Goal: Task Accomplishment & Management: Manage account settings

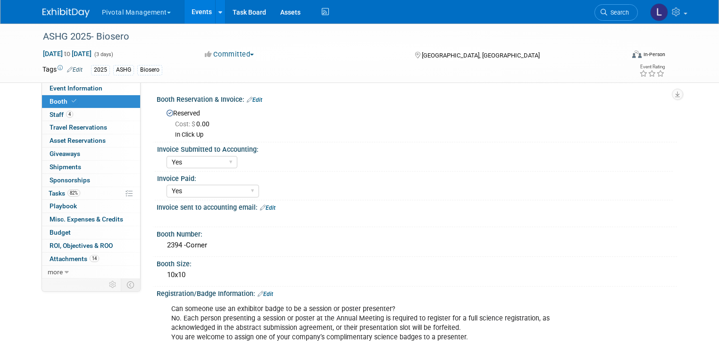
select select "Yes"
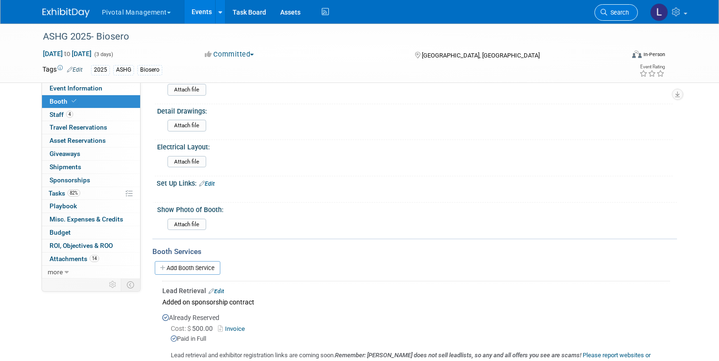
click at [622, 17] on link "Search" at bounding box center [615, 12] width 43 height 17
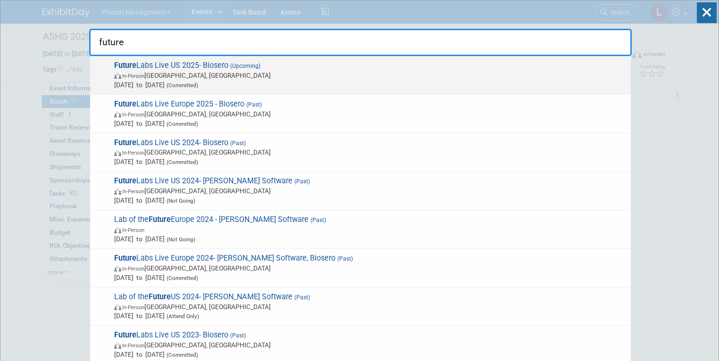
type input "future"
click at [177, 64] on span "Future Labs Live US 2025- Biosero (Upcoming) In-Person Philadelphia, PA Oct 15,…" at bounding box center [368, 75] width 515 height 29
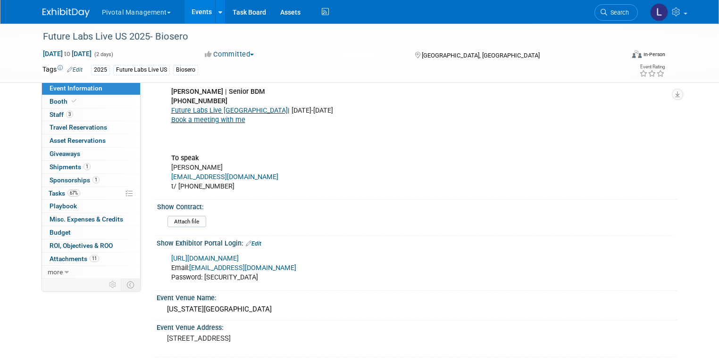
scroll to position [499, 0]
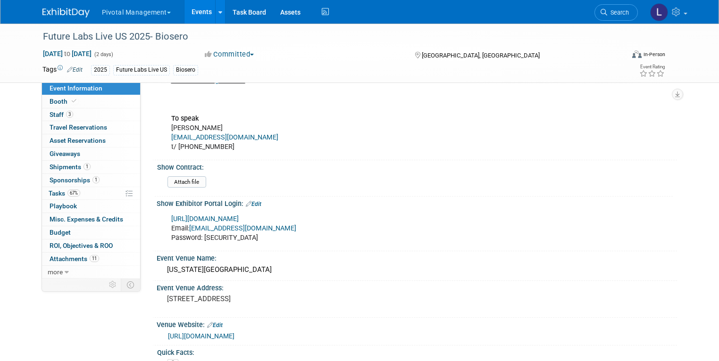
click at [239, 215] on link "[URL][DOMAIN_NAME]" at bounding box center [204, 219] width 67 height 8
click at [624, 11] on span "Search" at bounding box center [618, 12] width 22 height 7
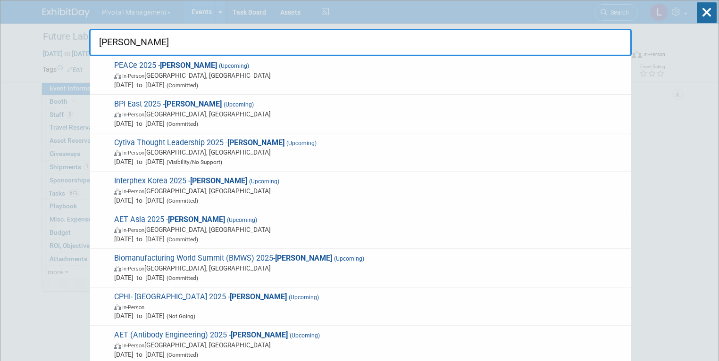
type input "Asimov"
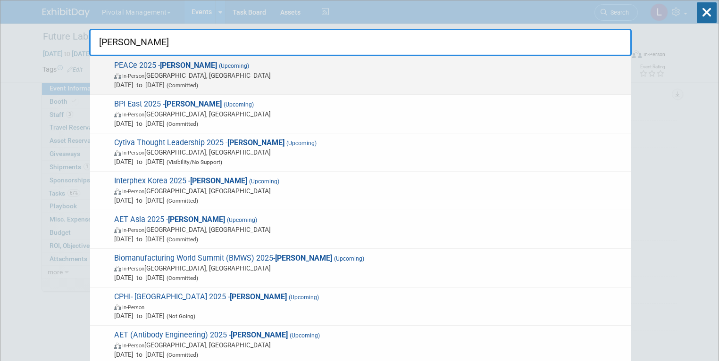
click at [186, 81] on span "Sep 15, 2025 to Sep 18, 2025 (Committed)" at bounding box center [370, 84] width 512 height 9
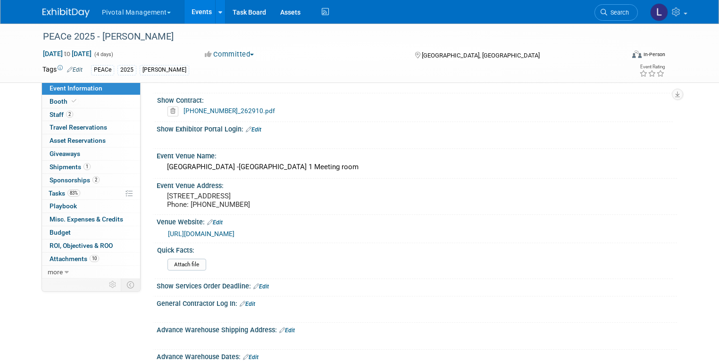
scroll to position [825, 0]
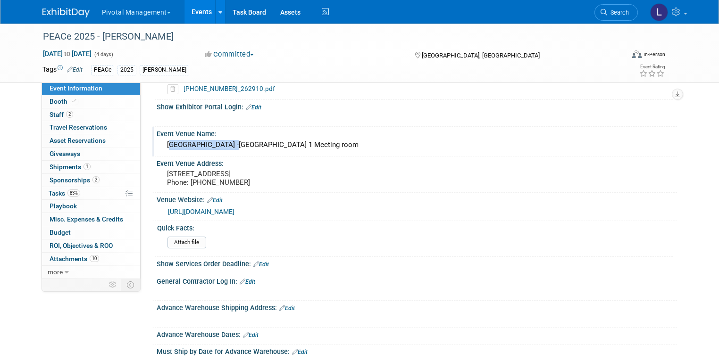
drag, startPoint x: 160, startPoint y: 134, endPoint x: 217, endPoint y: 134, distance: 57.1
click at [217, 138] on div "Bonaventure Hotel -Saint-Laurent 1 Meeting room" at bounding box center [417, 145] width 506 height 15
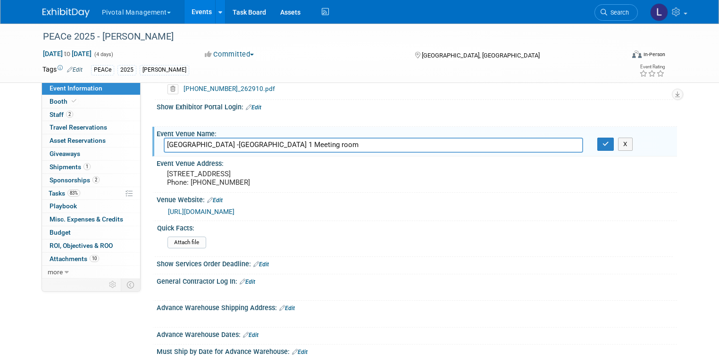
drag, startPoint x: 216, startPoint y: 133, endPoint x: 141, endPoint y: 133, distance: 75.5
click at [141, 133] on div "Event Information Event Info Booth Booth 2 Staff 2 Staff 0 Travel Reservations …" at bounding box center [359, 36] width 649 height 1677
click at [610, 138] on button "button" at bounding box center [605, 144] width 17 height 13
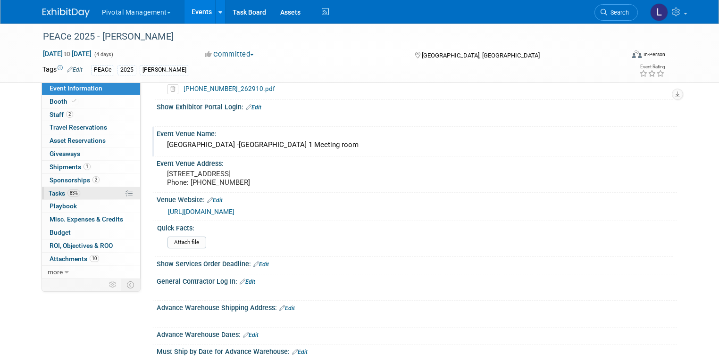
click at [50, 193] on span "Tasks 83%" at bounding box center [65, 194] width 32 height 8
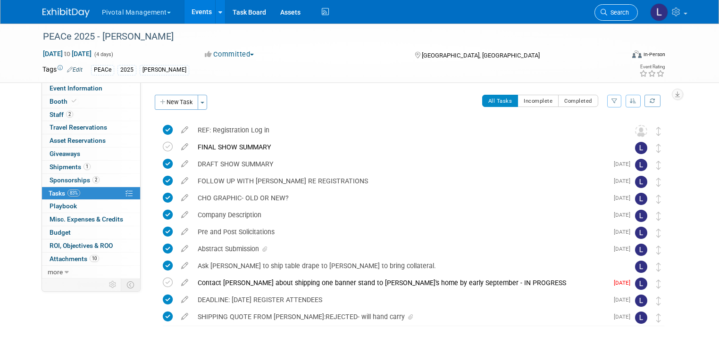
click at [625, 15] on span "Search" at bounding box center [618, 12] width 22 height 7
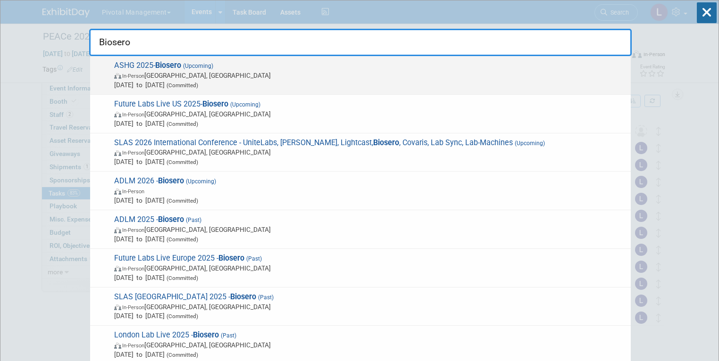
type input "Biosero"
click at [191, 74] on span "In-Person Boston, MA" at bounding box center [370, 75] width 512 height 9
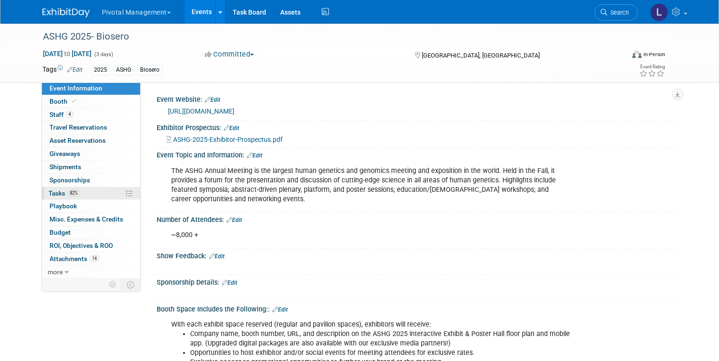
click at [49, 194] on span "Tasks 82%" at bounding box center [65, 194] width 32 height 8
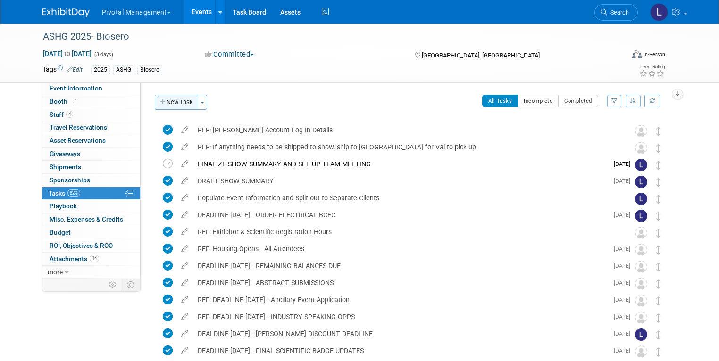
click at [176, 104] on button "New Task" at bounding box center [176, 102] width 43 height 15
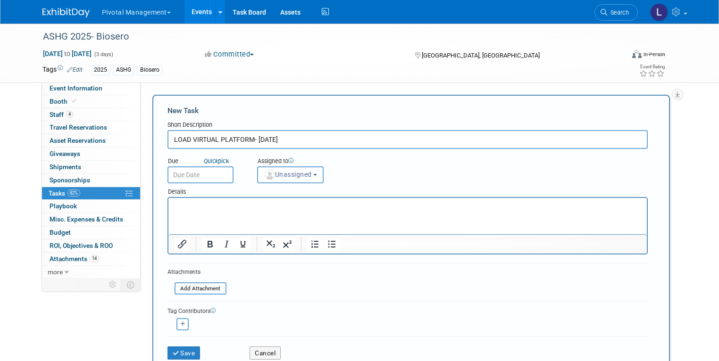
type input "LOAD VIRTUAL PLATFORM- SEPTEMBER 8"
click at [214, 206] on p "Rich Text Area. Press ALT-0 for help." at bounding box center [408, 206] width 468 height 9
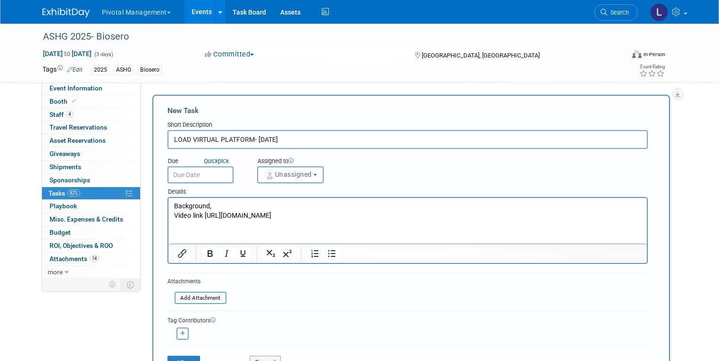
drag, startPoint x: 205, startPoint y: 217, endPoint x: 379, endPoint y: 217, distance: 173.6
click at [379, 217] on p "Video link https://youtu.be/unlNnrKMMDU?si=W2C5HX2XAGqZj4DZ" at bounding box center [408, 215] width 468 height 9
click at [178, 252] on icon "Insert/edit link" at bounding box center [181, 253] width 11 height 11
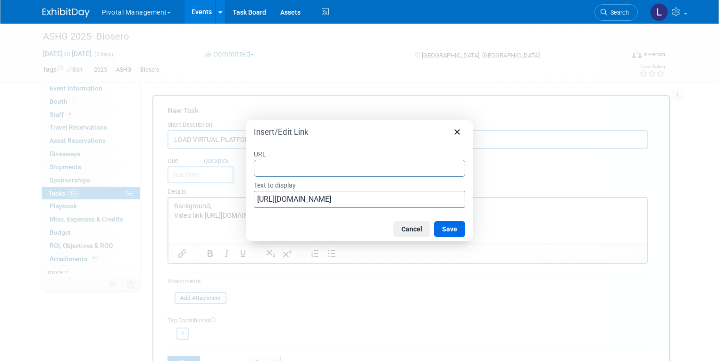
click at [324, 170] on input "URL" at bounding box center [359, 168] width 211 height 17
type input "https://youtu.be/unlNnrKMMDU?si=W2C5HX2XAGqZj4DZ"
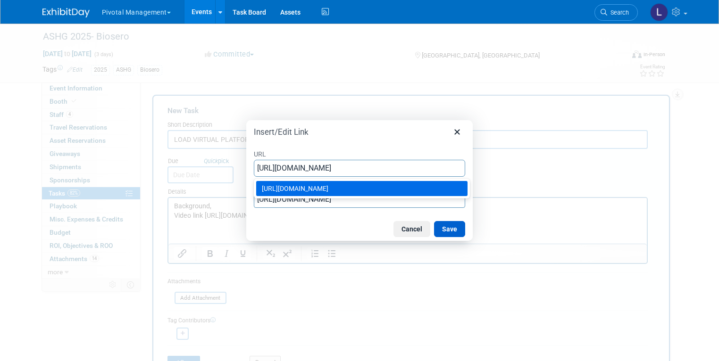
click at [455, 231] on button "Save" at bounding box center [449, 229] width 31 height 16
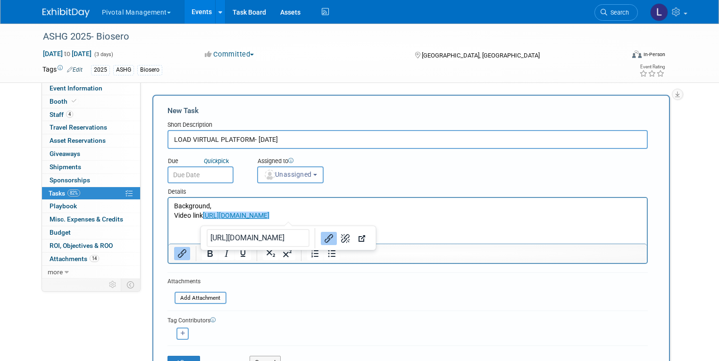
click at [426, 220] on p "Video link https://youtu.be/unlNnrKMMDU?si=W2C5HX2XAGqZj4DZ" at bounding box center [408, 215] width 468 height 9
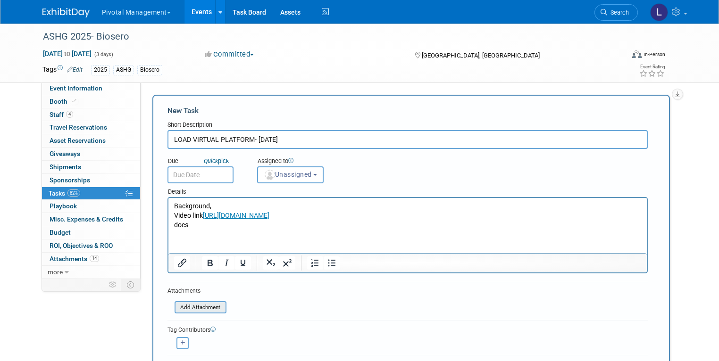
click at [198, 309] on input "file" at bounding box center [169, 307] width 112 height 11
click at [185, 323] on input "file" at bounding box center [169, 320] width 112 height 11
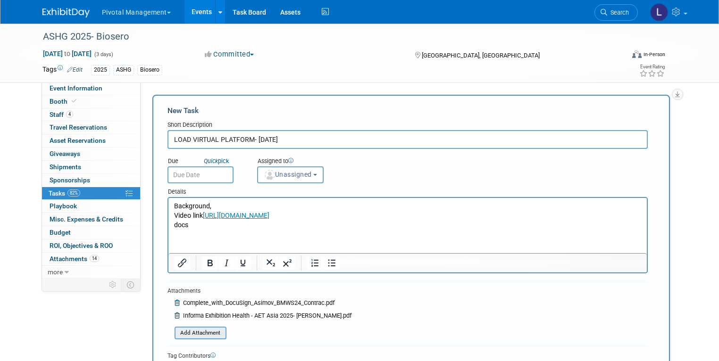
click at [207, 331] on input "file" at bounding box center [169, 333] width 112 height 11
click at [201, 346] on input "file" at bounding box center [169, 346] width 112 height 11
click at [299, 175] on span "Unassigned" at bounding box center [288, 175] width 48 height 8
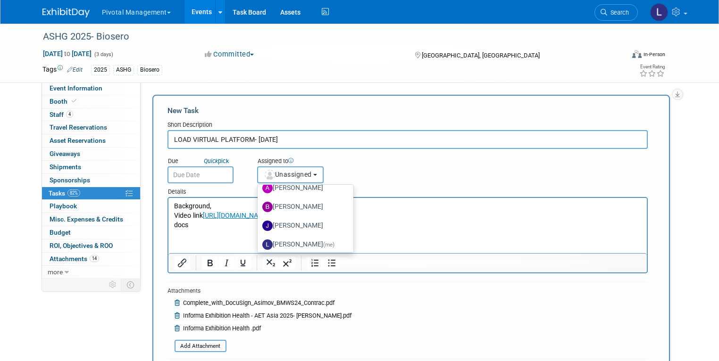
scroll to position [30, 0]
click at [297, 238] on label "Leslie Pelton (me)" at bounding box center [303, 241] width 82 height 15
click at [259, 238] on input "Leslie Pelton (me)" at bounding box center [256, 241] width 6 height 6
select select "dc5d874d-e65f-4397-9ee7-21f806dbe4f5"
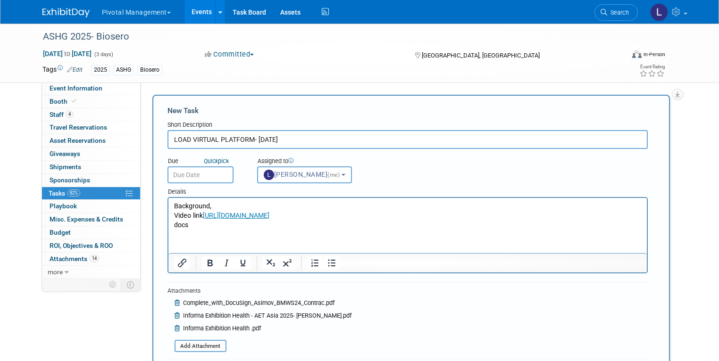
click at [196, 178] on input "text" at bounding box center [200, 175] width 66 height 17
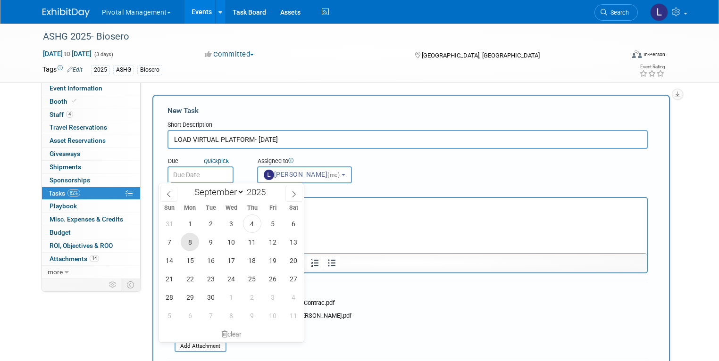
click at [188, 239] on span "8" at bounding box center [190, 242] width 18 height 18
type input "Sep 8, 2025"
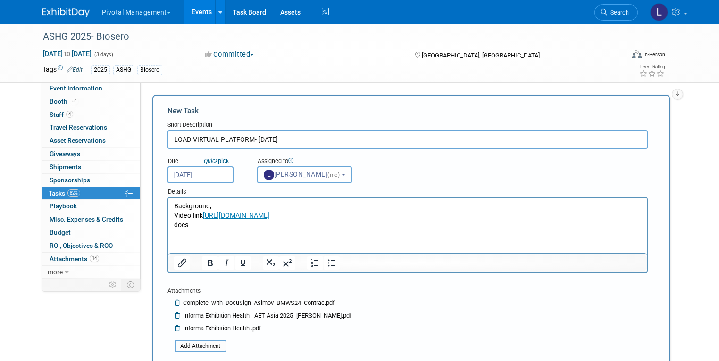
click at [312, 270] on div at bounding box center [407, 262] width 478 height 19
click at [174, 207] on p "Background," at bounding box center [408, 206] width 468 height 9
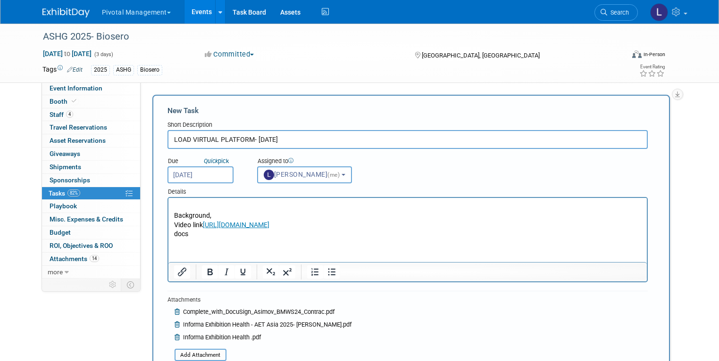
click at [178, 201] on html "Background, Video link https://youtu.be/unlNnrKMMDU?si=W2C5HX2XAGqZj4DZ docs" at bounding box center [407, 218] width 478 height 41
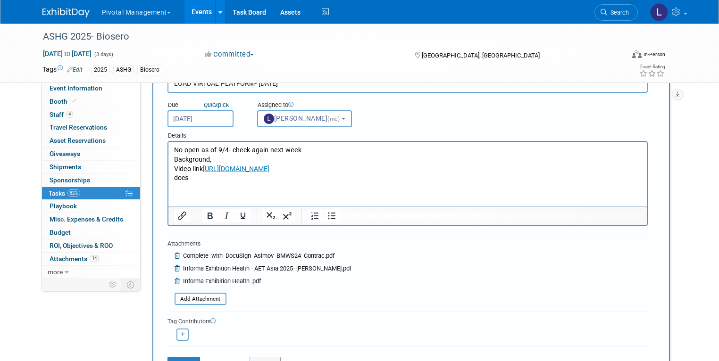
scroll to position [43, 0]
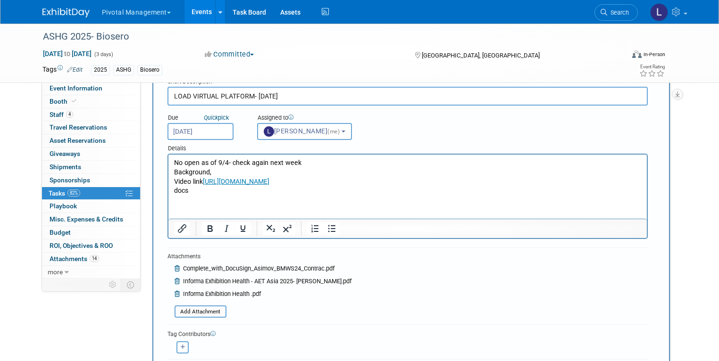
drag, startPoint x: 244, startPoint y: 96, endPoint x: 184, endPoint y: 95, distance: 59.9
click at [184, 96] on input "LOAD VIRTUAL PLATFORM- SEPTEMBER 8" at bounding box center [407, 96] width 480 height 19
type input "LOAD SWAPCARD- SEPTEMBER 8"
click at [174, 162] on p "No open as of 9/4- check again next week" at bounding box center [408, 163] width 468 height 9
drag, startPoint x: 201, startPoint y: 202, endPoint x: 200, endPoint y: 195, distance: 7.2
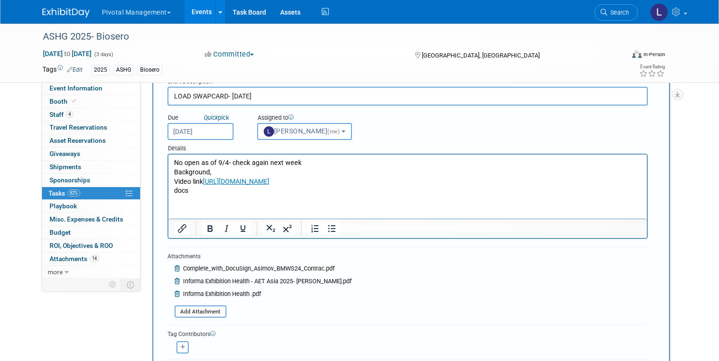
click at [201, 196] on html "No open as of 9/4- check again next week Background, Video link https://youtu.b…" at bounding box center [407, 175] width 478 height 41
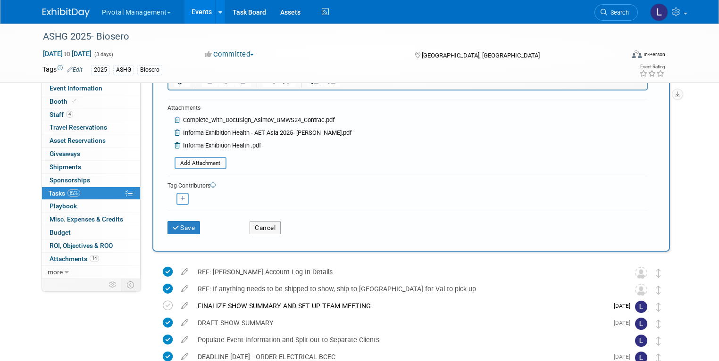
scroll to position [239, 0]
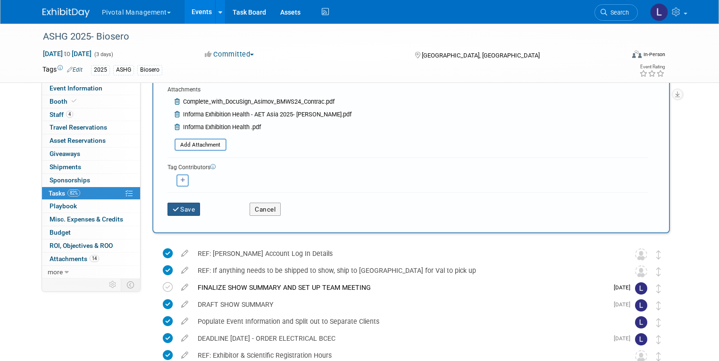
click at [173, 209] on icon "submit" at bounding box center [177, 210] width 8 height 7
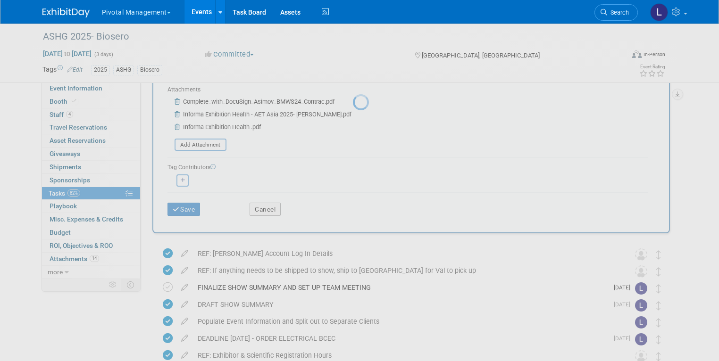
scroll to position [0, 0]
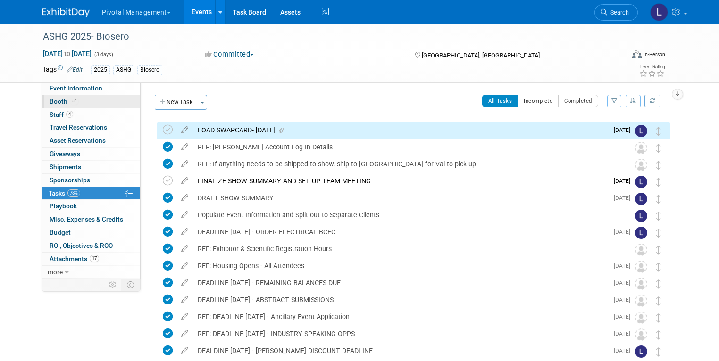
click at [58, 100] on span "Booth" at bounding box center [64, 102] width 29 height 8
select select "Yes"
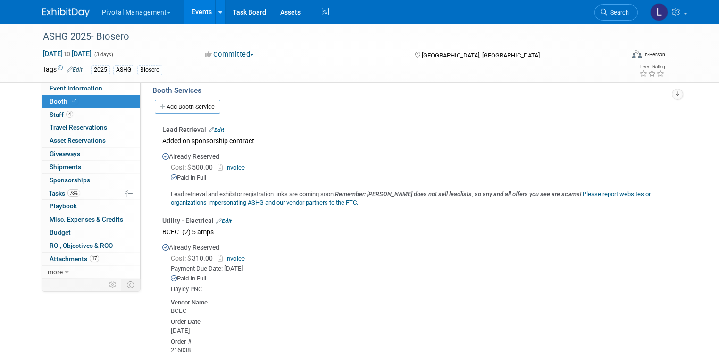
scroll to position [1008, 0]
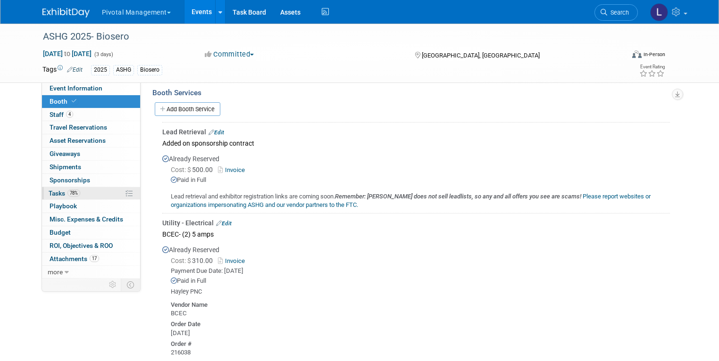
click at [47, 188] on link "78% Tasks 78%" at bounding box center [91, 193] width 98 height 13
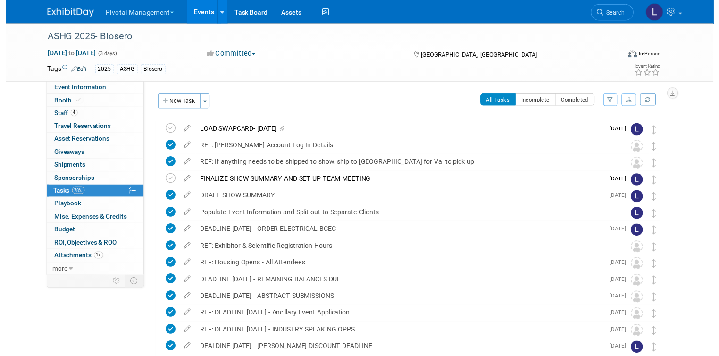
scroll to position [124, 0]
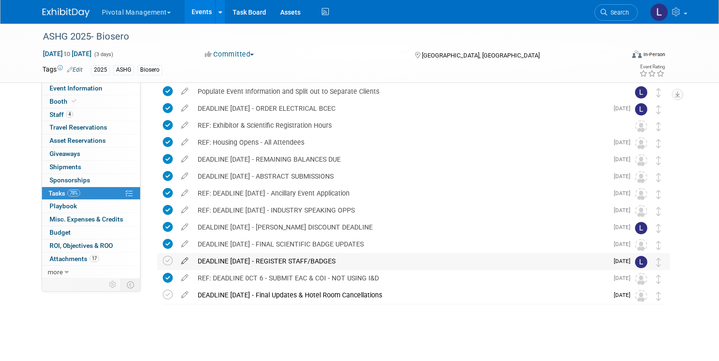
click at [177, 261] on icon at bounding box center [184, 259] width 17 height 12
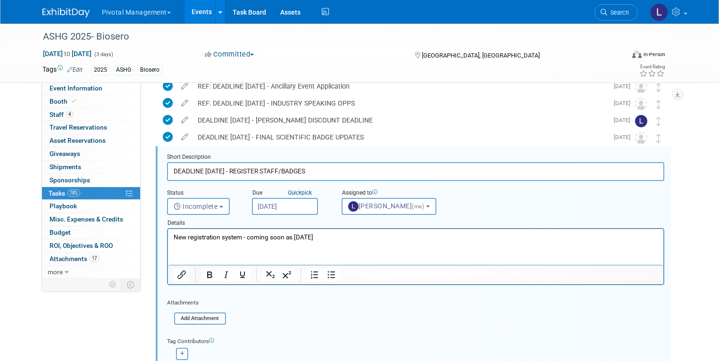
scroll to position [239, 0]
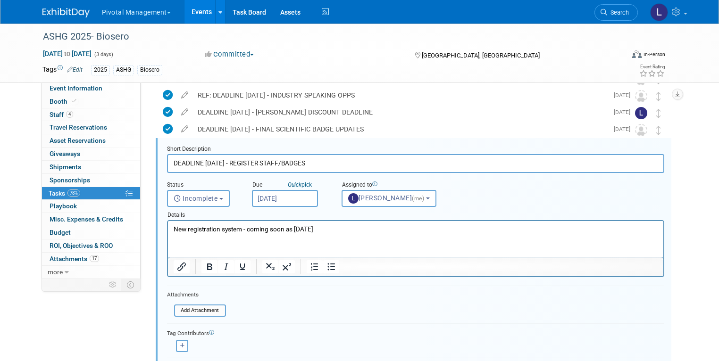
click at [258, 199] on input "Sep 22, 2025" at bounding box center [285, 198] width 66 height 17
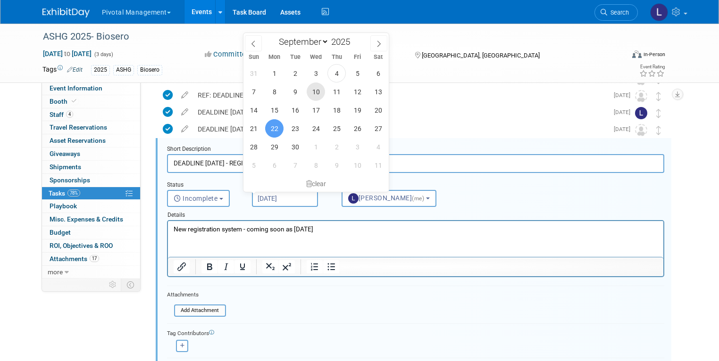
click at [321, 92] on span "10" at bounding box center [316, 92] width 18 height 18
type input "Sep 10, 2025"
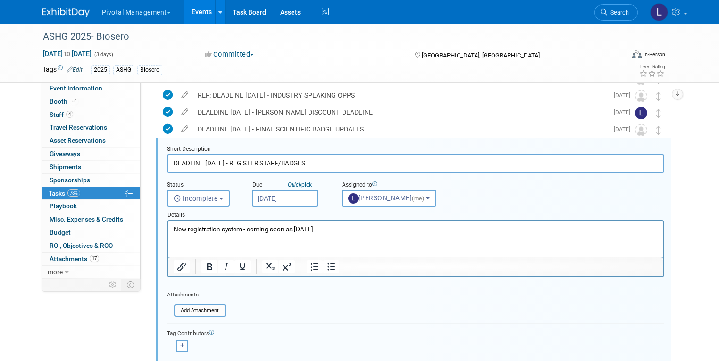
click at [246, 230] on p "New registration system - coming soon as 7/15/25" at bounding box center [415, 229] width 485 height 9
click at [173, 227] on body "New registration system - coming soon as 7/15/25" at bounding box center [415, 229] width 485 height 9
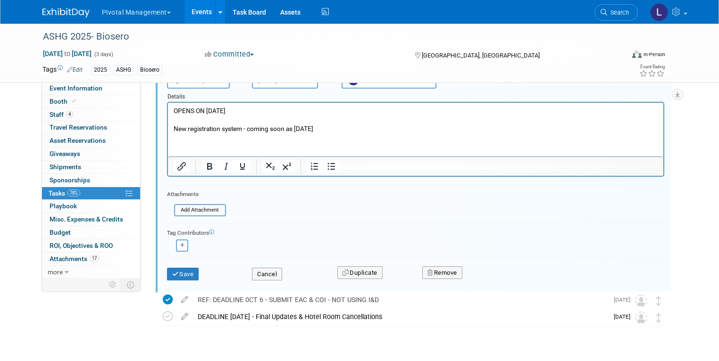
scroll to position [369, 0]
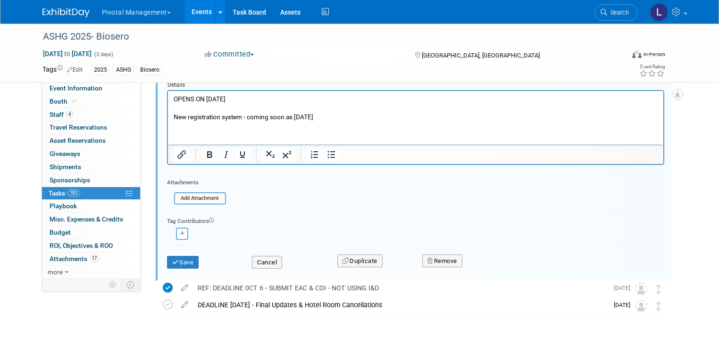
click at [160, 259] on div "Save" at bounding box center [202, 259] width 85 height 19
click at [172, 259] on icon "submit" at bounding box center [176, 262] width 8 height 6
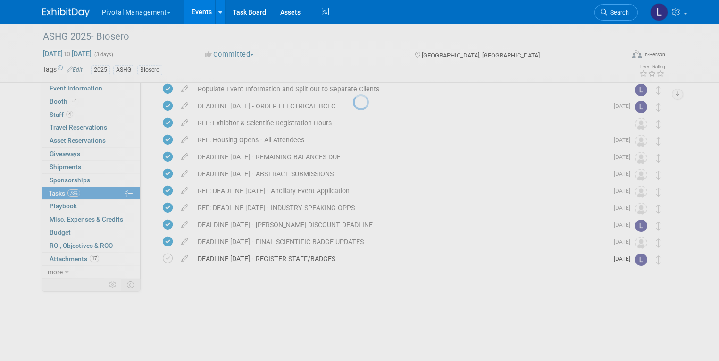
scroll to position [124, 0]
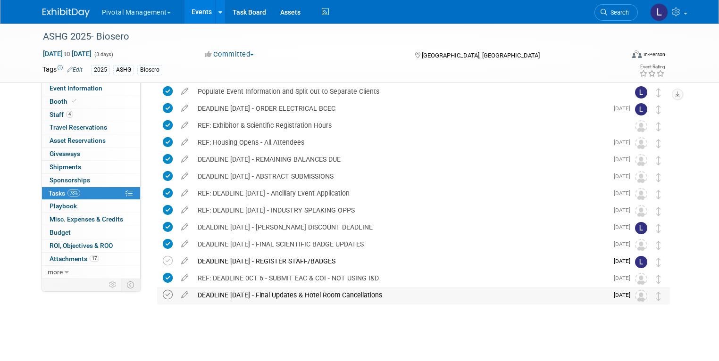
click at [163, 294] on icon at bounding box center [168, 295] width 10 height 10
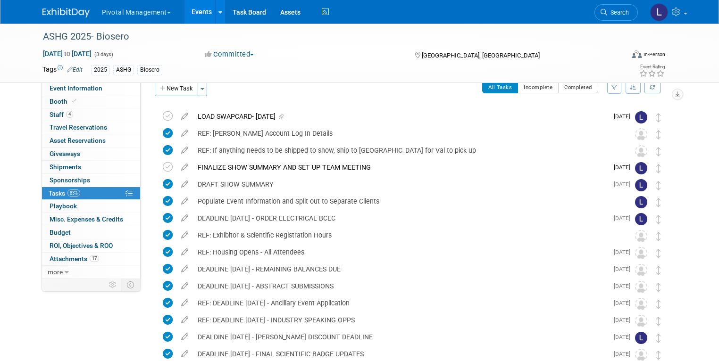
scroll to position [15, 0]
click at [58, 102] on span "Booth" at bounding box center [64, 102] width 29 height 8
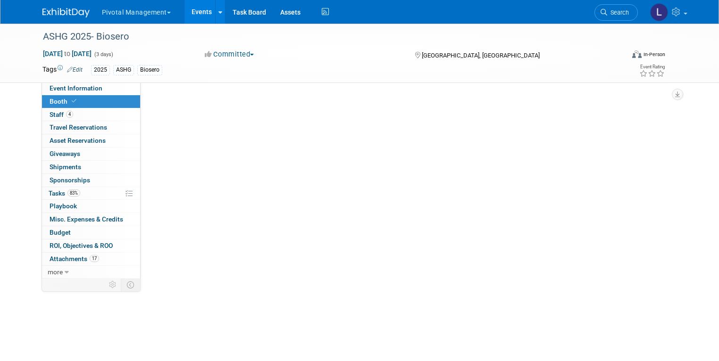
select select "Yes"
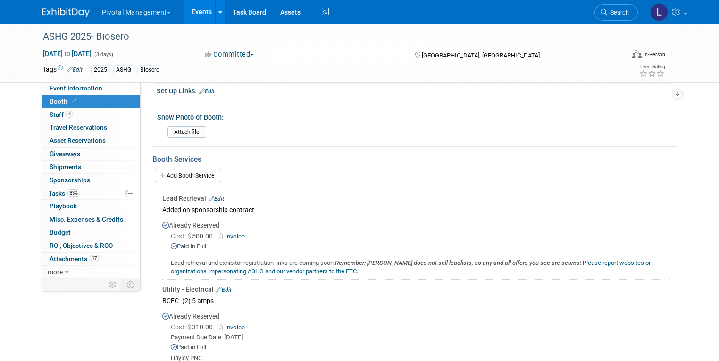
scroll to position [946, 0]
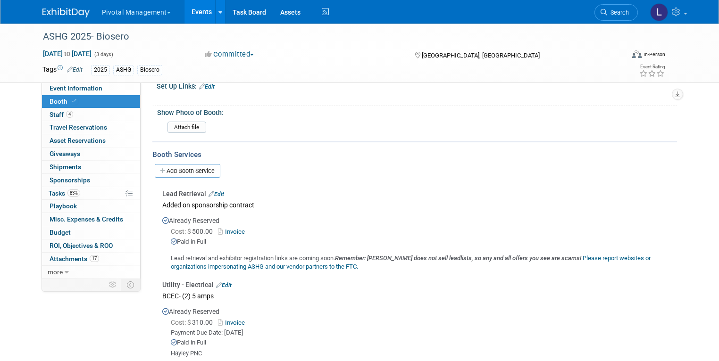
click at [234, 228] on link "Invoice" at bounding box center [233, 231] width 31 height 7
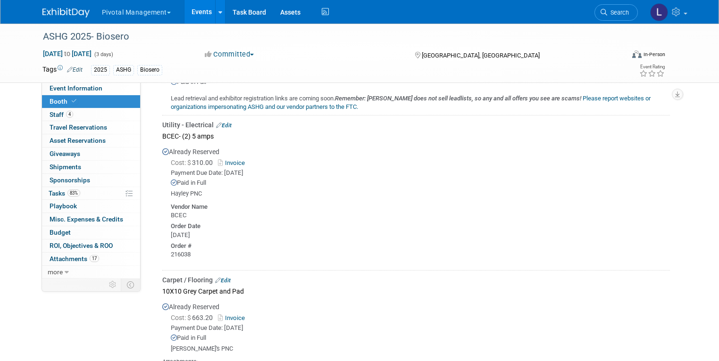
scroll to position [1111, 0]
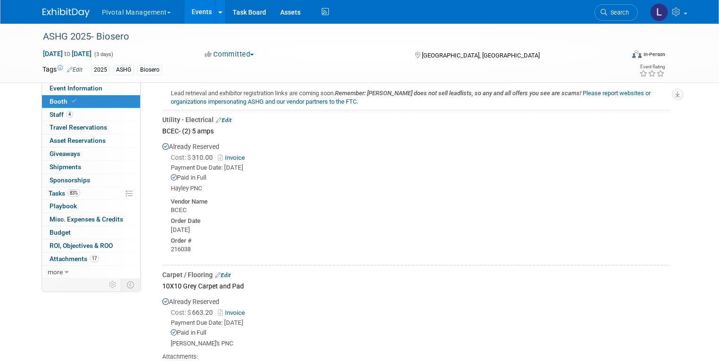
click at [226, 154] on link "Invoice" at bounding box center [233, 157] width 31 height 7
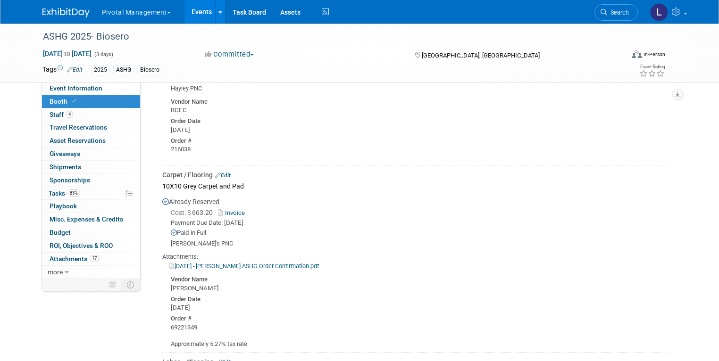
scroll to position [1213, 0]
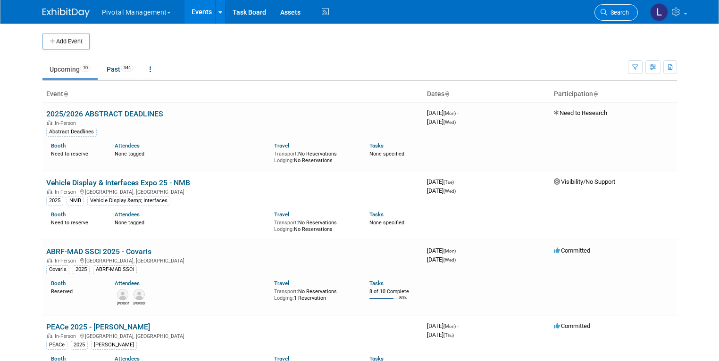
click at [626, 14] on span "Search" at bounding box center [618, 12] width 22 height 7
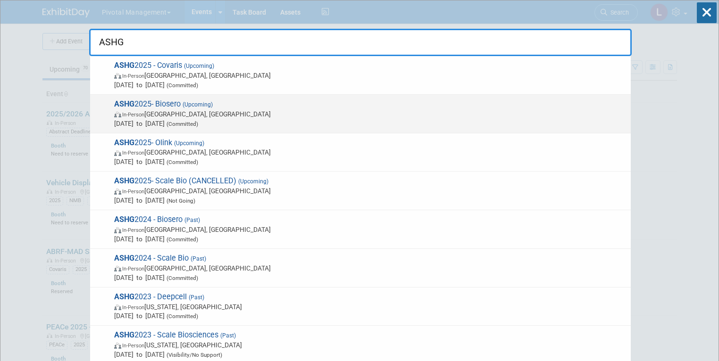
type input "ASHG"
click at [262, 107] on span "ASHG 2025- Biosero (Upcoming) In-Person Boston, MA Oct 15, 2025 to Oct 17, 2025…" at bounding box center [368, 114] width 515 height 29
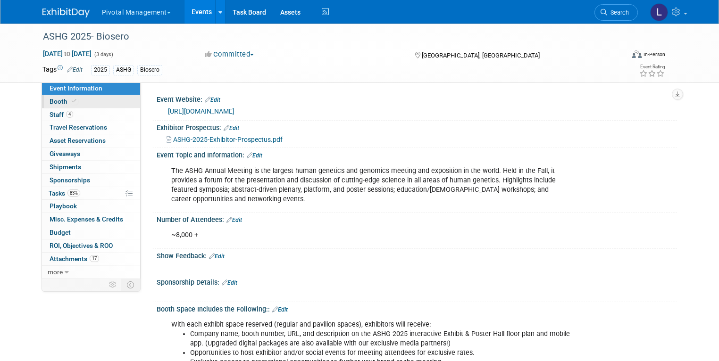
click at [57, 103] on span "Booth" at bounding box center [64, 102] width 29 height 8
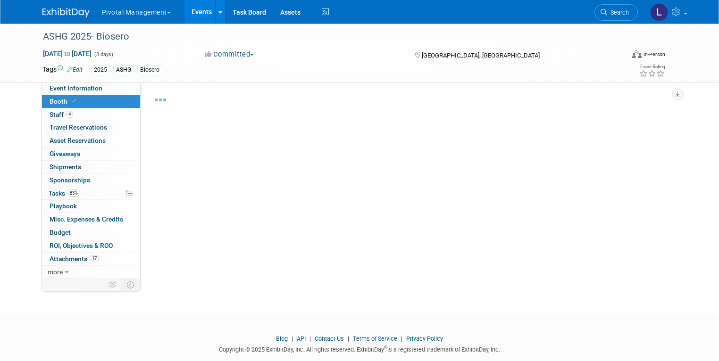
select select "Yes"
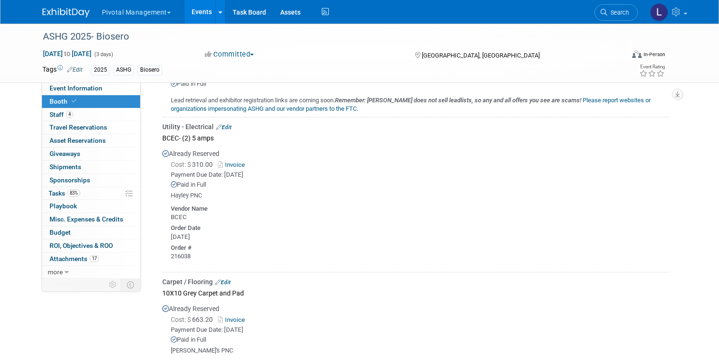
scroll to position [1107, 0]
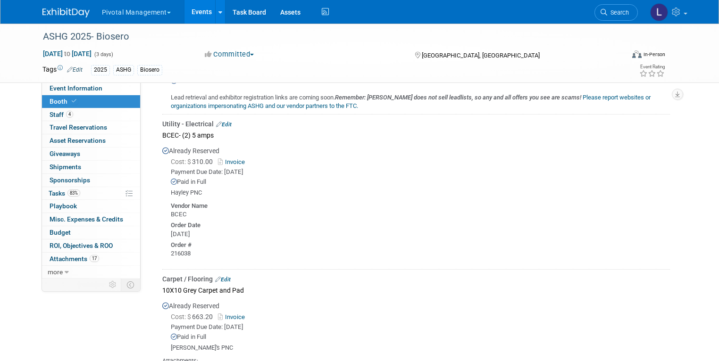
click at [225, 159] on link "Invoice" at bounding box center [233, 162] width 31 height 7
click at [234, 314] on link "Invoice" at bounding box center [233, 317] width 31 height 7
click at [50, 86] on span "Event Information" at bounding box center [76, 88] width 53 height 8
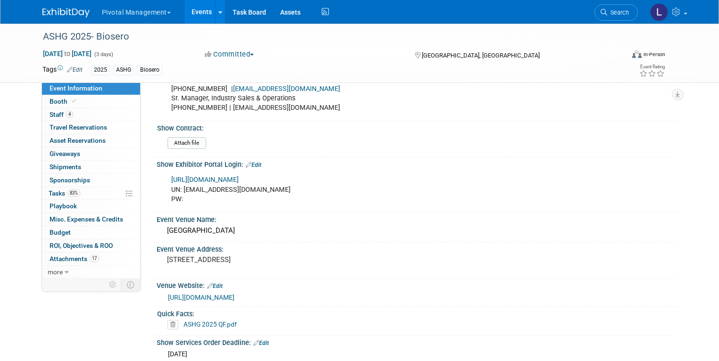
scroll to position [641, 0]
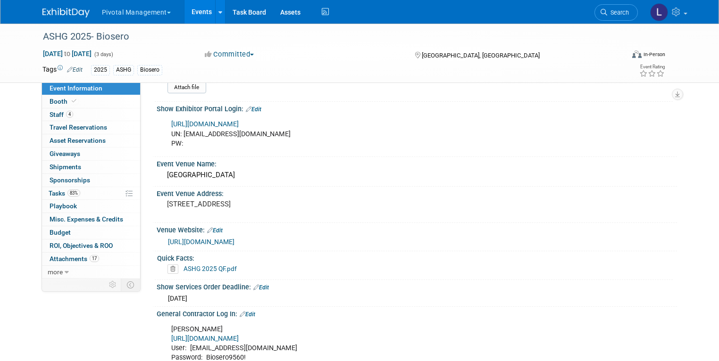
click at [188, 132] on div "[URL][DOMAIN_NAME] UN: [EMAIL_ADDRESS][DOMAIN_NAME] PW:" at bounding box center [370, 134] width 411 height 38
click at [184, 129] on div "[URL][DOMAIN_NAME] UN: [EMAIL_ADDRESS][DOMAIN_NAME] PW:" at bounding box center [370, 134] width 411 height 38
click at [175, 131] on div "[URL][DOMAIN_NAME] UN: [EMAIL_ADDRESS][DOMAIN_NAME] PW:" at bounding box center [370, 134] width 411 height 38
click at [253, 106] on link "Edit" at bounding box center [254, 109] width 16 height 7
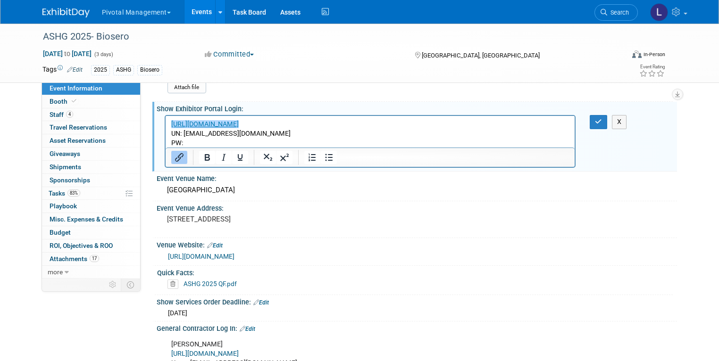
scroll to position [0, 0]
drag, startPoint x: 205, startPoint y: 144, endPoint x: 163, endPoint y: 115, distance: 51.3
click at [165, 116] on html "[URL][DOMAIN_NAME] UN: [EMAIL_ADDRESS][DOMAIN_NAME] PW:" at bounding box center [369, 132] width 409 height 32
paste body "Rich Text Area. Press ALT-0 for help."
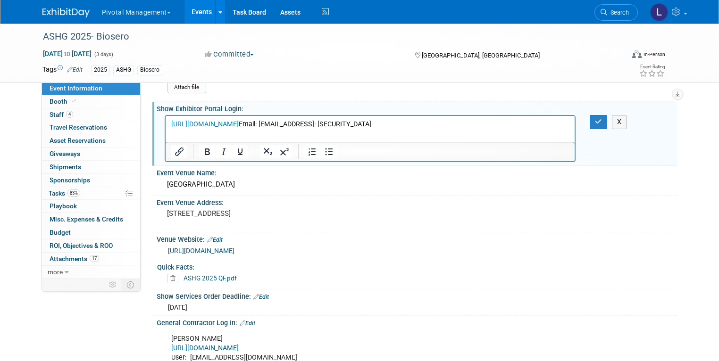
click at [344, 124] on p "https://ashg25.exh.mapyourshow.com/7_0/main/default Email: valerieweld@biosero.…" at bounding box center [370, 124] width 399 height 9
click at [269, 132] on p "Email: valerieweld@biosero.comPassword: Biosero4770!" at bounding box center [370, 133] width 399 height 9
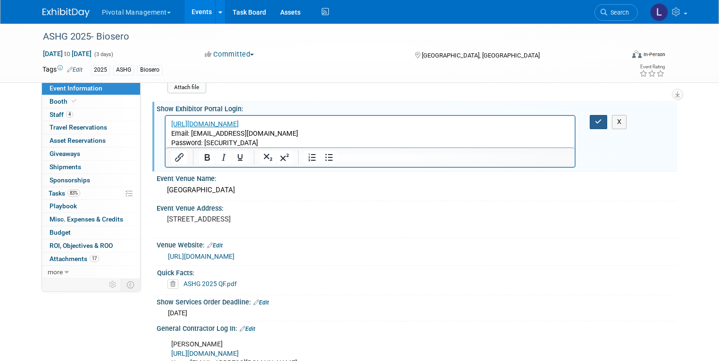
click at [596, 115] on button "button" at bounding box center [598, 122] width 17 height 14
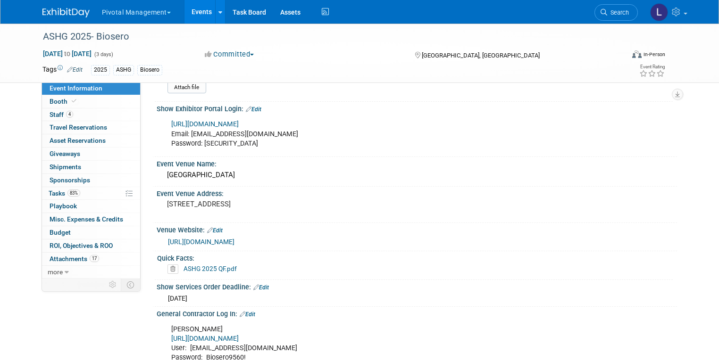
click at [239, 335] on link "https://www.freemanco.com/store/show/" at bounding box center [204, 339] width 67 height 8
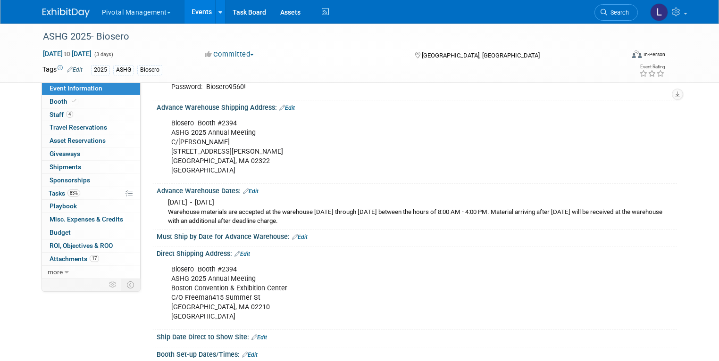
scroll to position [913, 0]
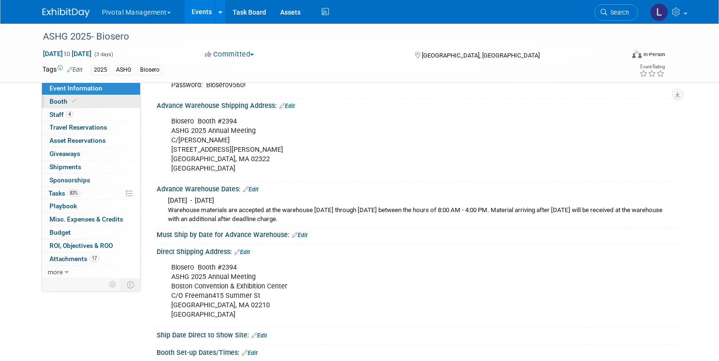
click at [72, 99] on link "Booth" at bounding box center [91, 101] width 98 height 13
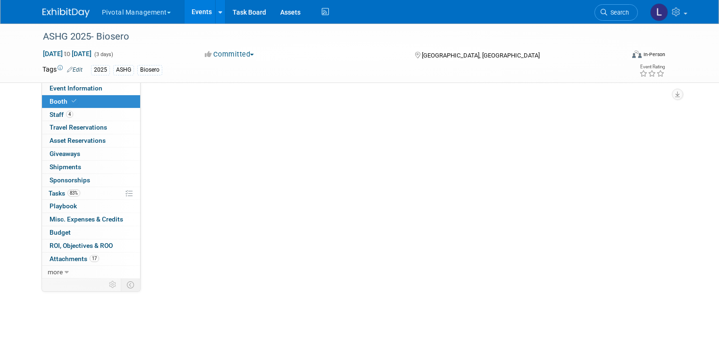
select select "Yes"
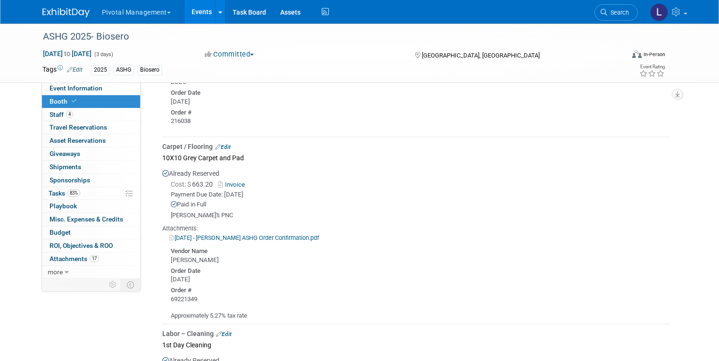
scroll to position [1243, 0]
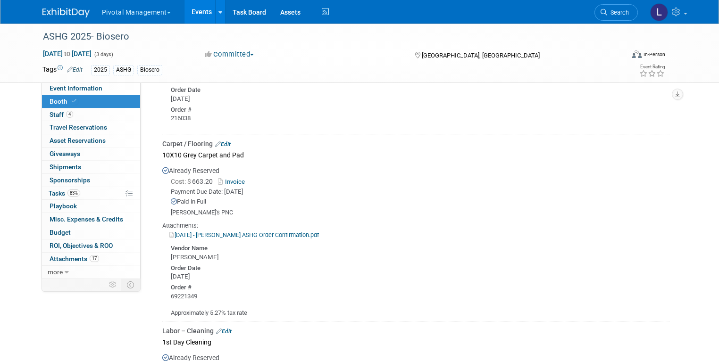
click at [235, 178] on link "Invoice" at bounding box center [233, 181] width 31 height 7
click at [244, 232] on link "2025-07-15 - Freeman ASHG Order Confirmation.pdf" at bounding box center [244, 235] width 150 height 7
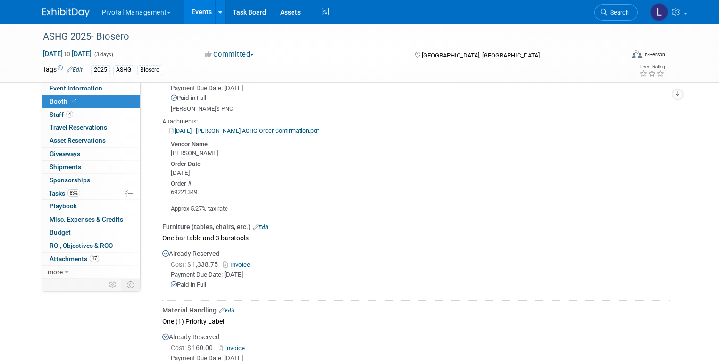
scroll to position [1562, 0]
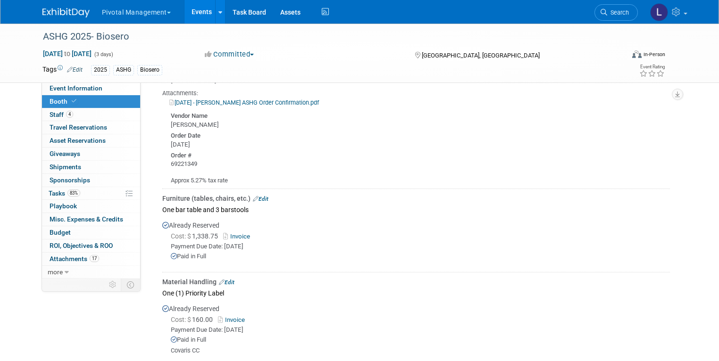
click at [237, 233] on link "Invoice" at bounding box center [238, 236] width 31 height 7
click at [241, 233] on link "Invoice" at bounding box center [238, 236] width 31 height 7
click at [229, 317] on link "Invoice" at bounding box center [233, 320] width 31 height 7
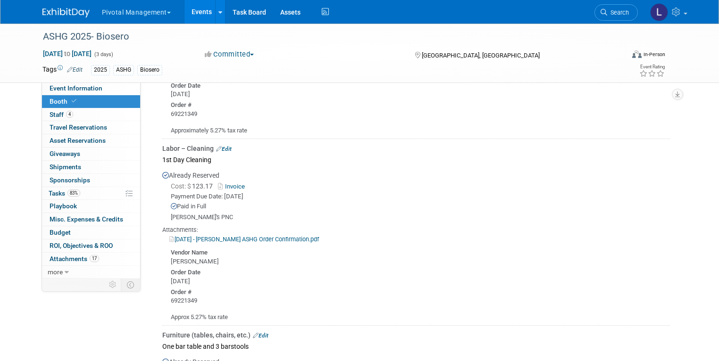
scroll to position [1423, 0]
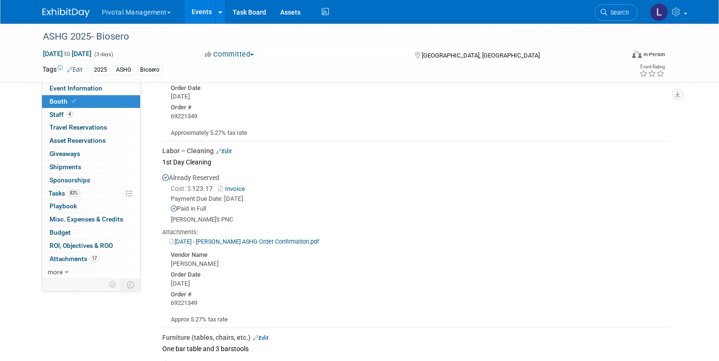
click at [228, 238] on link "2025-07-15 - Freeman ASHG Order Confirmation.pdf" at bounding box center [244, 241] width 150 height 7
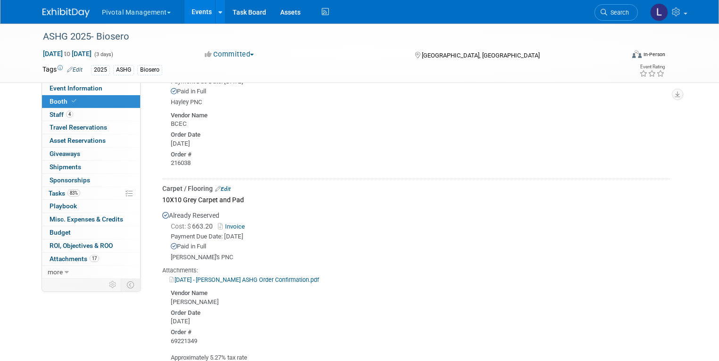
scroll to position [1200, 0]
click at [253, 274] on link "2025-07-15 - Freeman ASHG Order Confirmation.pdf" at bounding box center [244, 277] width 150 height 7
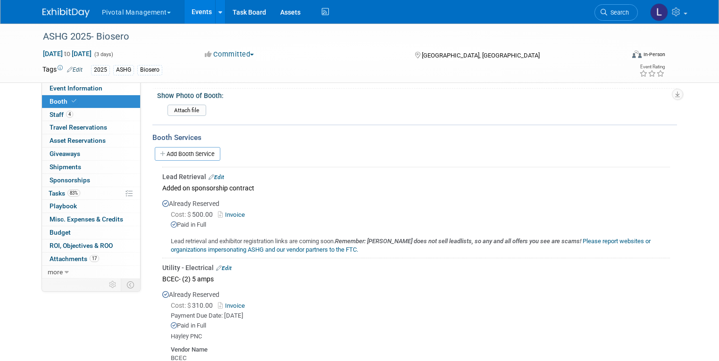
scroll to position [1020, 0]
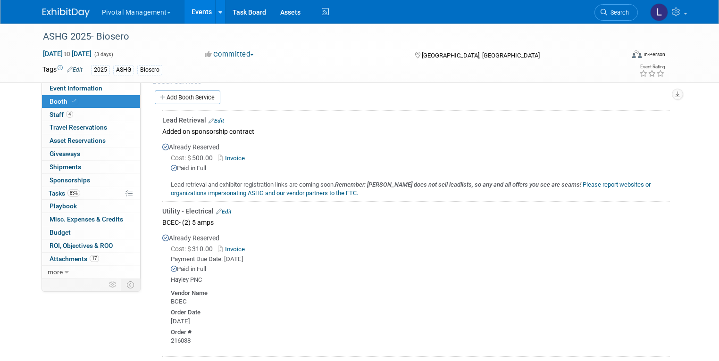
click at [235, 155] on link "Invoice" at bounding box center [233, 158] width 31 height 7
click at [233, 246] on link "Invoice" at bounding box center [233, 249] width 31 height 7
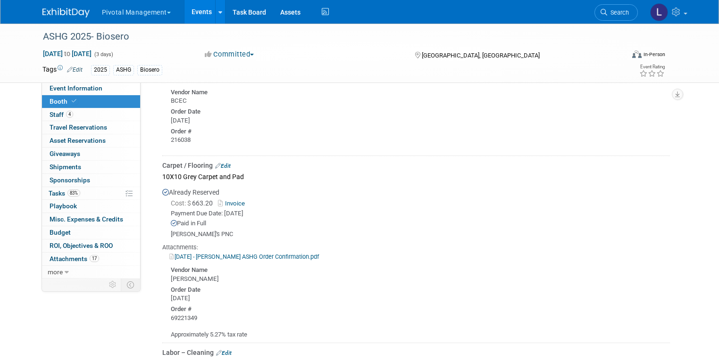
scroll to position [1247, 0]
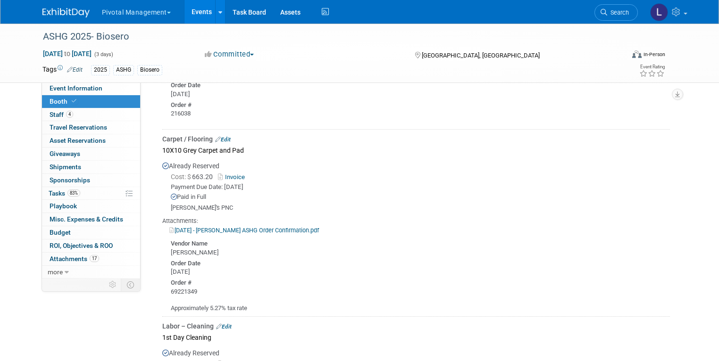
click at [229, 174] on link "Invoice" at bounding box center [233, 177] width 31 height 7
click at [245, 227] on link "2025-07-15 - Freeman ASHG Order Confirmation.pdf" at bounding box center [244, 230] width 150 height 7
click at [221, 136] on link "Edit" at bounding box center [223, 139] width 16 height 7
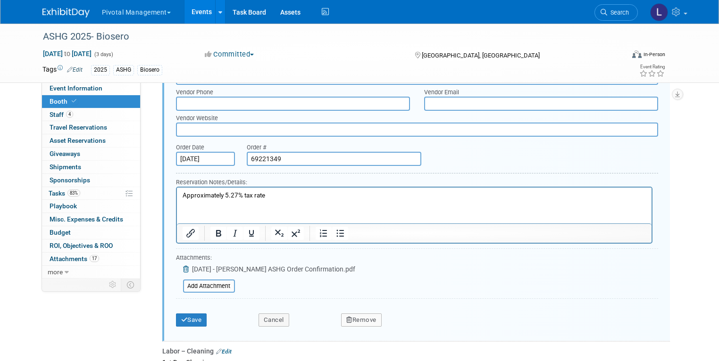
scroll to position [1572, 0]
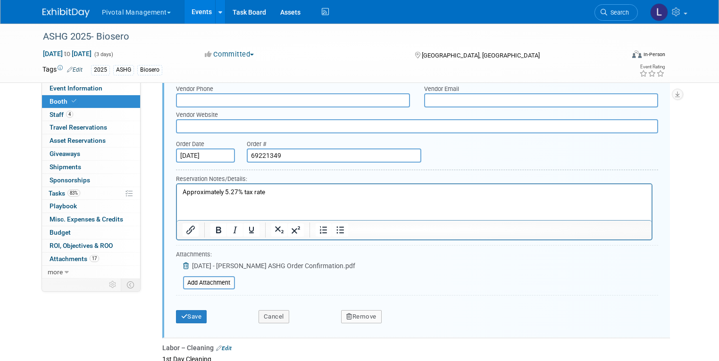
click at [183, 263] on icon at bounding box center [187, 266] width 8 height 7
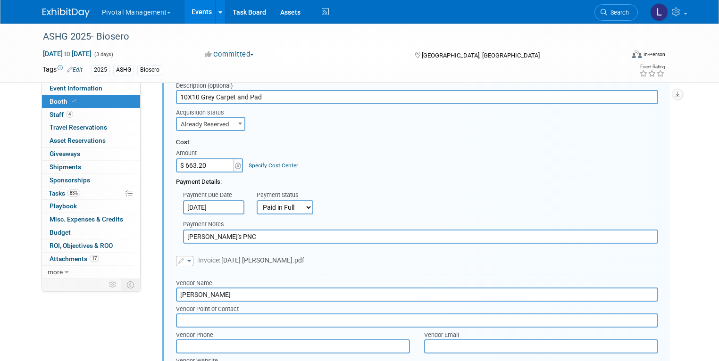
scroll to position [1308, 0]
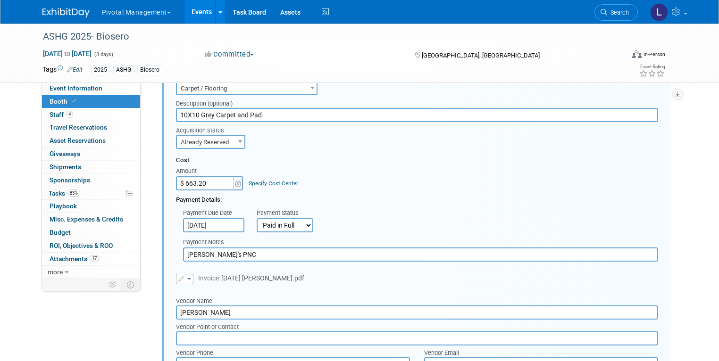
click at [183, 274] on button "button" at bounding box center [184, 279] width 17 height 10
click at [210, 300] on link "Remove attachment" at bounding box center [223, 306] width 94 height 13
click at [195, 272] on input "file" at bounding box center [171, 277] width 112 height 11
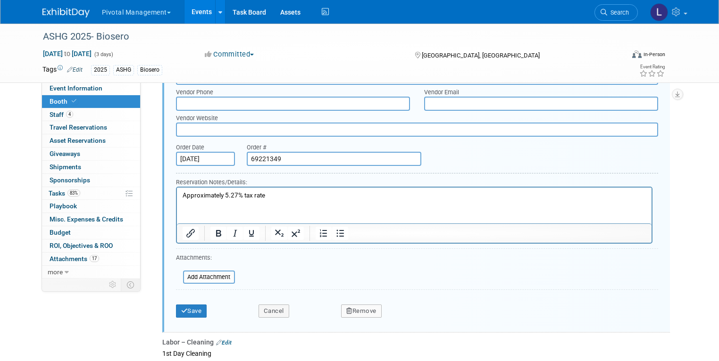
scroll to position [1577, 0]
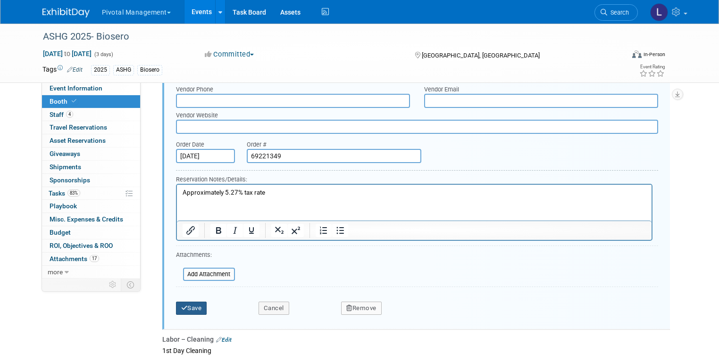
click at [183, 302] on button "Save" at bounding box center [191, 308] width 31 height 13
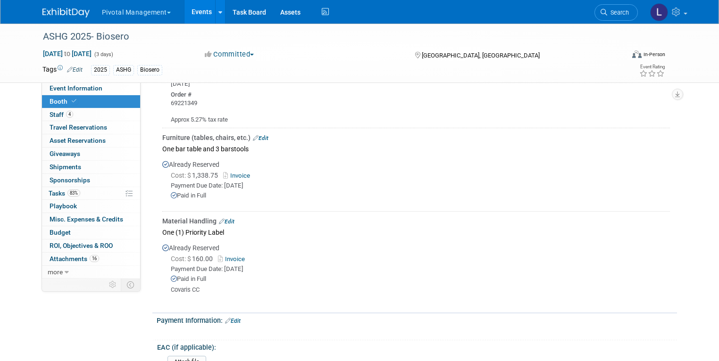
scroll to position [1630, 0]
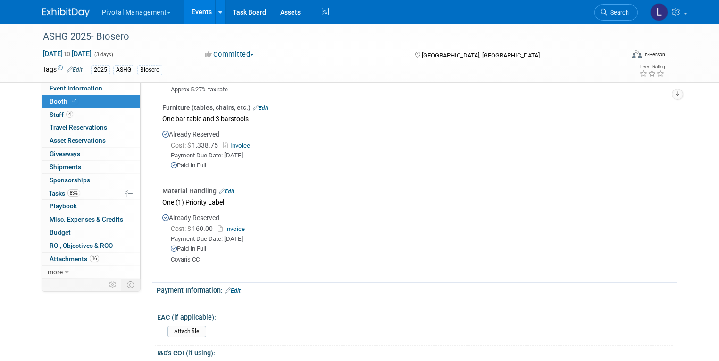
click at [254, 105] on link "Edit" at bounding box center [261, 108] width 16 height 7
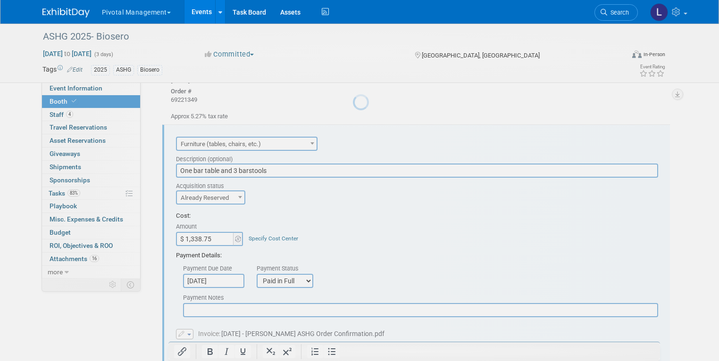
scroll to position [0, 0]
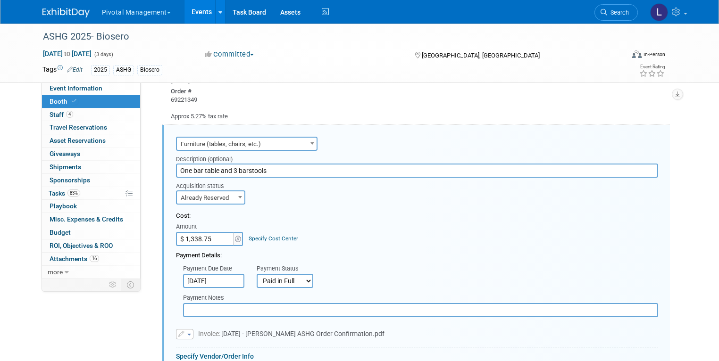
drag, startPoint x: 281, startPoint y: 150, endPoint x: 166, endPoint y: 153, distance: 115.1
click at [169, 153] on div "Description (optional) One bar table and 3 barstools" at bounding box center [417, 164] width 496 height 27
type input "SPECIALTY FURNITURE FROM CORT"
click at [217, 232] on input "$ 1,338.75" at bounding box center [205, 239] width 59 height 14
type input "$"
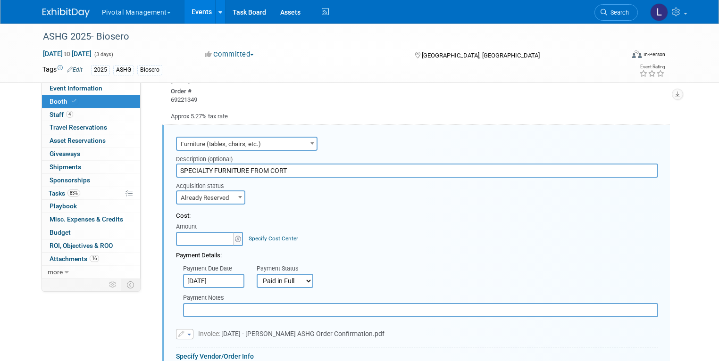
type input "$ 0.00"
click at [205, 274] on input "Jul 15, 2025" at bounding box center [213, 281] width 61 height 14
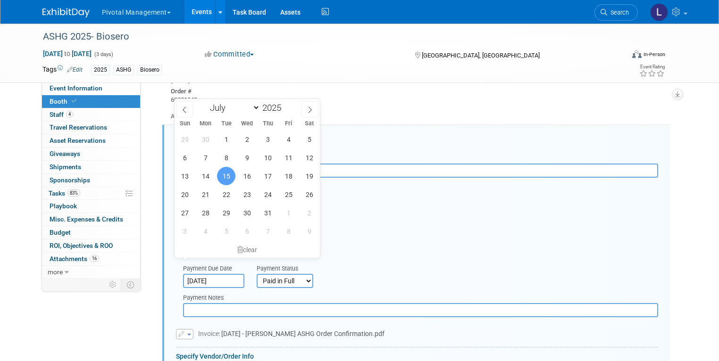
click at [555, 223] on div "Cost: Amount $ 0.00 Specify Cost Center Cost Center -- Not Specified --" at bounding box center [417, 229] width 482 height 34
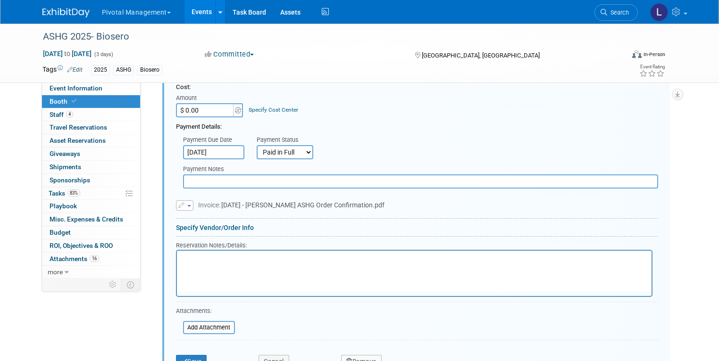
scroll to position [1752, 0]
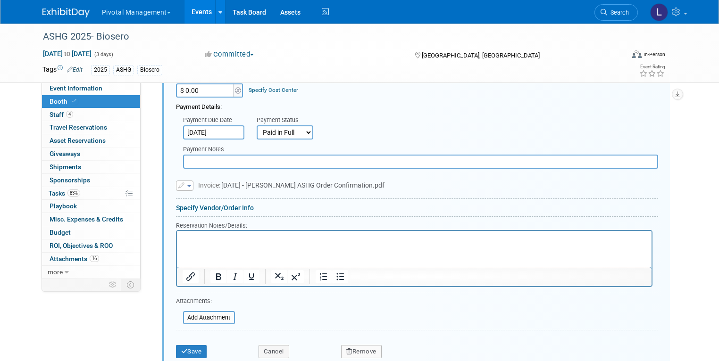
click at [183, 181] on button "button" at bounding box center [184, 186] width 17 height 10
click at [196, 207] on link "Remove attachment" at bounding box center [223, 213] width 94 height 13
click at [181, 349] on icon "submit" at bounding box center [184, 352] width 7 height 6
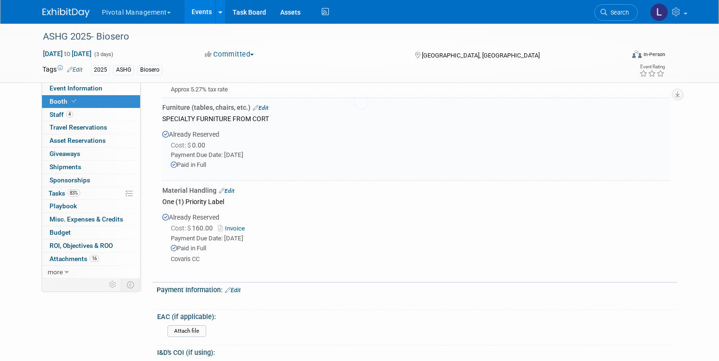
scroll to position [1604, 0]
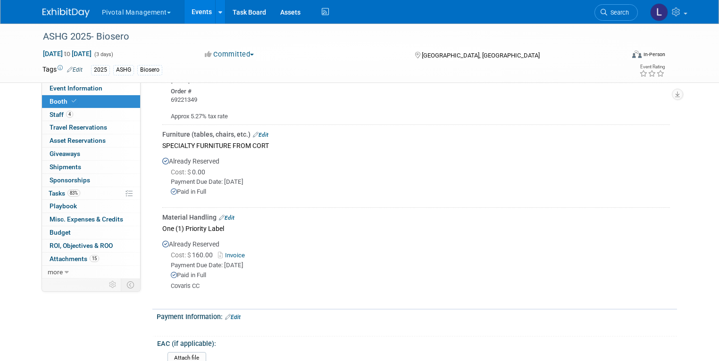
click at [226, 215] on link "Edit" at bounding box center [227, 218] width 16 height 7
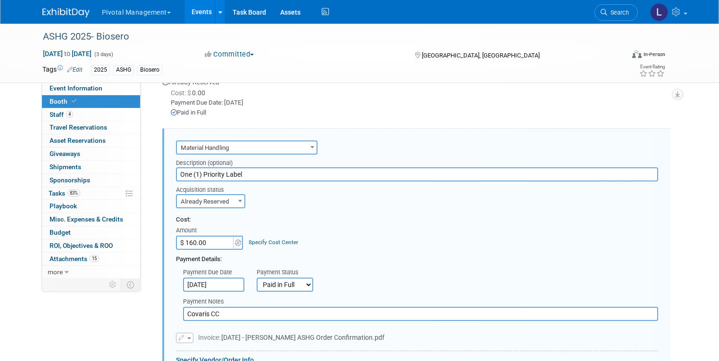
scroll to position [1687, 0]
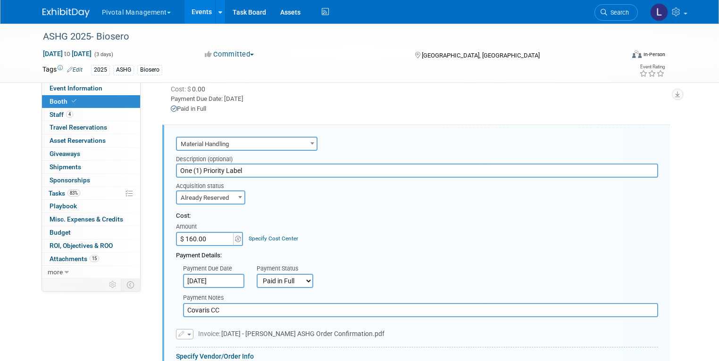
click at [468, 114] on div at bounding box center [416, 118] width 508 height 8
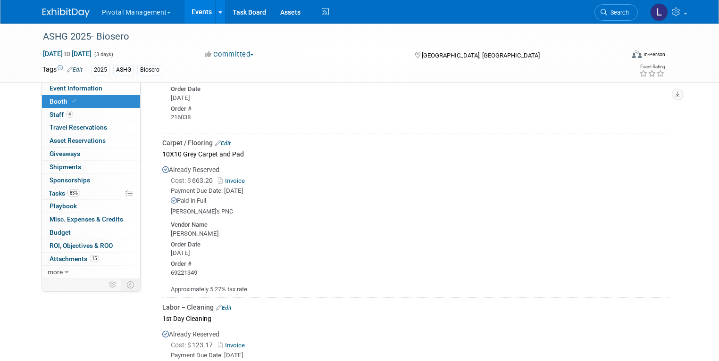
scroll to position [1241, 0]
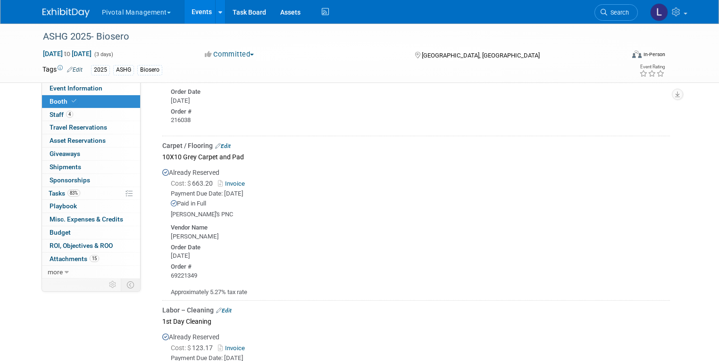
click at [217, 143] on link "Edit" at bounding box center [223, 146] width 16 height 7
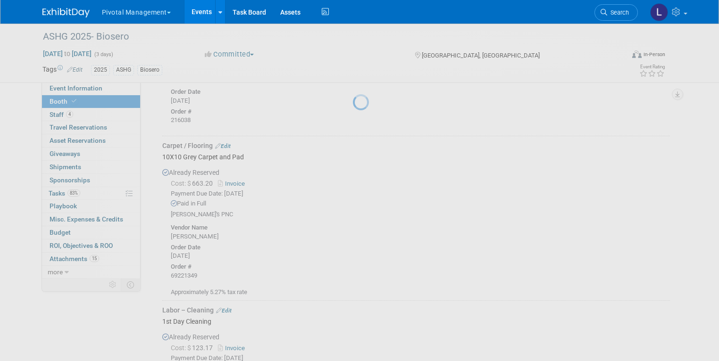
select select "6"
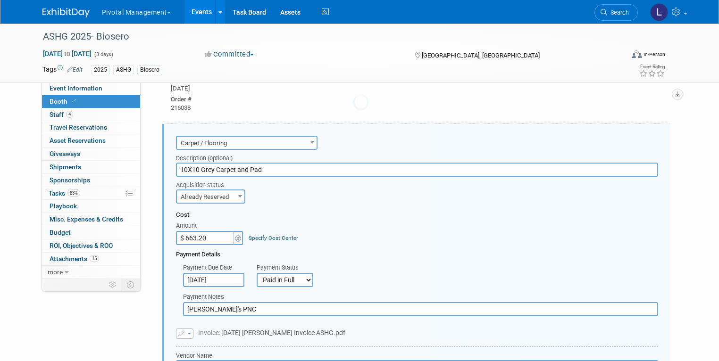
scroll to position [1253, 0]
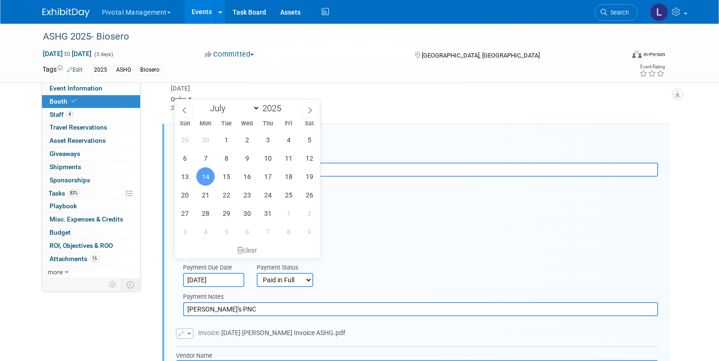
click at [216, 273] on input "[DATE]" at bounding box center [213, 280] width 61 height 14
click at [229, 180] on span "15" at bounding box center [226, 176] width 18 height 18
type input "Jul 15, 2025"
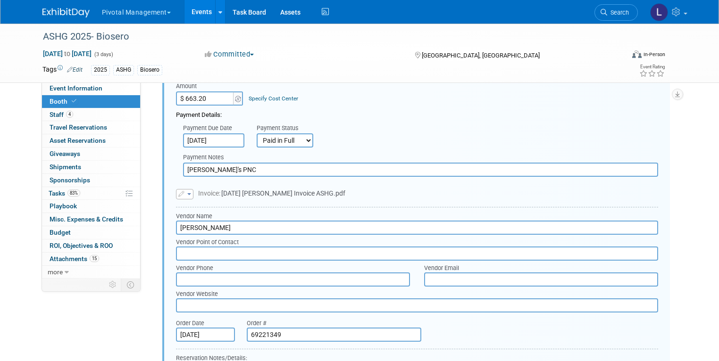
scroll to position [1403, 0]
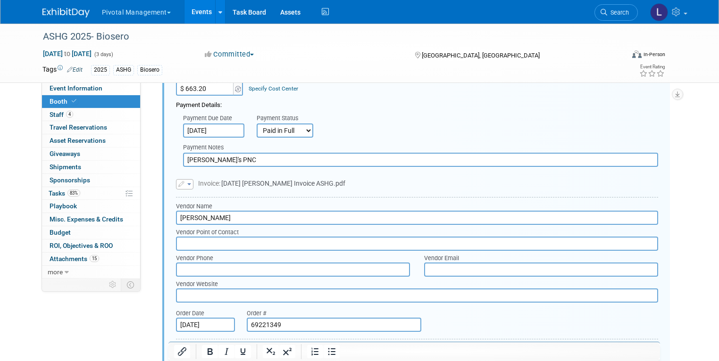
drag, startPoint x: 307, startPoint y: 306, endPoint x: 281, endPoint y: 301, distance: 26.9
click at [240, 306] on div "Order # 69221349" at bounding box center [334, 319] width 189 height 26
paste input "9000003497"
type input "9000003497"
click at [218, 318] on input "[DATE]" at bounding box center [205, 325] width 59 height 14
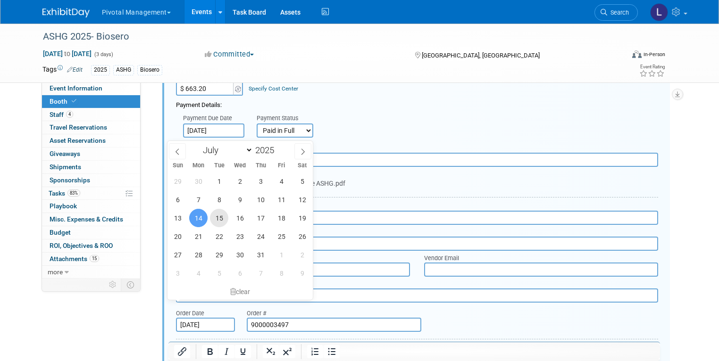
click at [223, 221] on span "15" at bounding box center [219, 218] width 18 height 18
type input "Jul 15, 2025"
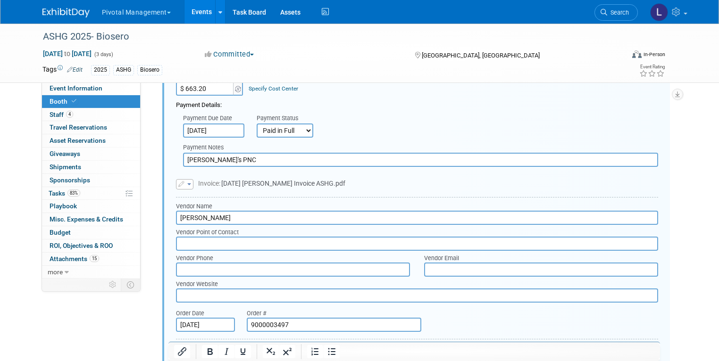
click at [187, 184] on span "button" at bounding box center [189, 185] width 4 height 2
click at [203, 205] on link "Remove attachment" at bounding box center [223, 211] width 94 height 13
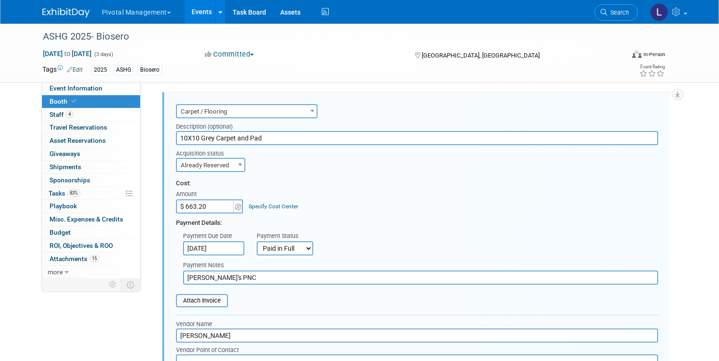
scroll to position [1281, 0]
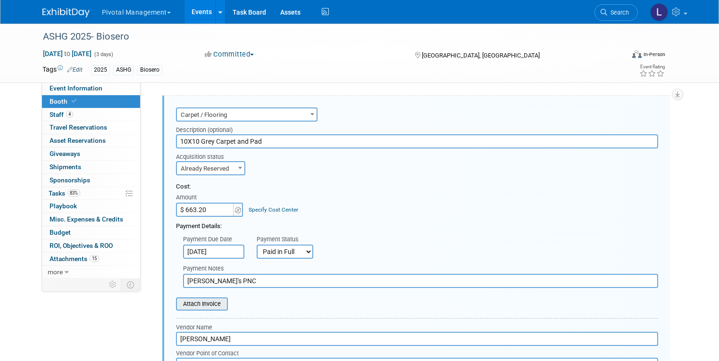
click at [204, 299] on input "file" at bounding box center [171, 304] width 112 height 11
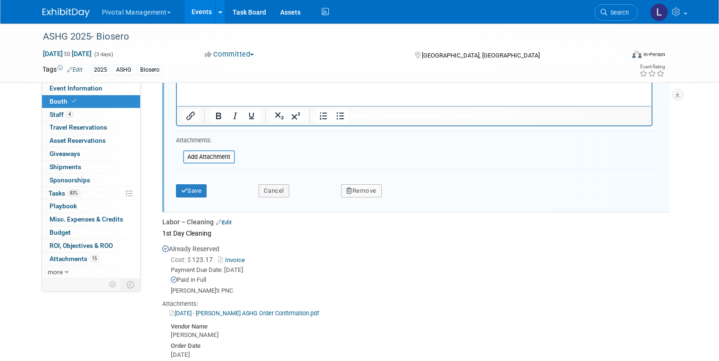
scroll to position [1757, 0]
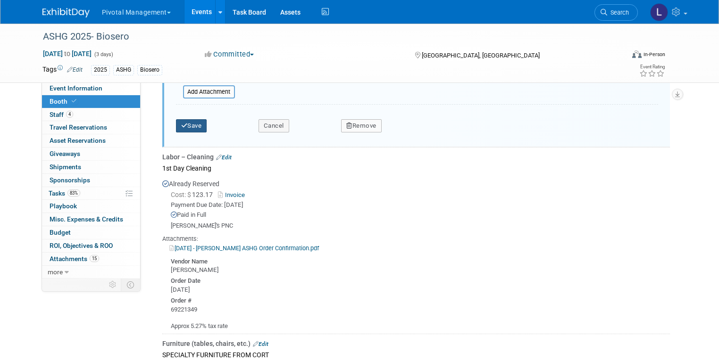
click at [185, 119] on button "Save" at bounding box center [191, 125] width 31 height 13
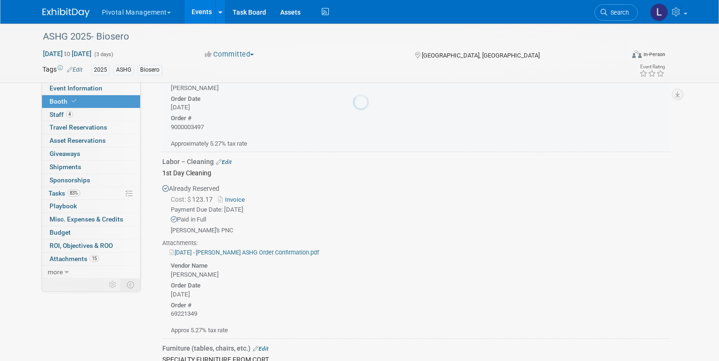
scroll to position [1253, 0]
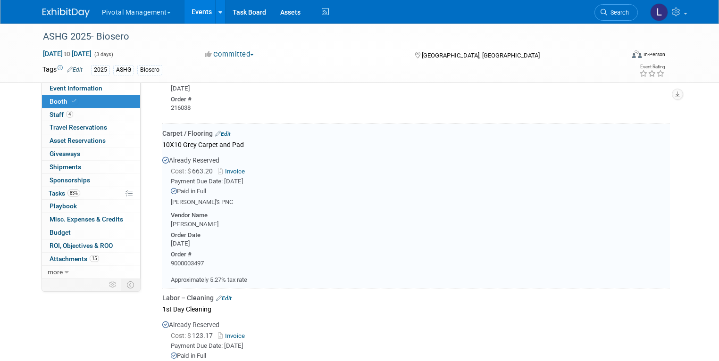
click at [226, 168] on link "Invoice" at bounding box center [233, 171] width 31 height 7
click at [222, 131] on link "Edit" at bounding box center [223, 134] width 16 height 7
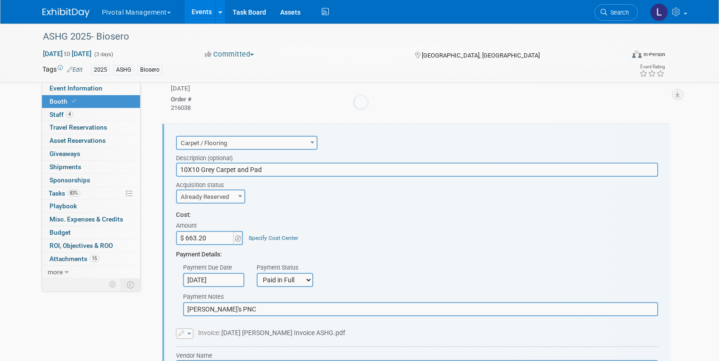
scroll to position [0, 0]
drag, startPoint x: 208, startPoint y: 220, endPoint x: 201, endPoint y: 219, distance: 7.7
click at [201, 231] on input "$ 663.20" at bounding box center [205, 238] width 59 height 14
paste input "9.38"
type input "$ 669.38"
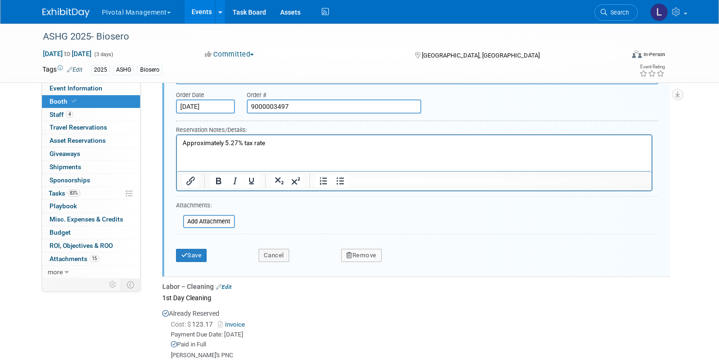
scroll to position [1630, 0]
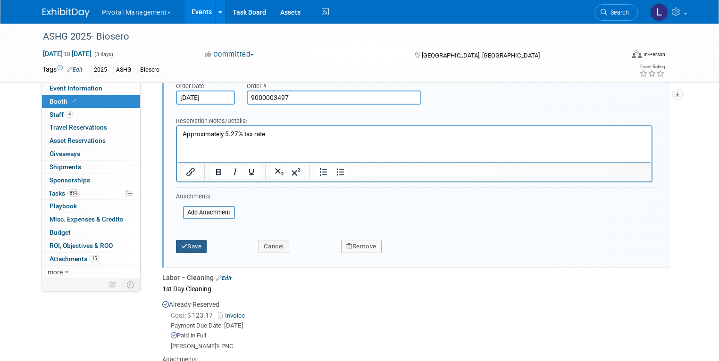
click at [181, 243] on icon "submit" at bounding box center [184, 246] width 7 height 6
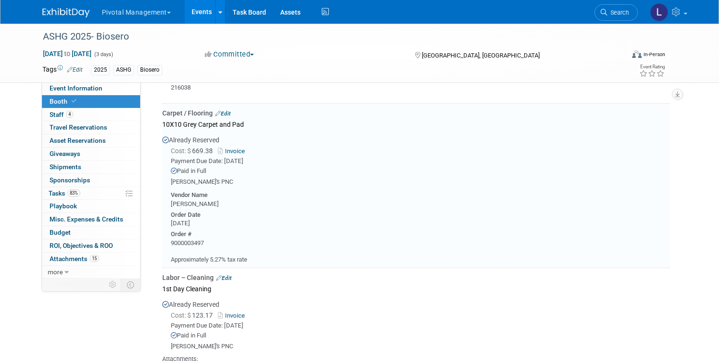
scroll to position [1253, 0]
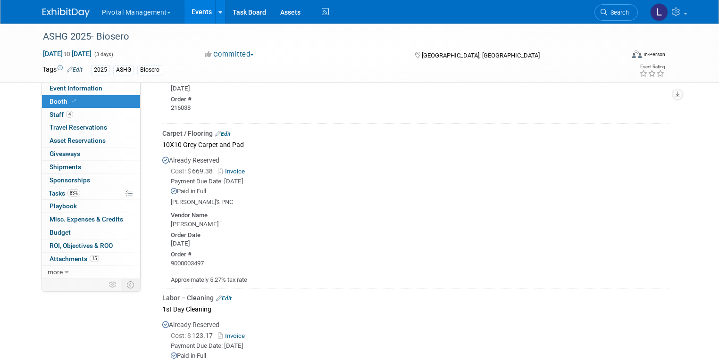
click at [221, 295] on link "Edit" at bounding box center [224, 298] width 16 height 7
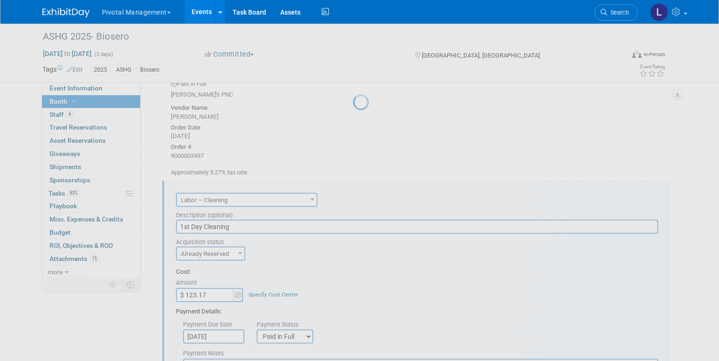
scroll to position [0, 0]
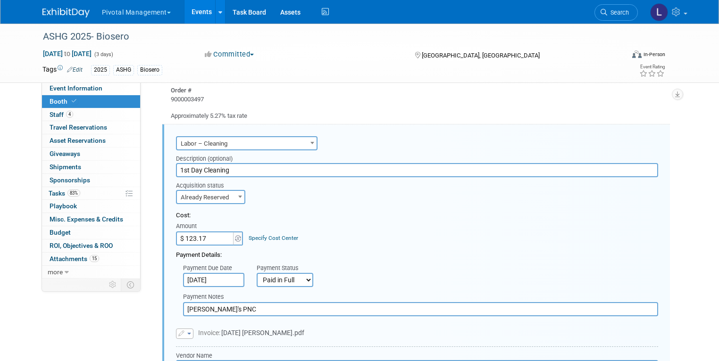
click at [209, 273] on input "Jul 14, 2025" at bounding box center [213, 280] width 61 height 14
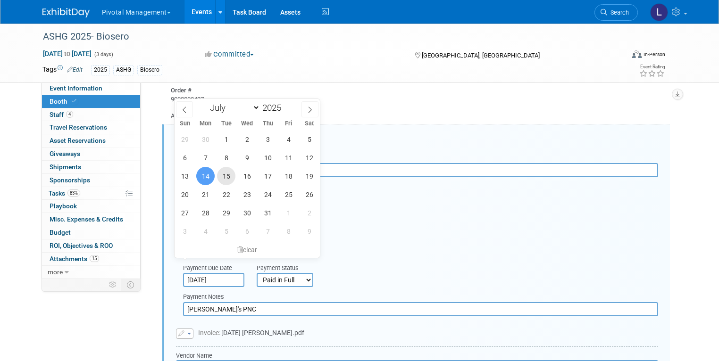
click at [220, 172] on span "15" at bounding box center [226, 176] width 18 height 18
type input "Jul 15, 2025"
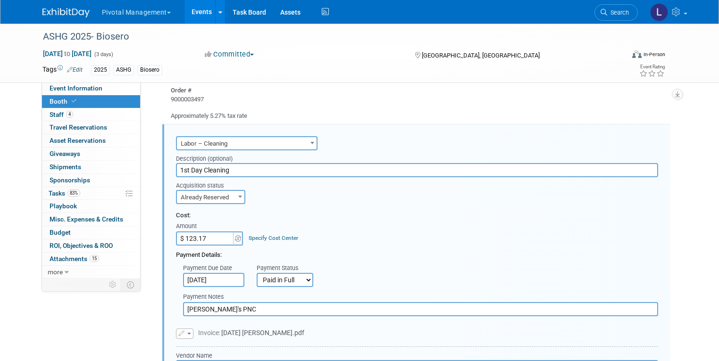
click at [273, 273] on select "Not Paid Yet Partially Paid Paid in Full" at bounding box center [285, 280] width 57 height 14
click at [257, 273] on select "Not Paid Yet Partially Paid Paid in Full" at bounding box center [285, 280] width 57 height 14
click at [209, 360] on input "[PERSON_NAME]" at bounding box center [417, 367] width 482 height 14
click at [183, 329] on button "button" at bounding box center [184, 334] width 17 height 10
click at [199, 355] on link "Remove attachment" at bounding box center [223, 361] width 94 height 13
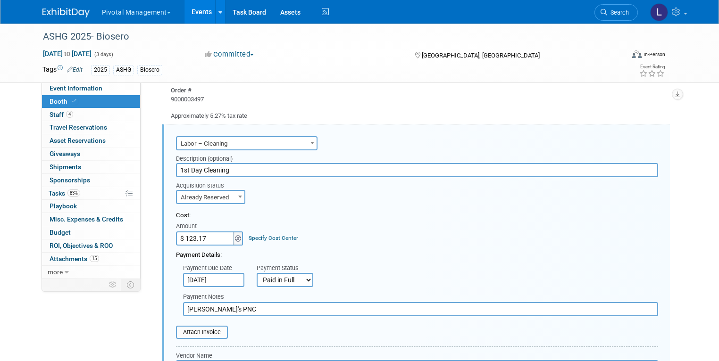
click at [233, 232] on span at bounding box center [238, 239] width 10 height 14
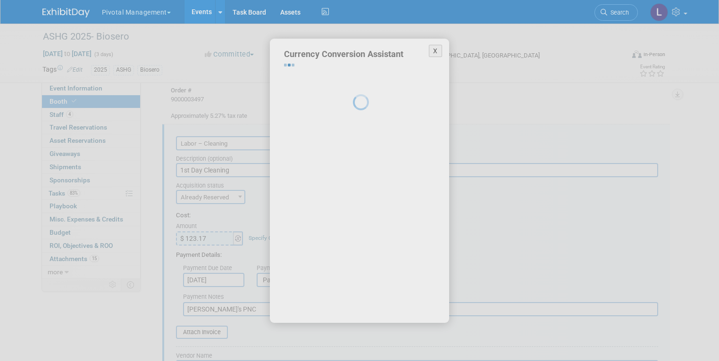
select select "38"
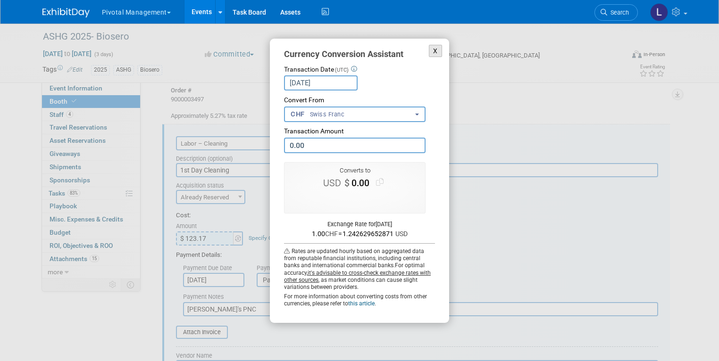
click at [438, 46] on button "X" at bounding box center [435, 51] width 13 height 13
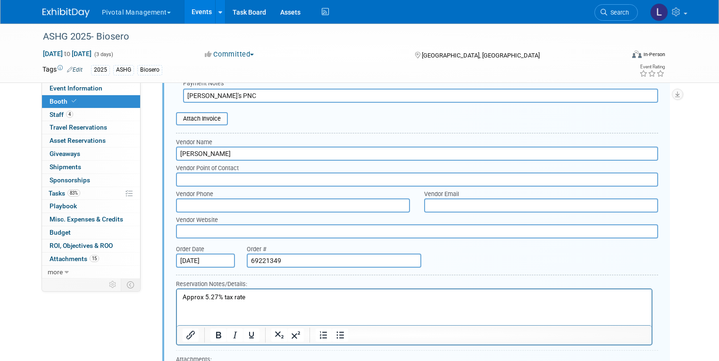
scroll to position [1634, 0]
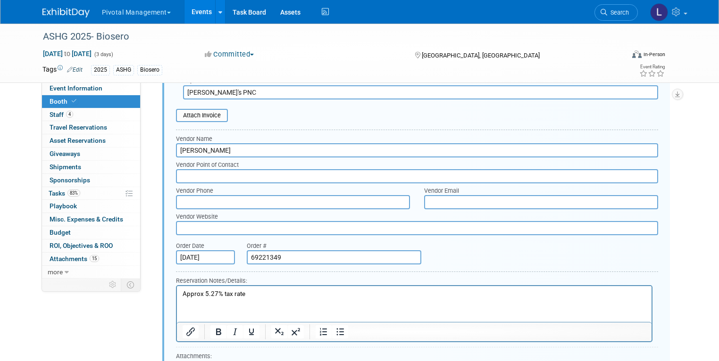
click at [185, 251] on input "Jul 14, 2025" at bounding box center [205, 258] width 59 height 14
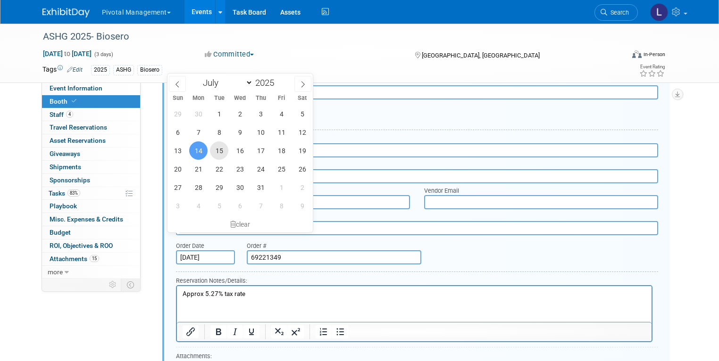
click at [219, 151] on span "15" at bounding box center [219, 151] width 18 height 18
type input "Jul 15, 2025"
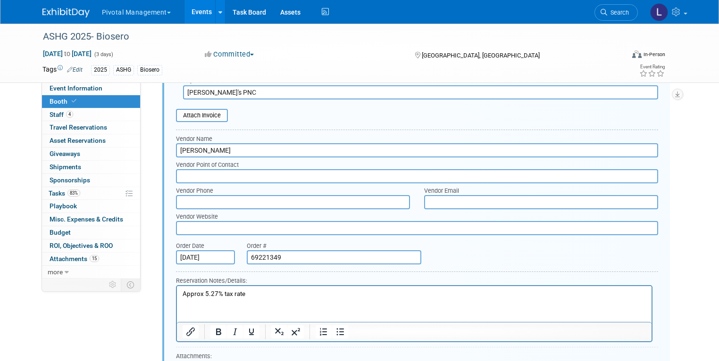
click at [183, 361] on icon at bounding box center [187, 368] width 8 height 7
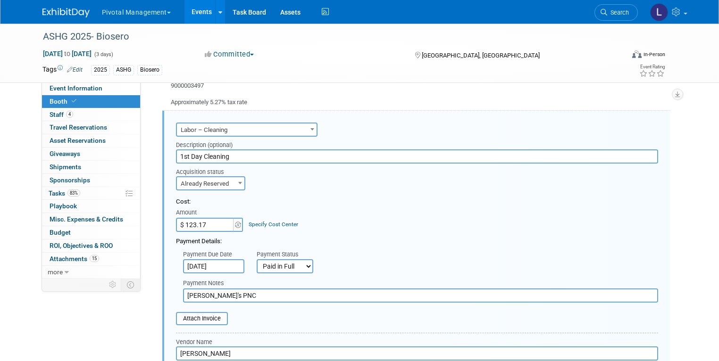
scroll to position [1430, 0]
click at [195, 314] on input "file" at bounding box center [171, 319] width 112 height 11
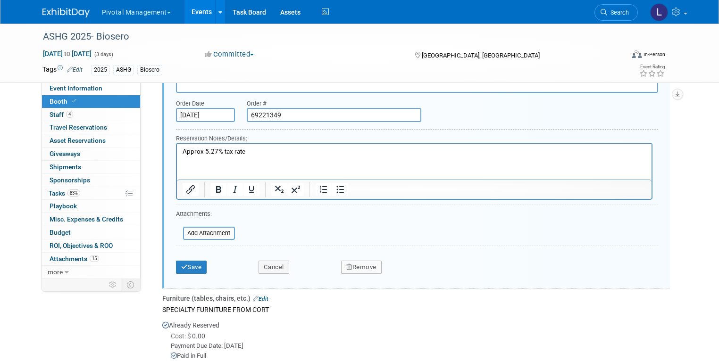
scroll to position [1785, 0]
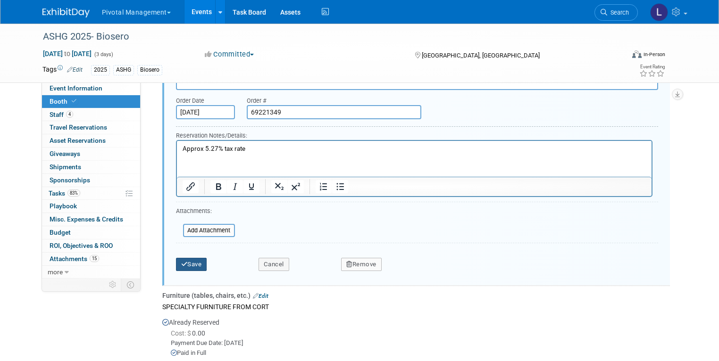
click at [191, 258] on button "Save" at bounding box center [191, 264] width 31 height 13
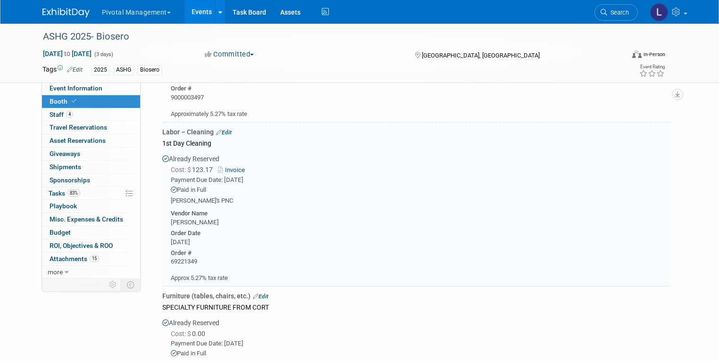
scroll to position [1417, 0]
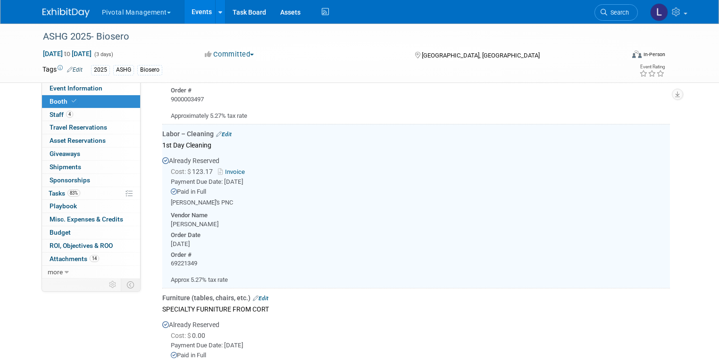
click at [221, 168] on link "Invoice" at bounding box center [233, 171] width 31 height 7
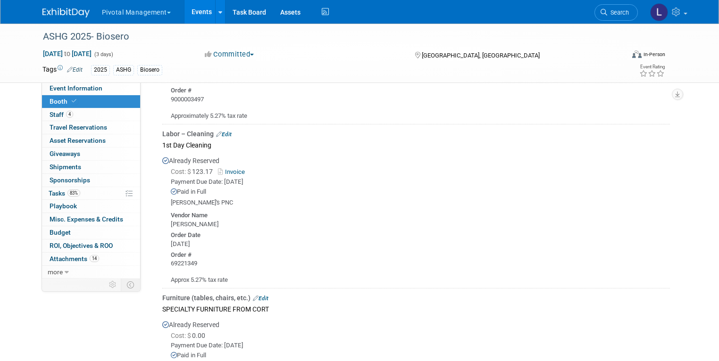
click at [220, 131] on link "Edit" at bounding box center [224, 134] width 16 height 7
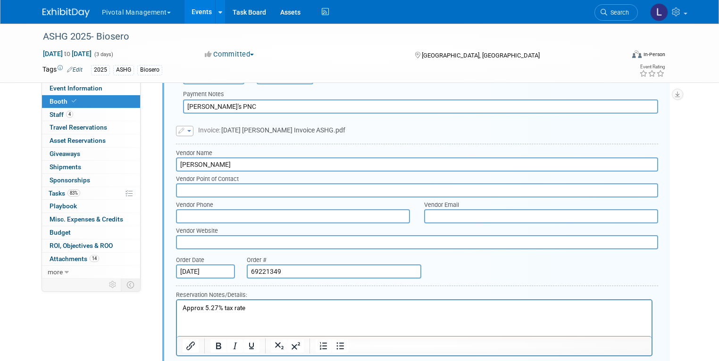
scroll to position [1623, 0]
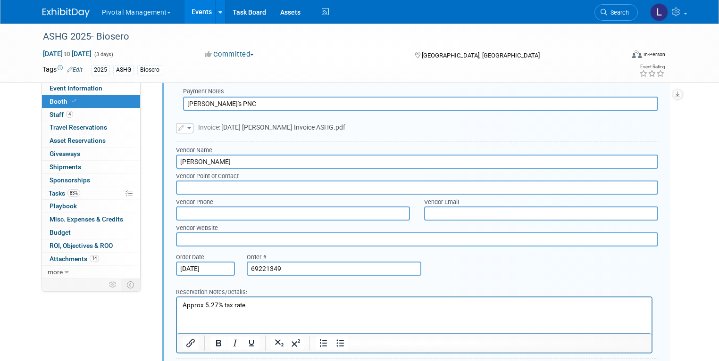
drag, startPoint x: 298, startPoint y: 249, endPoint x: 261, endPoint y: 248, distance: 36.8
click at [240, 250] on div "Order # 69221349" at bounding box center [334, 263] width 189 height 26
paste input "o"
click at [247, 262] on input "o69221349" at bounding box center [334, 269] width 175 height 14
type input "69221349"
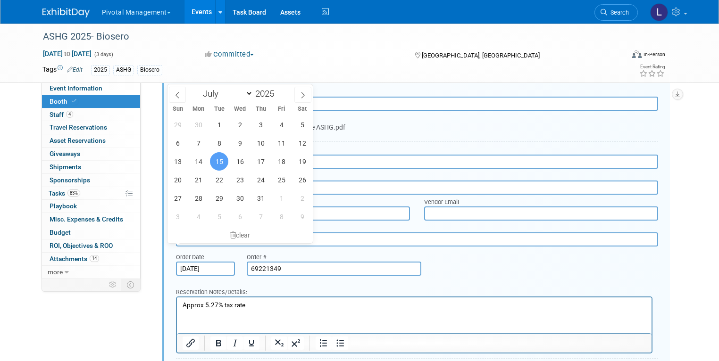
click at [191, 262] on input "Jul 15, 2025" at bounding box center [205, 269] width 59 height 14
click at [217, 160] on span "15" at bounding box center [219, 161] width 18 height 18
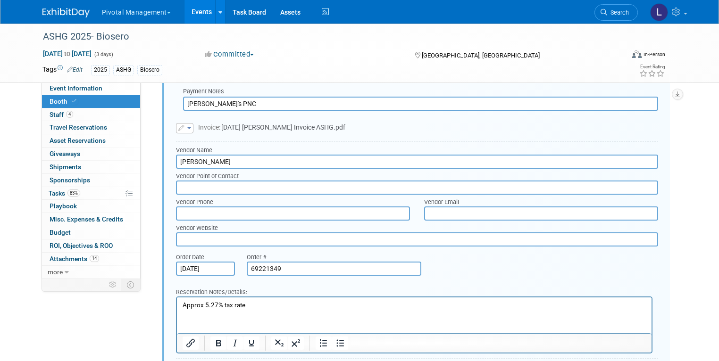
click at [364, 310] on html "Approx 5.27% tax rate" at bounding box center [413, 303] width 475 height 13
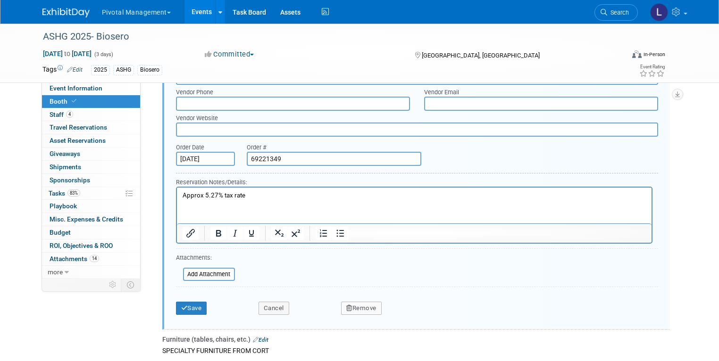
scroll to position [1745, 0]
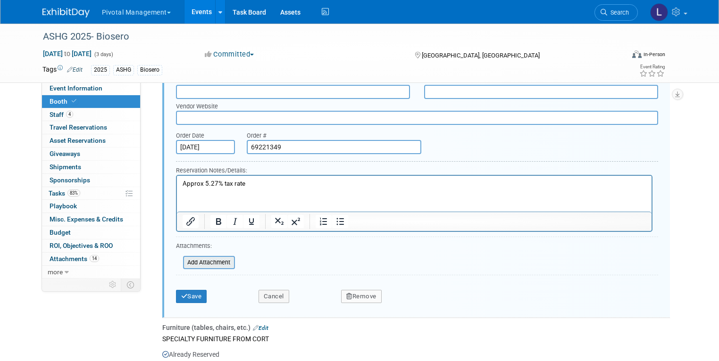
click at [206, 257] on input "file" at bounding box center [178, 262] width 112 height 11
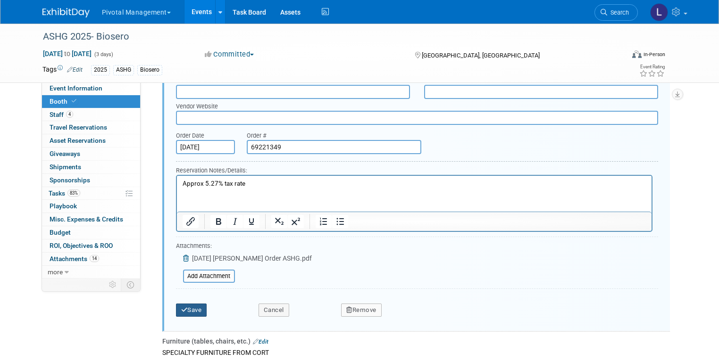
click at [192, 304] on button "Save" at bounding box center [191, 310] width 31 height 13
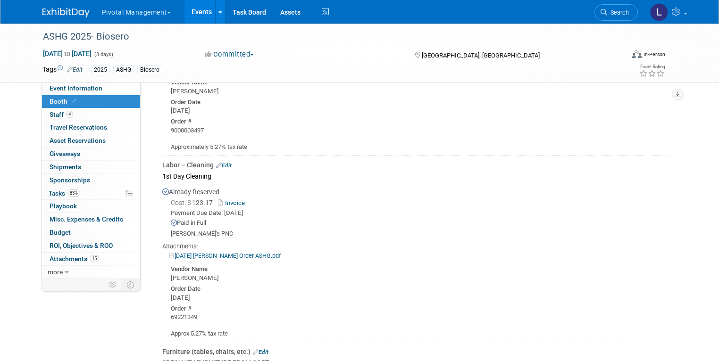
scroll to position [1388, 0]
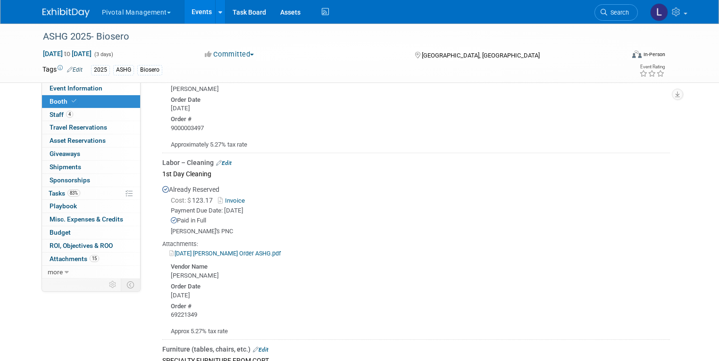
click at [222, 197] on link "Invoice" at bounding box center [233, 200] width 31 height 7
click at [217, 160] on link "Edit" at bounding box center [224, 163] width 16 height 7
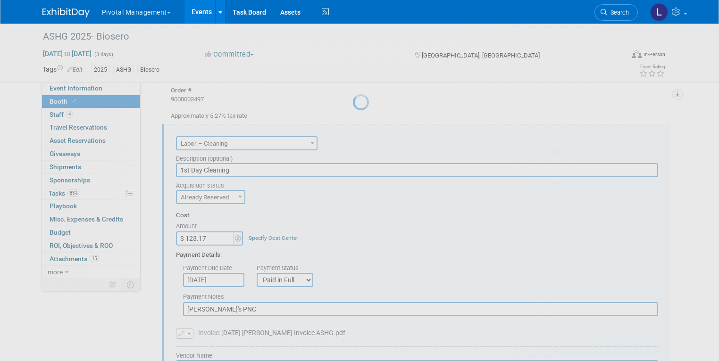
scroll to position [0, 0]
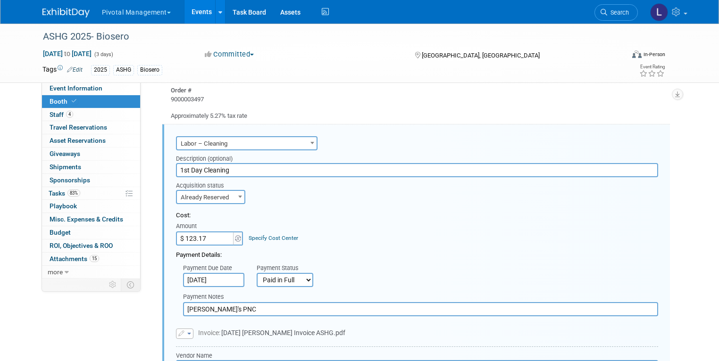
click at [203, 232] on input "$ 123.17" at bounding box center [205, 239] width 59 height 14
type input "$ 117.00"
click at [515, 260] on div "Payment Due Date Jul 15, 2025 Payment Status Not Paid Yet Partially Paid Paid i…" at bounding box center [417, 274] width 496 height 28
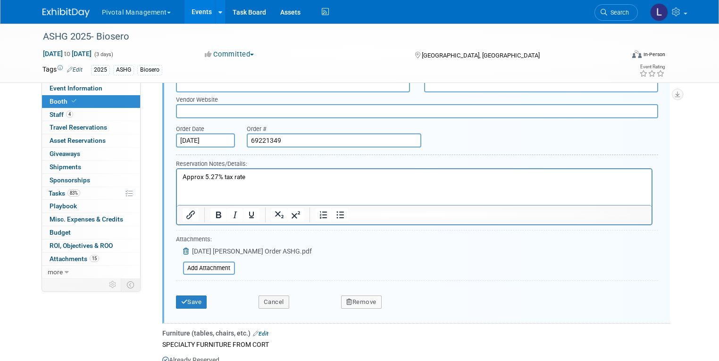
scroll to position [1754, 0]
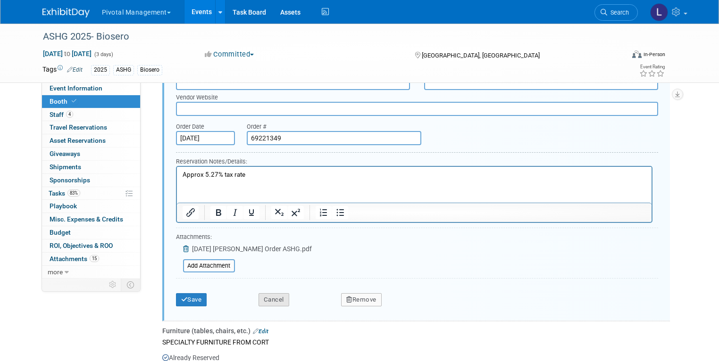
click at [278, 293] on button "Cancel" at bounding box center [274, 299] width 31 height 13
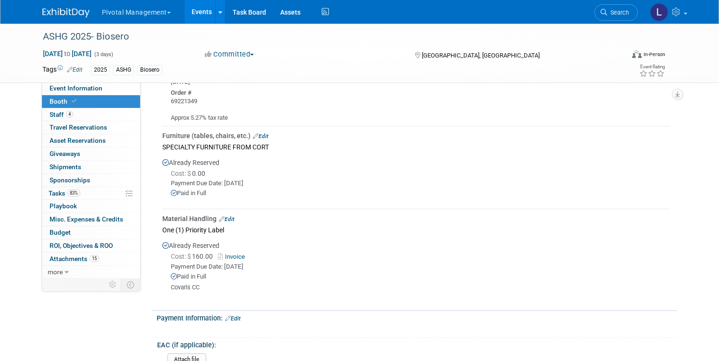
scroll to position [1538, 0]
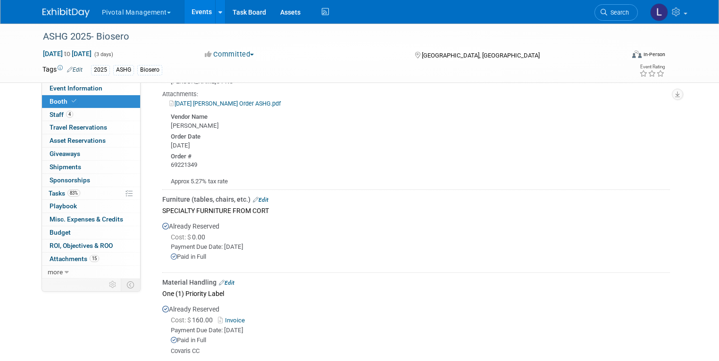
click at [229, 317] on link "Invoice" at bounding box center [233, 320] width 31 height 7
click at [222, 280] on link "Edit" at bounding box center [227, 283] width 16 height 7
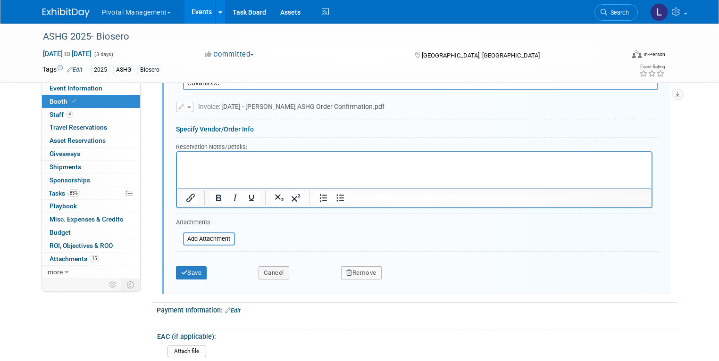
scroll to position [1920, 0]
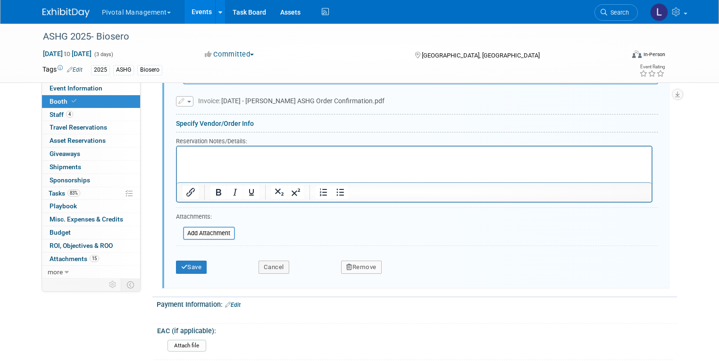
click at [366, 261] on button "Remove" at bounding box center [361, 267] width 41 height 13
click at [408, 267] on link "Yes" at bounding box center [413, 274] width 27 height 15
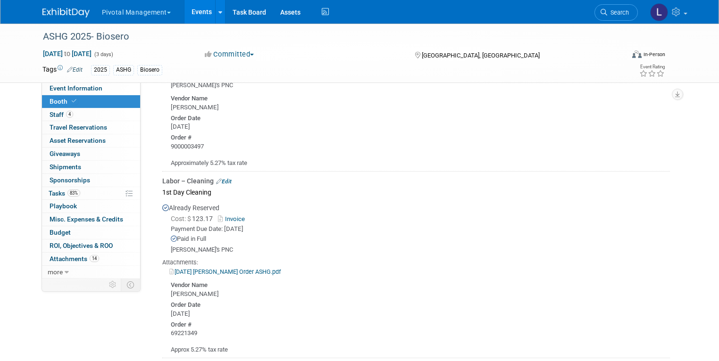
scroll to position [1379, 0]
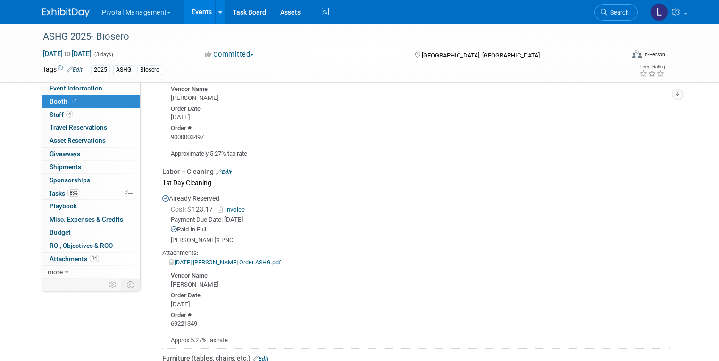
drag, startPoint x: 161, startPoint y: 305, endPoint x: 192, endPoint y: 306, distance: 30.2
click at [192, 306] on div "Vendor Name Freeman Order Date Tue. Jul 15, 2025 Order #" at bounding box center [416, 299] width 508 height 59
copy div "69221349"
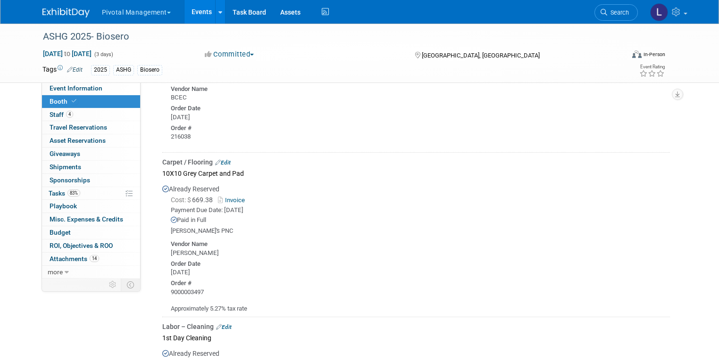
scroll to position [1221, 0]
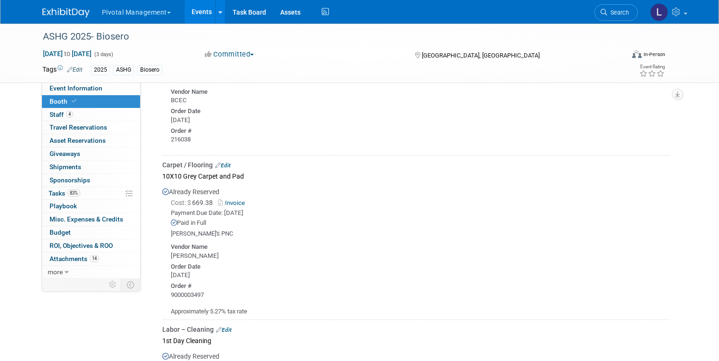
click at [219, 162] on link "Edit" at bounding box center [223, 165] width 16 height 7
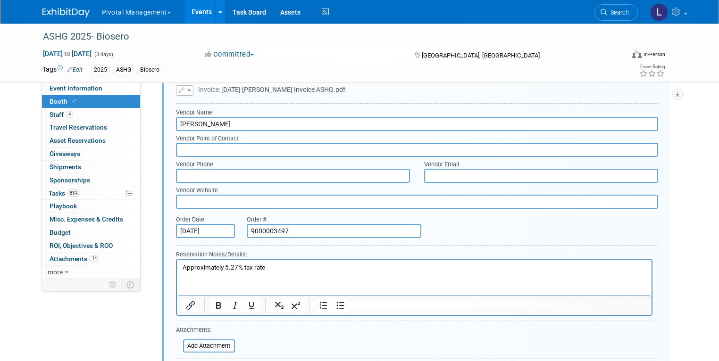
scroll to position [1500, 0]
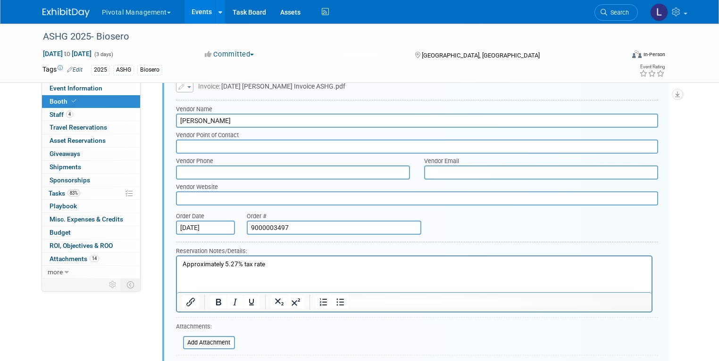
drag, startPoint x: 279, startPoint y: 208, endPoint x: 415, endPoint y: 217, distance: 136.2
click at [218, 209] on div "Order Date Jul 15, 2025 Order # 9000003497" at bounding box center [417, 223] width 496 height 29
paste input "69221349"
type input "69221349"
click at [213, 337] on input "file" at bounding box center [178, 342] width 112 height 11
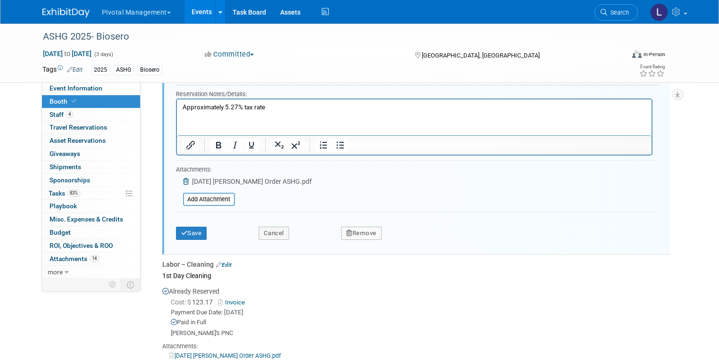
scroll to position [1665, 0]
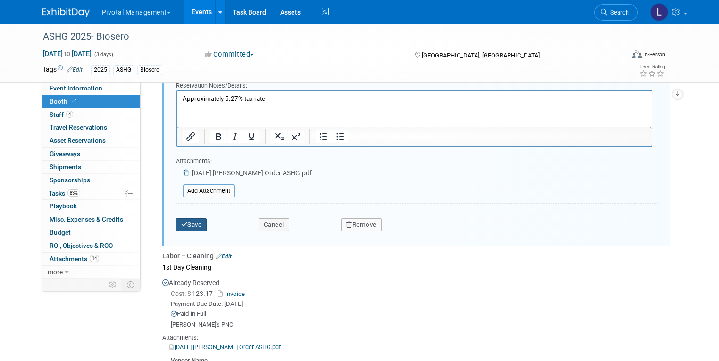
click at [188, 218] on button "Save" at bounding box center [191, 224] width 31 height 13
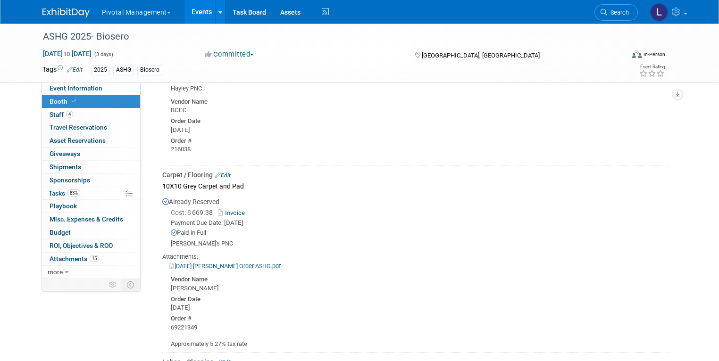
scroll to position [1209, 0]
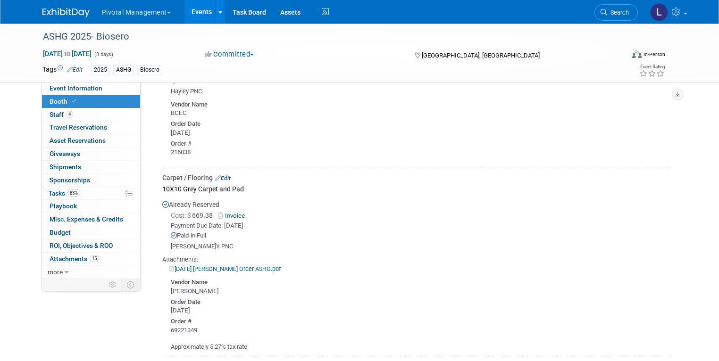
click at [235, 212] on link "Invoice" at bounding box center [233, 215] width 31 height 7
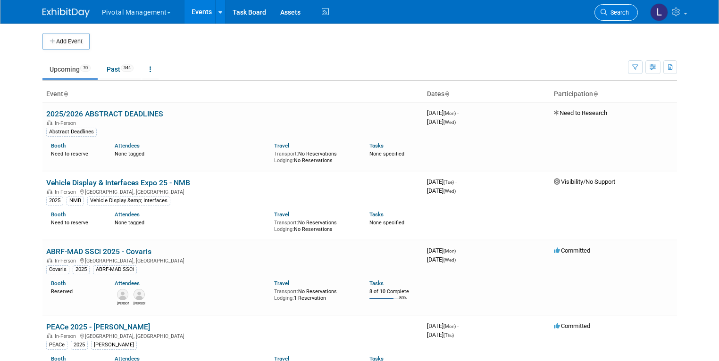
click at [619, 13] on span "Search" at bounding box center [618, 12] width 22 height 7
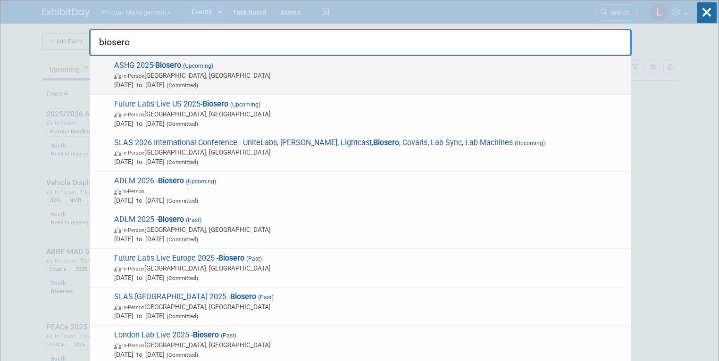
type input "biosero"
click at [200, 93] on div "ASHG 2025- Biosero (Upcoming) In-Person Boston, MA Oct 15, 2025 to Oct 17, 2025…" at bounding box center [360, 75] width 541 height 39
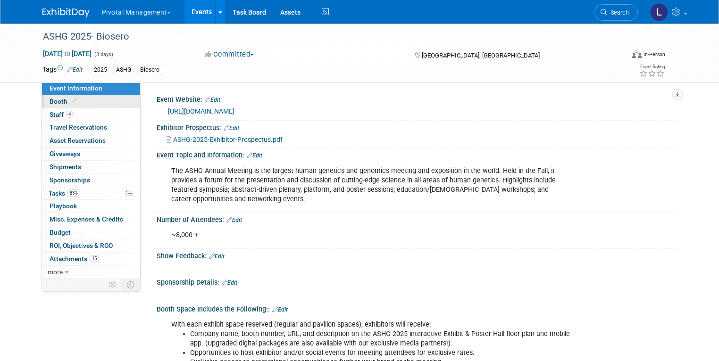
click at [50, 98] on span "Booth" at bounding box center [64, 102] width 29 height 8
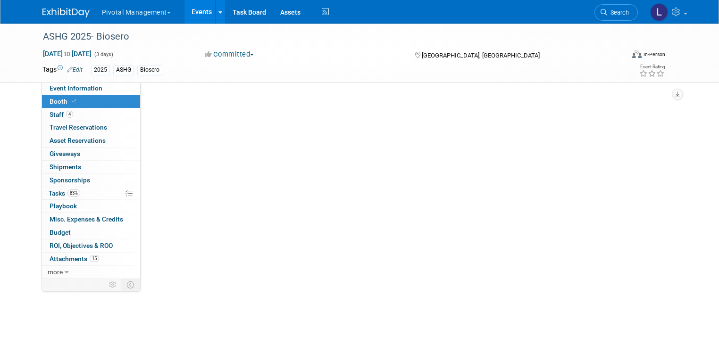
select select "Yes"
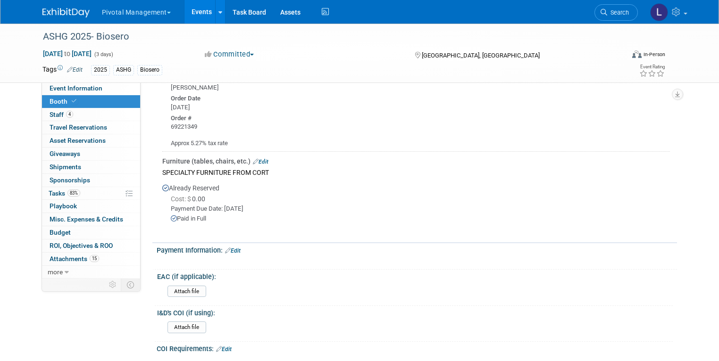
scroll to position [1606, 0]
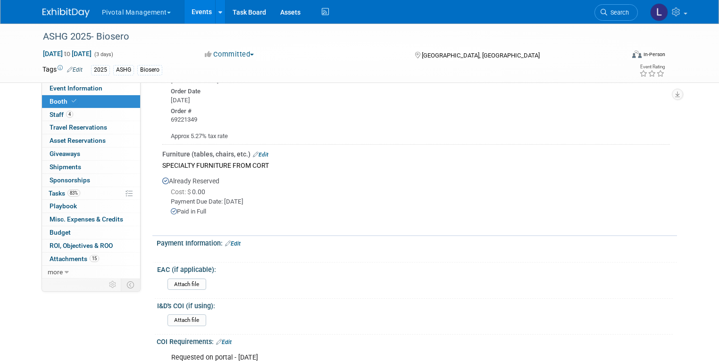
click at [256, 151] on link "Edit" at bounding box center [261, 154] width 16 height 7
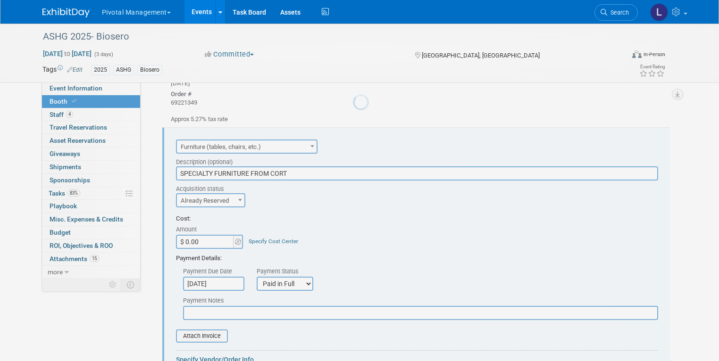
scroll to position [0, 0]
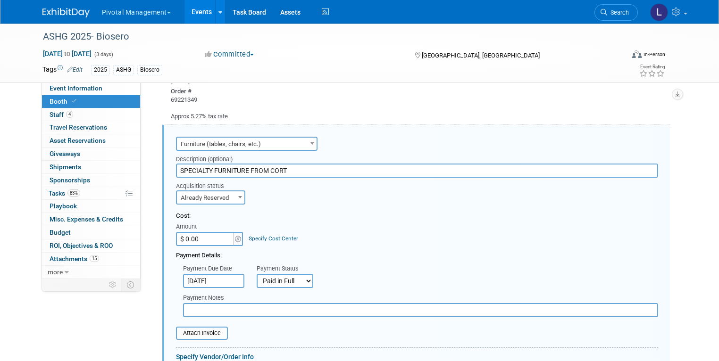
click at [191, 232] on input "$ 0.00" at bounding box center [205, 239] width 59 height 14
click at [197, 232] on input "$ 0.00" at bounding box center [205, 239] width 59 height 14
drag, startPoint x: 197, startPoint y: 221, endPoint x: 177, endPoint y: 219, distance: 20.0
click at [177, 232] on input "$ 0.00" at bounding box center [205, 239] width 59 height 14
type input "$ 2,433.13"
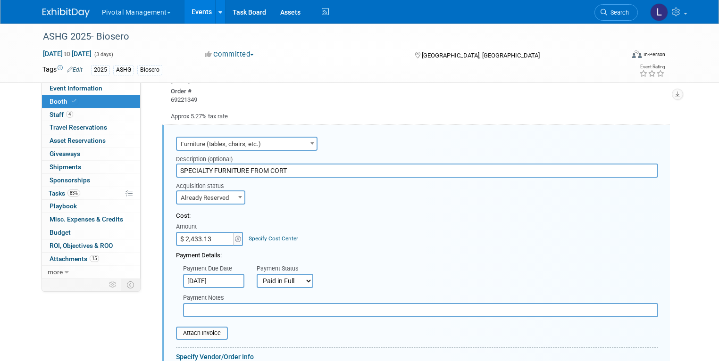
click at [235, 303] on input "text" at bounding box center [420, 310] width 475 height 14
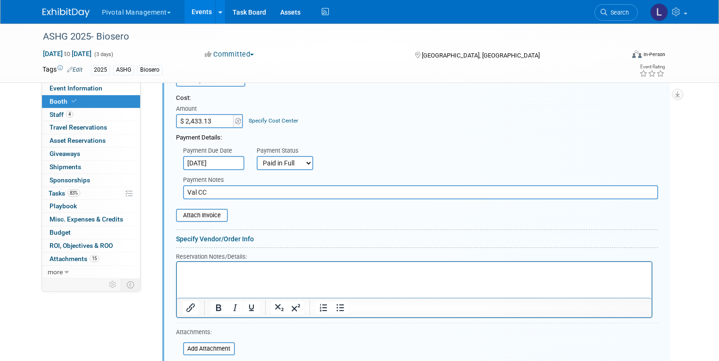
scroll to position [1747, 0]
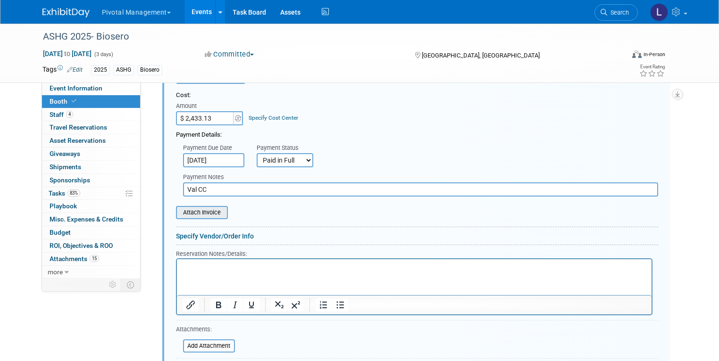
type input "Val CC"
click at [201, 207] on input "file" at bounding box center [171, 212] width 112 height 11
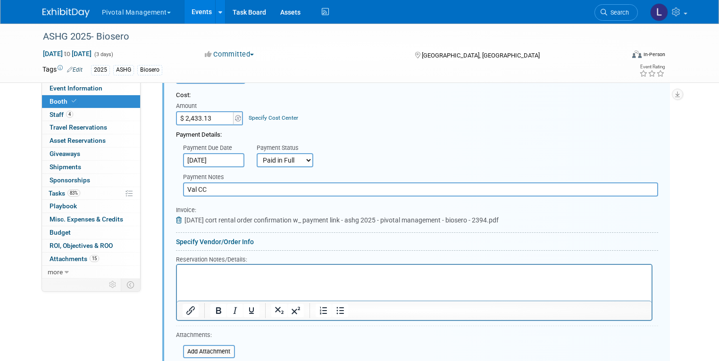
click at [219, 269] on p "Rich Text Area. Press ALT-0 for help." at bounding box center [414, 272] width 464 height 9
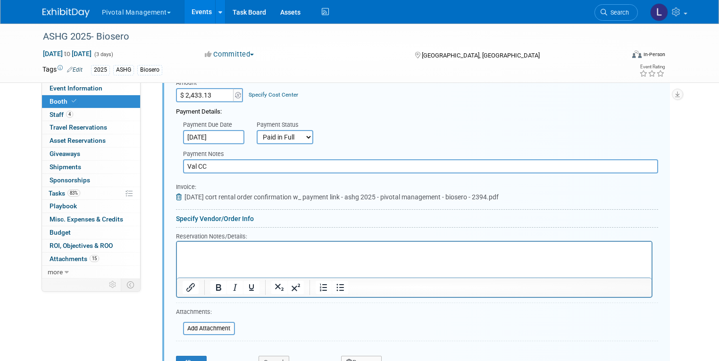
scroll to position [1770, 0]
click at [225, 214] on div "Specify Vendor/Order Info" at bounding box center [417, 218] width 482 height 9
click at [225, 215] on link "Specify Vendor/Order Info" at bounding box center [215, 219] width 78 height 8
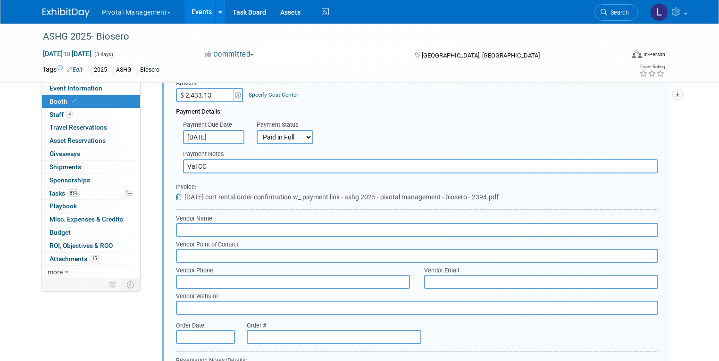
click at [188, 223] on input "text" at bounding box center [417, 230] width 482 height 14
type input "Cort"
click at [219, 249] on input "text" at bounding box center [417, 256] width 482 height 14
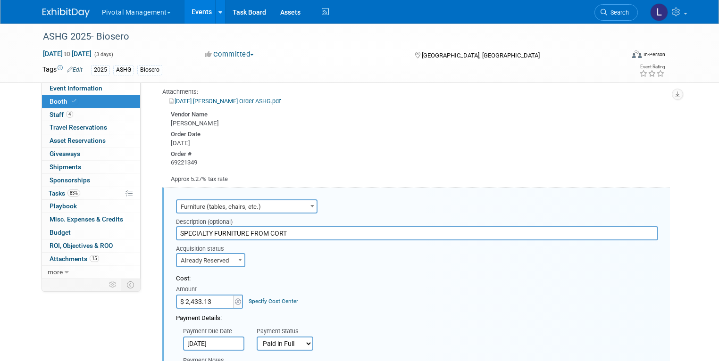
scroll to position [1558, 0]
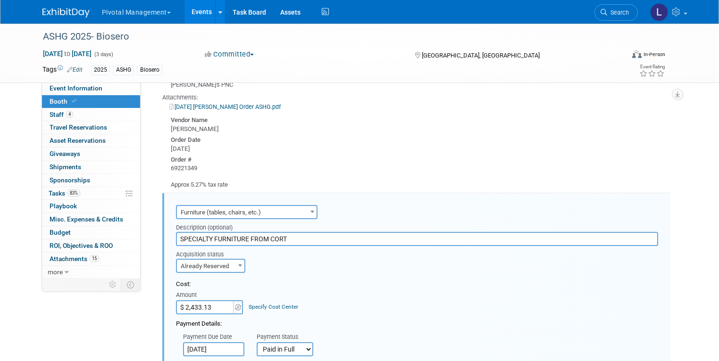
drag, startPoint x: 242, startPoint y: 219, endPoint x: 318, endPoint y: 220, distance: 76.4
click at [318, 232] on input "SPECIALTY FURNITURE FROM CORT" at bounding box center [417, 239] width 482 height 14
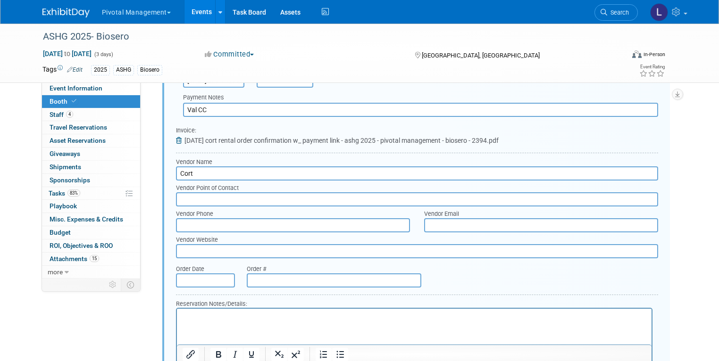
scroll to position [1836, 0]
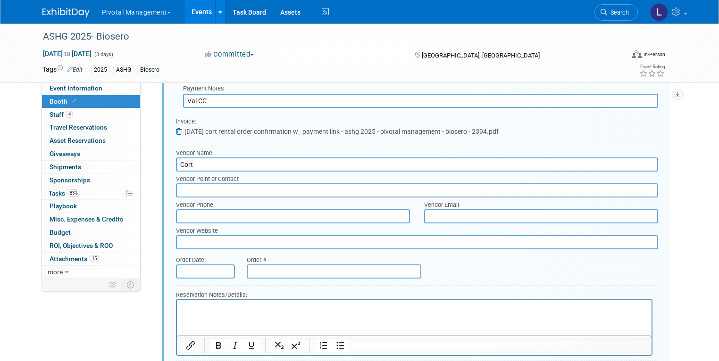
type input "Specialty Furniture- (2) Barstools, 1 Bartable, Post 6' Bar LED with graphics"
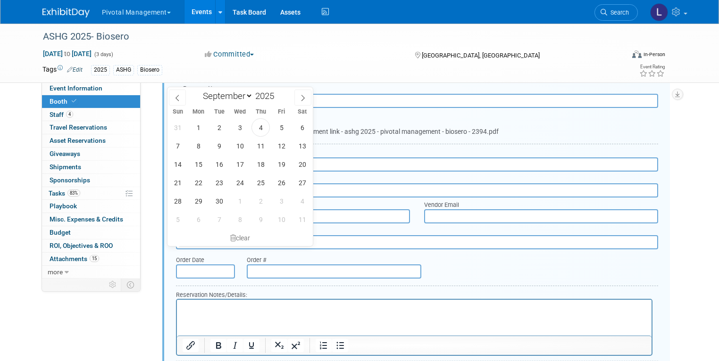
click at [209, 265] on input "text" at bounding box center [205, 272] width 59 height 14
click at [176, 99] on icon at bounding box center [177, 98] width 7 height 7
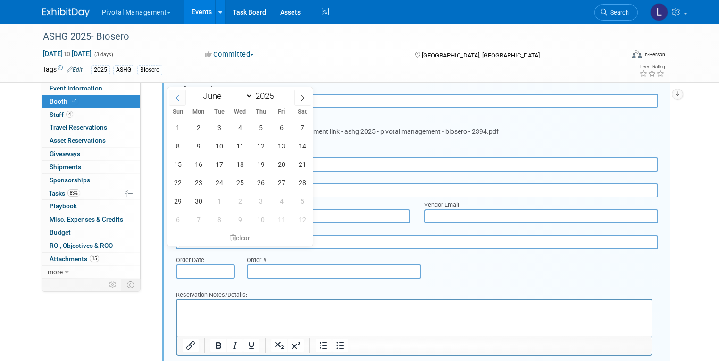
select select "4"
click at [235, 185] on span "21" at bounding box center [240, 183] width 18 height 18
type input "May 21, 2025"
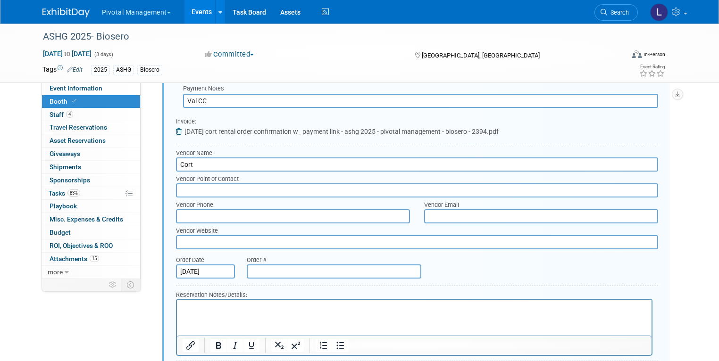
click at [299, 265] on input "text" at bounding box center [334, 272] width 175 height 14
paste input "2025-2459198"
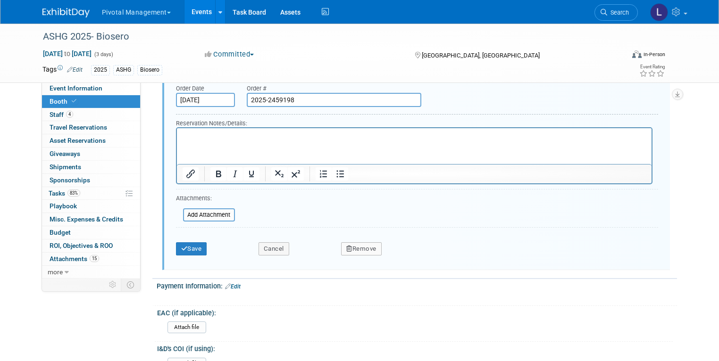
scroll to position [2010, 0]
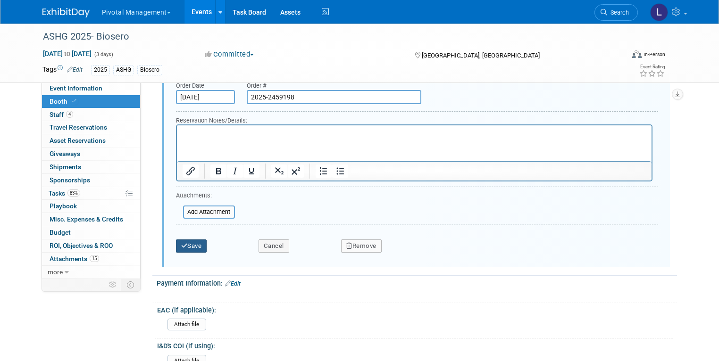
type input "2025-2459198"
click at [196, 240] on button "Save" at bounding box center [191, 246] width 31 height 13
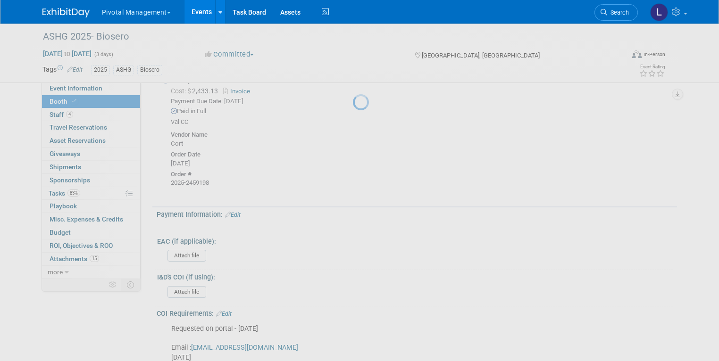
scroll to position [1626, 0]
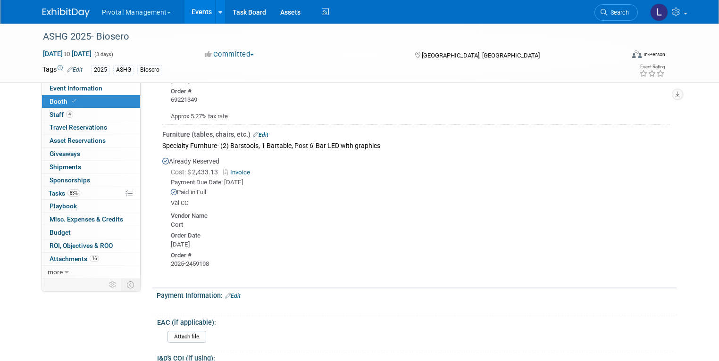
click at [240, 169] on link "Invoice" at bounding box center [238, 172] width 31 height 7
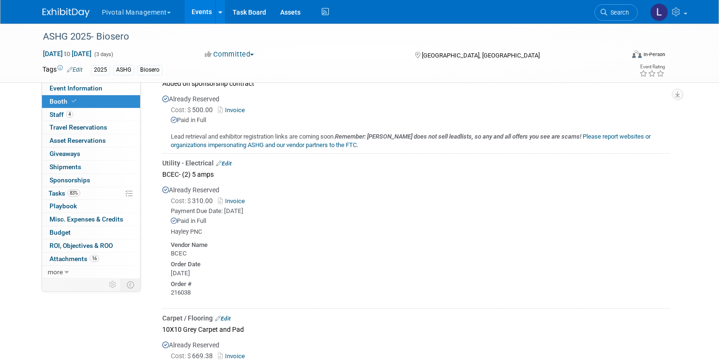
scroll to position [925, 0]
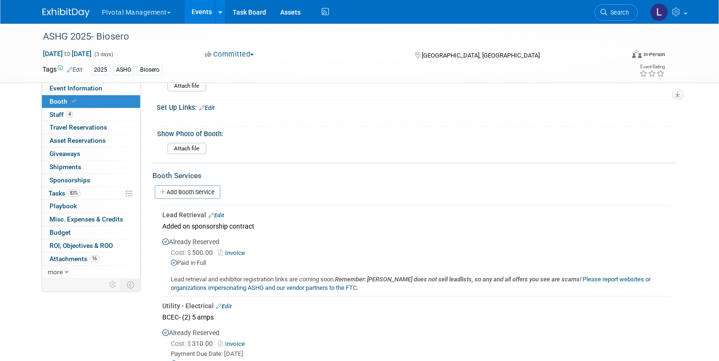
click at [233, 250] on link "Invoice" at bounding box center [233, 253] width 31 height 7
click at [343, 48] on div "ASHG 2025- Biosero" at bounding box center [327, 36] width 584 height 25
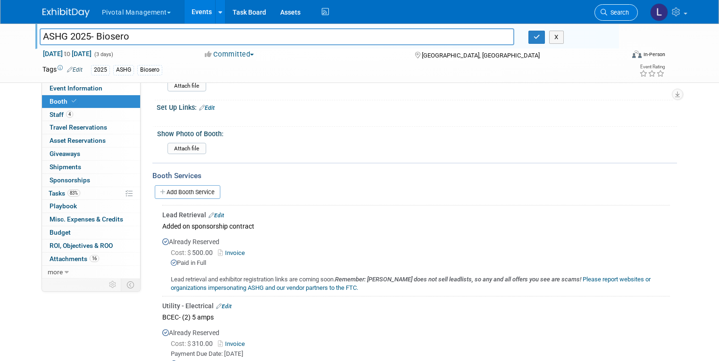
click at [629, 14] on span "Search" at bounding box center [618, 12] width 22 height 7
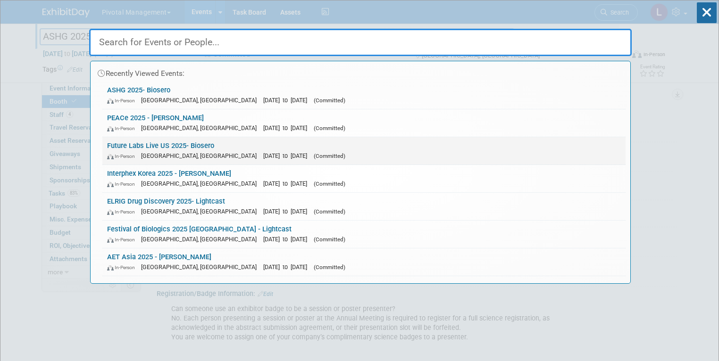
click at [123, 151] on div "In-Person Philadelphia, PA Oct 15, 2025 to Oct 16, 2025 (Committed)" at bounding box center [364, 156] width 514 height 10
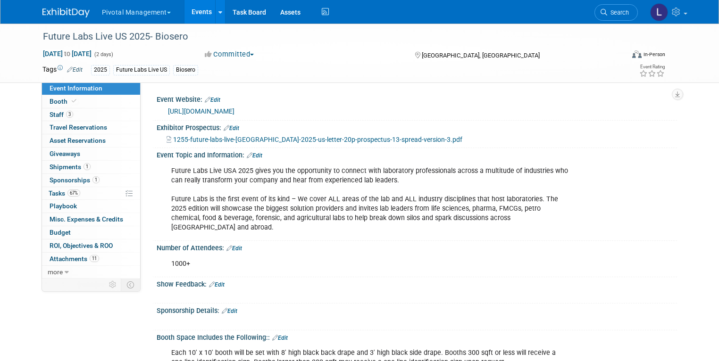
click at [52, 98] on span "Booth" at bounding box center [64, 102] width 29 height 8
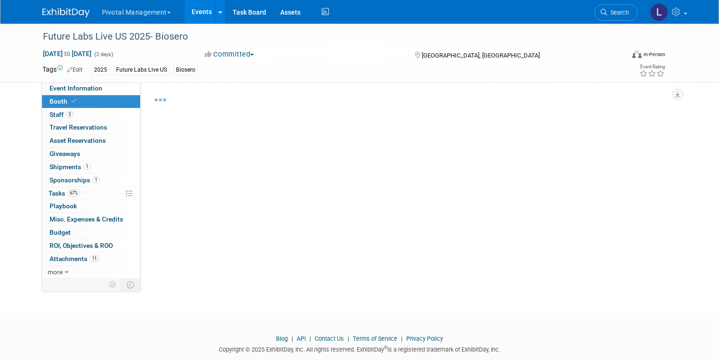
select select "Yes"
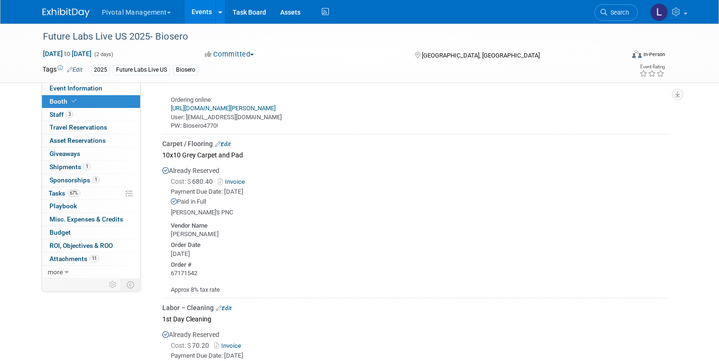
scroll to position [885, 0]
click at [221, 176] on link "Invoice" at bounding box center [233, 179] width 31 height 7
click at [219, 139] on link "Edit" at bounding box center [223, 142] width 16 height 7
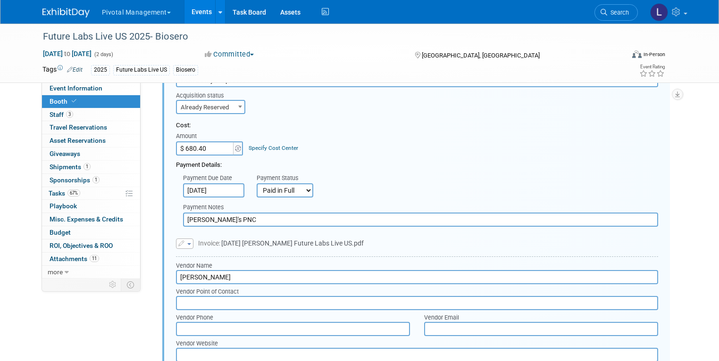
scroll to position [1011, 0]
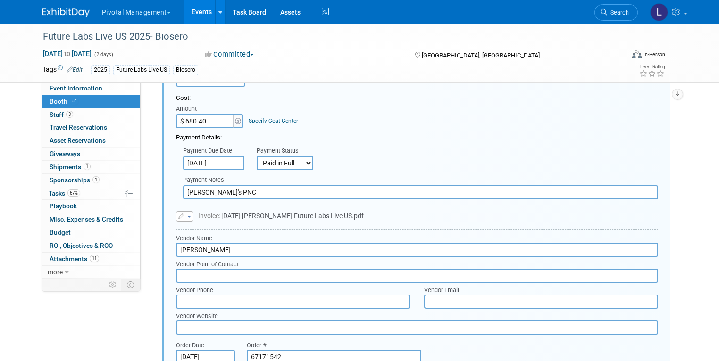
click at [183, 211] on button "button" at bounding box center [184, 216] width 17 height 10
click at [208, 224] on link "Replace with a new file" at bounding box center [223, 230] width 94 height 13
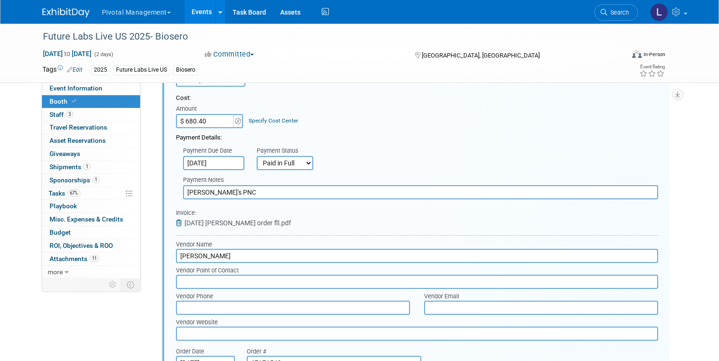
click at [176, 220] on icon at bounding box center [180, 223] width 8 height 7
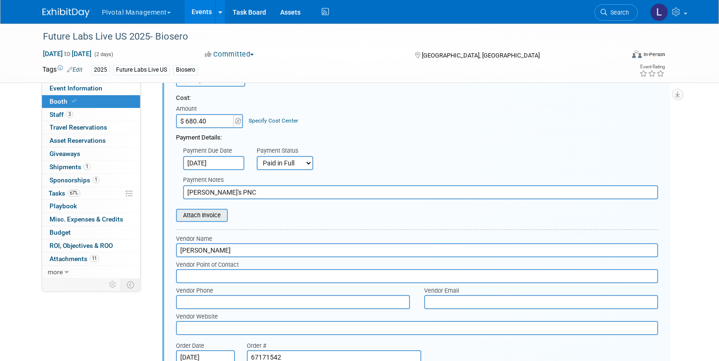
click at [179, 211] on input "file" at bounding box center [171, 215] width 112 height 11
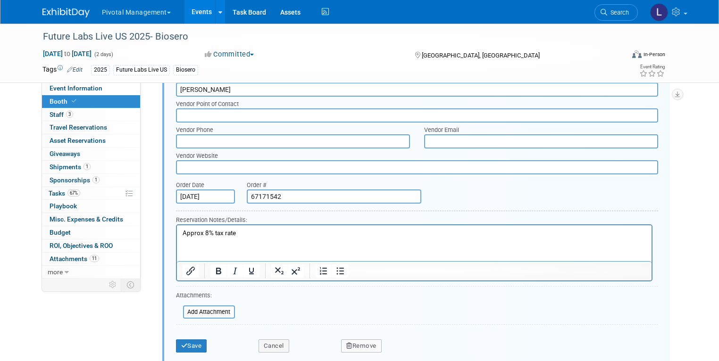
scroll to position [1202, 0]
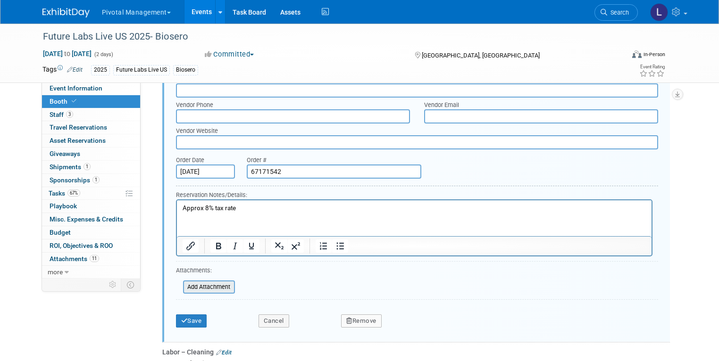
click at [196, 282] on input "file" at bounding box center [178, 287] width 112 height 11
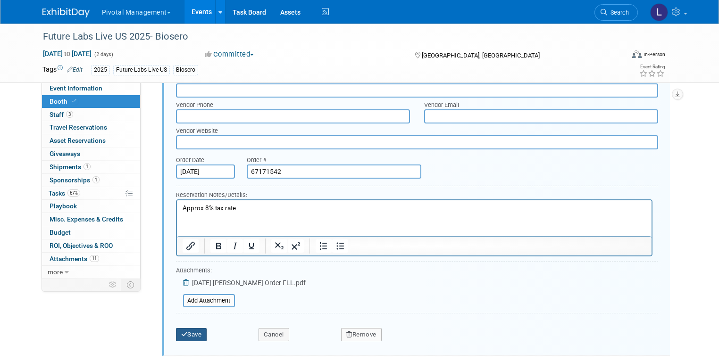
click at [176, 328] on button "Save" at bounding box center [191, 334] width 31 height 13
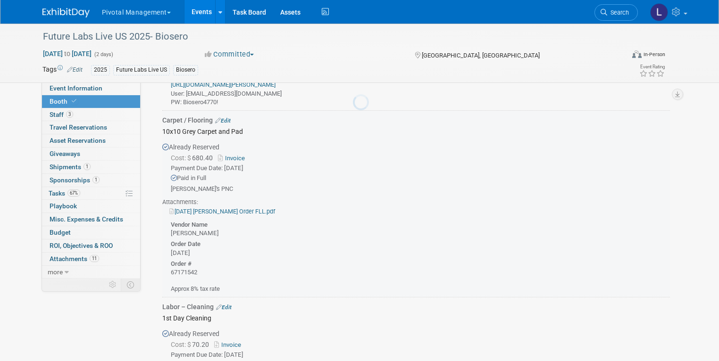
scroll to position [904, 0]
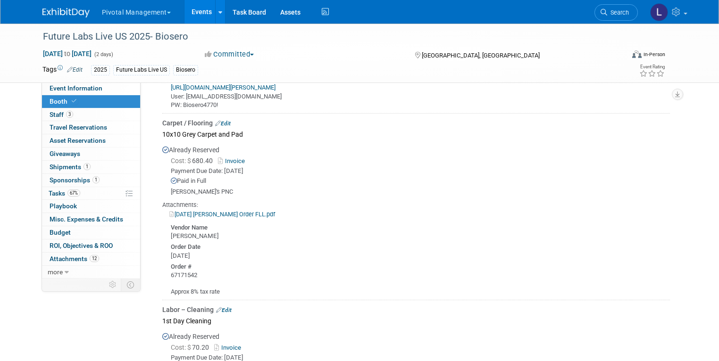
click at [224, 156] on div "Cost: $ 680.40 Invoice" at bounding box center [420, 161] width 499 height 10
click at [224, 158] on link "Invoice" at bounding box center [233, 161] width 31 height 7
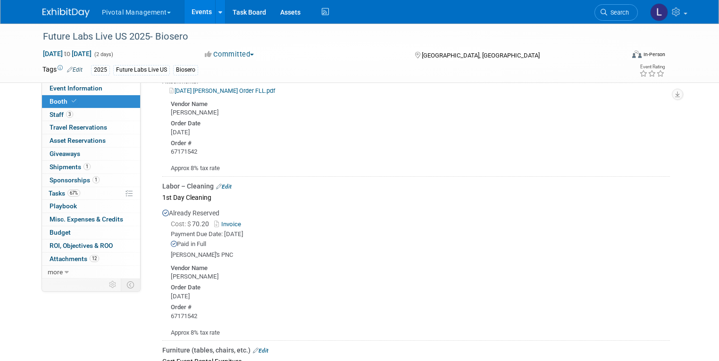
scroll to position [1030, 0]
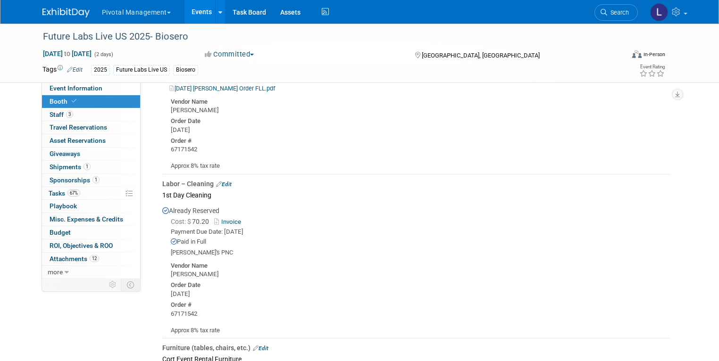
click at [220, 181] on link "Edit" at bounding box center [224, 184] width 16 height 7
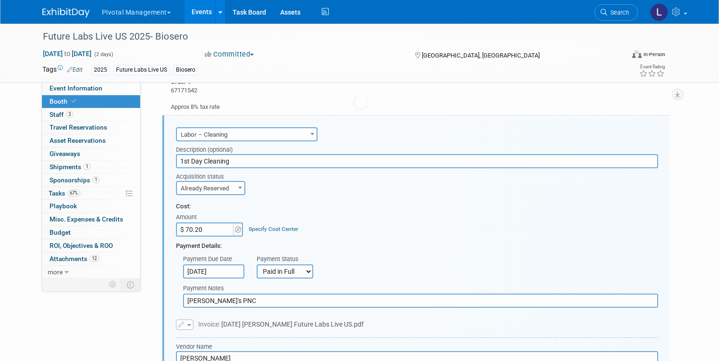
scroll to position [1090, 0]
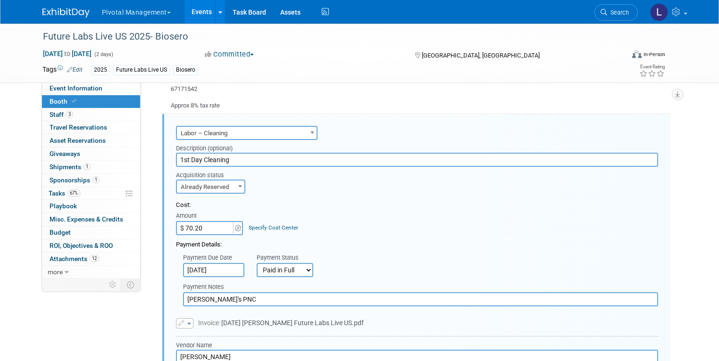
click at [184, 318] on button "button" at bounding box center [184, 323] width 17 height 10
click at [196, 331] on link "Replace with a new file" at bounding box center [223, 337] width 94 height 13
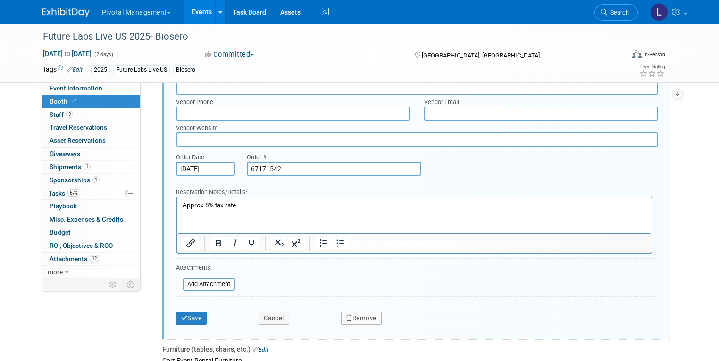
scroll to position [1404, 0]
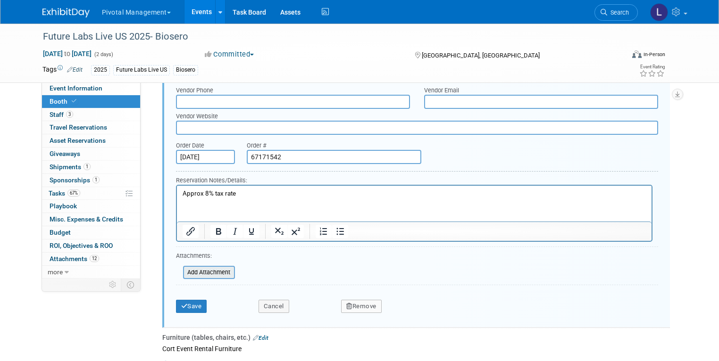
click at [207, 267] on input "file" at bounding box center [178, 272] width 112 height 11
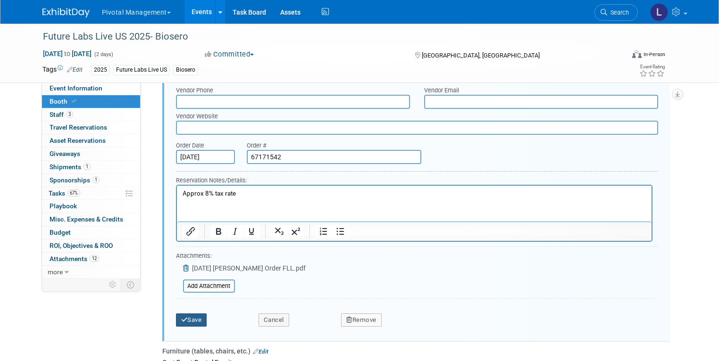
click at [180, 314] on button "Save" at bounding box center [191, 320] width 31 height 13
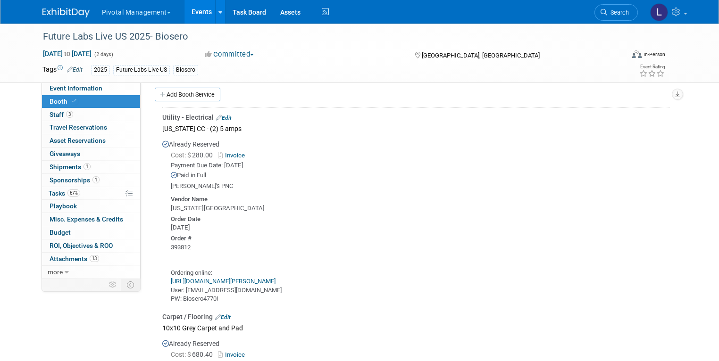
scroll to position [708, 0]
click at [229, 154] on link "Invoice" at bounding box center [233, 157] width 31 height 7
click at [58, 162] on link "1 Shipments 1" at bounding box center [91, 167] width 98 height 13
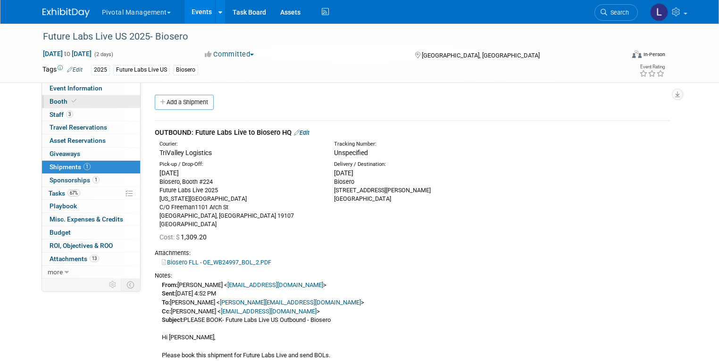
click at [50, 99] on span "Booth" at bounding box center [64, 102] width 29 height 8
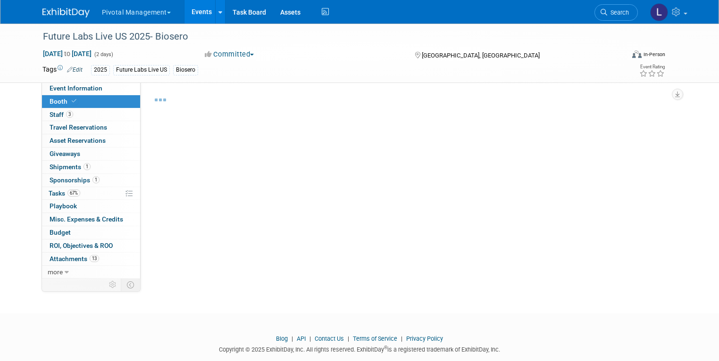
select select "Yes"
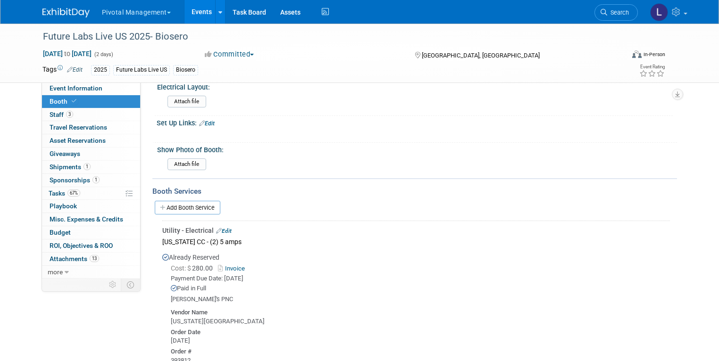
scroll to position [594, 0]
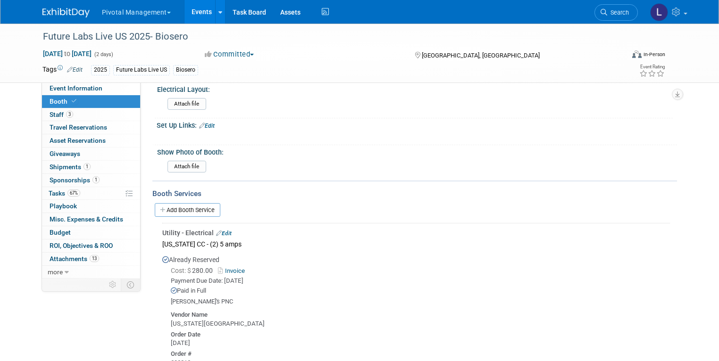
click at [622, 12] on span "Search" at bounding box center [618, 12] width 22 height 7
click at [0, 0] on div "Recently Viewed Events: Future Labs Live US 2025- Biosero In-Person [GEOGRAPHIC…" at bounding box center [0, 0] width 0 height 0
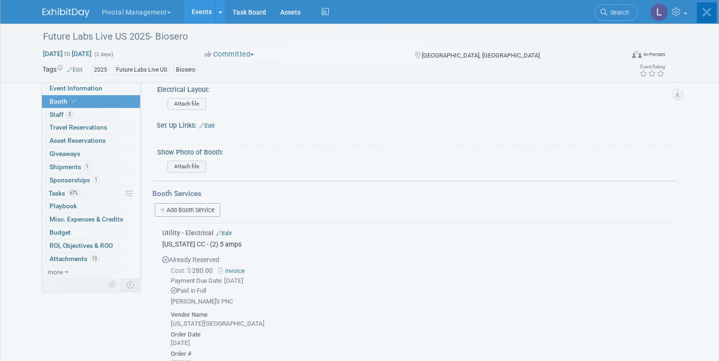
scroll to position [0, 0]
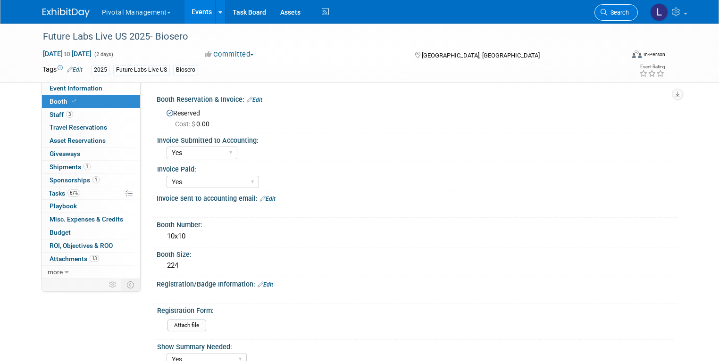
click at [627, 15] on span "Search" at bounding box center [618, 12] width 22 height 7
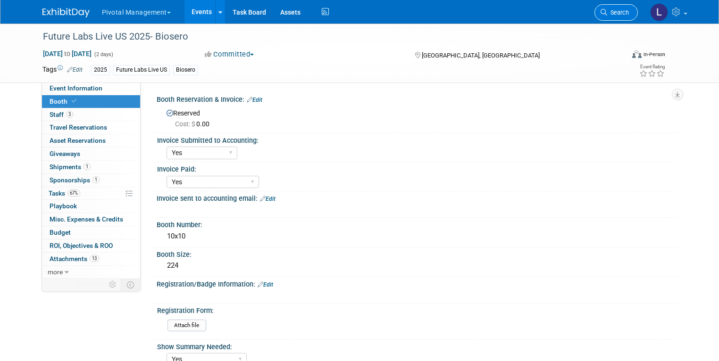
click at [616, 8] on link "Search" at bounding box center [615, 12] width 43 height 17
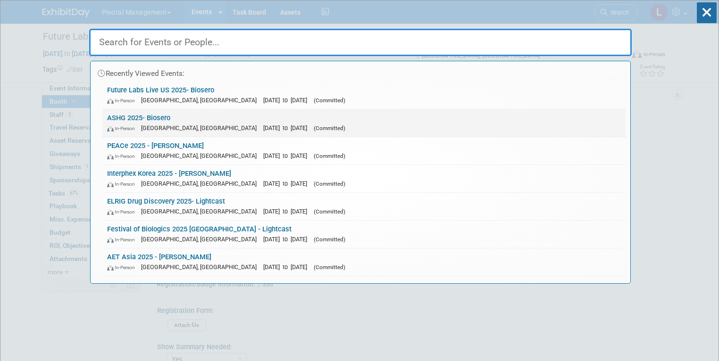
click at [131, 116] on link "ASHG 2025- Biosero In-Person [GEOGRAPHIC_DATA], [GEOGRAPHIC_DATA] [DATE] to [DA…" at bounding box center [363, 122] width 523 height 27
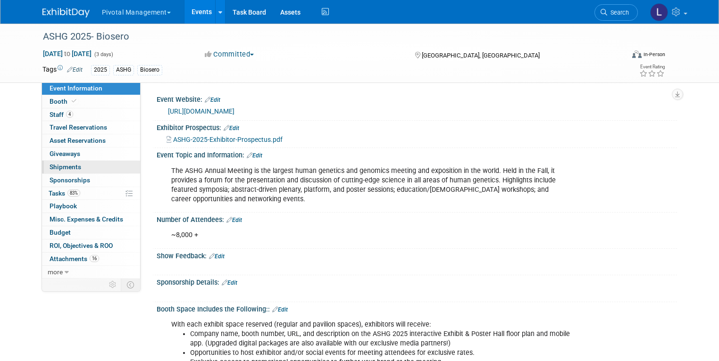
click at [55, 165] on span "Shipments 0" at bounding box center [66, 167] width 32 height 8
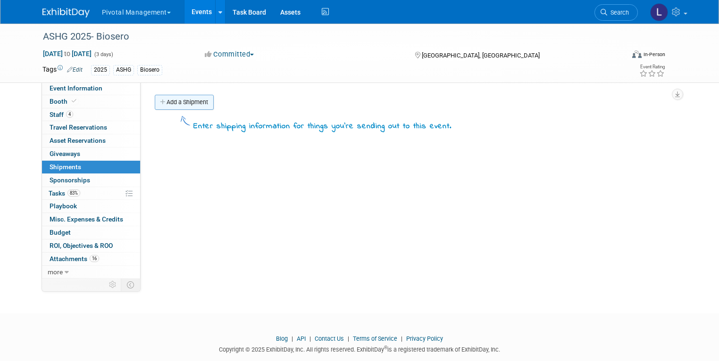
click at [196, 106] on link "Add a Shipment" at bounding box center [184, 102] width 59 height 15
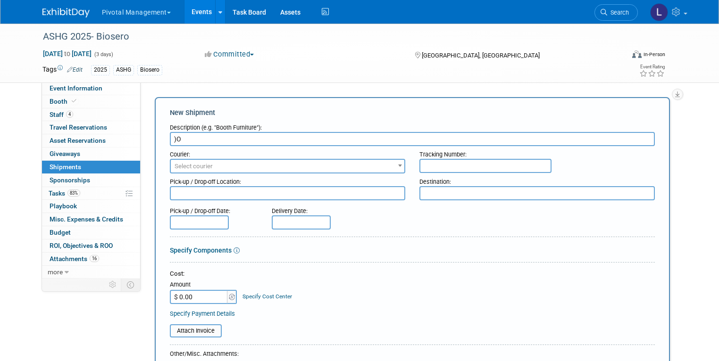
type input ")"
type input "OUTBOUND- ASHG to Don's House"
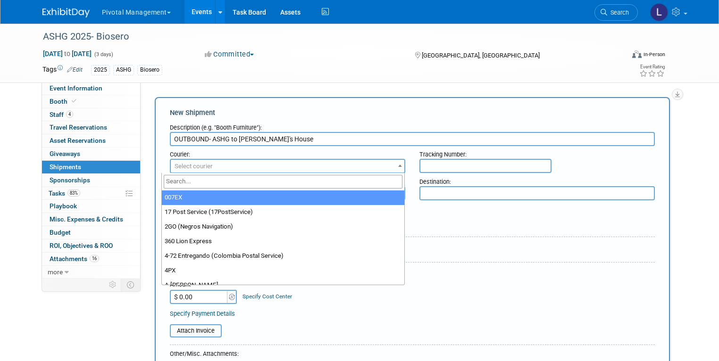
click at [205, 167] on span "Select courier" at bounding box center [288, 166] width 234 height 13
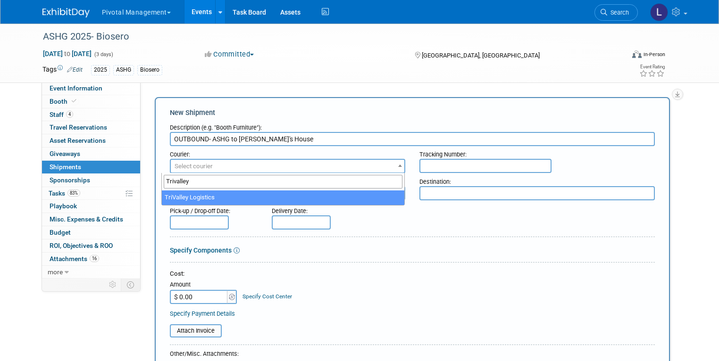
type input "Trivalley"
select select "576"
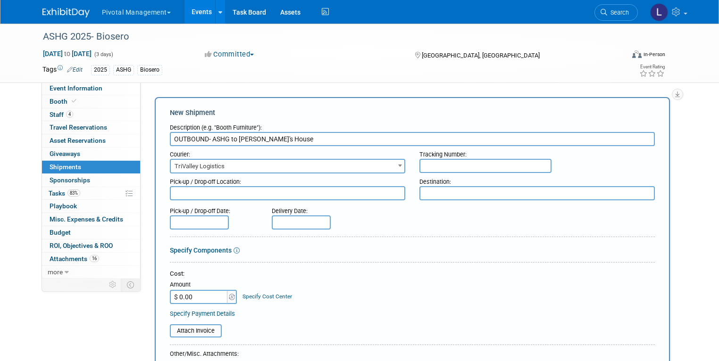
click at [474, 168] on input "text" at bounding box center [485, 166] width 132 height 14
click at [455, 194] on textarea at bounding box center [536, 193] width 235 height 14
click at [242, 192] on textarea at bounding box center [287, 193] width 235 height 14
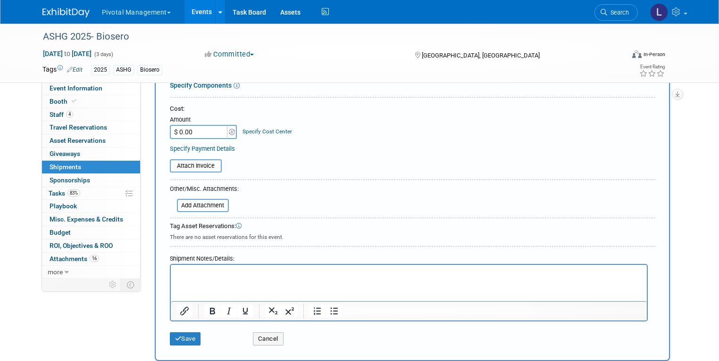
scroll to position [166, 0]
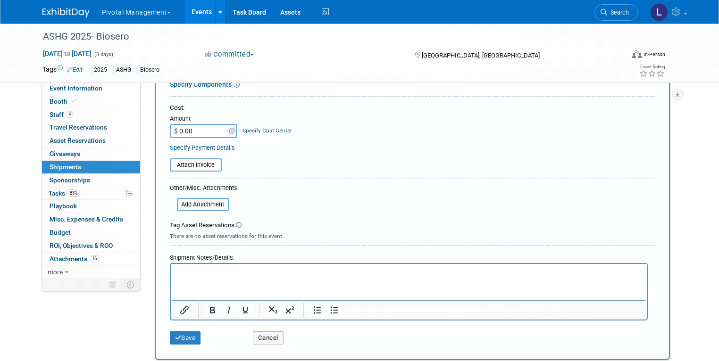
click at [209, 276] on p "Rich Text Area. Press ALT-0 for help." at bounding box center [408, 272] width 465 height 9
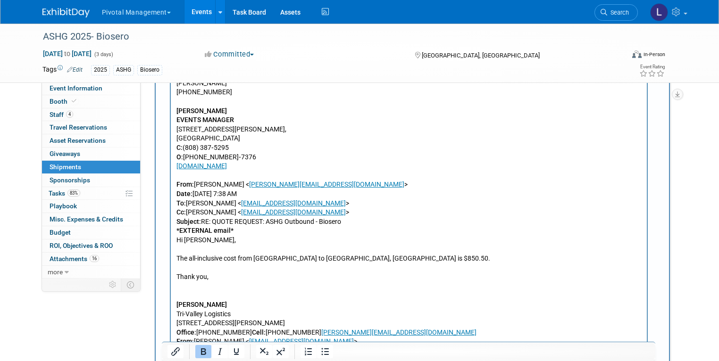
scroll to position [653, 0]
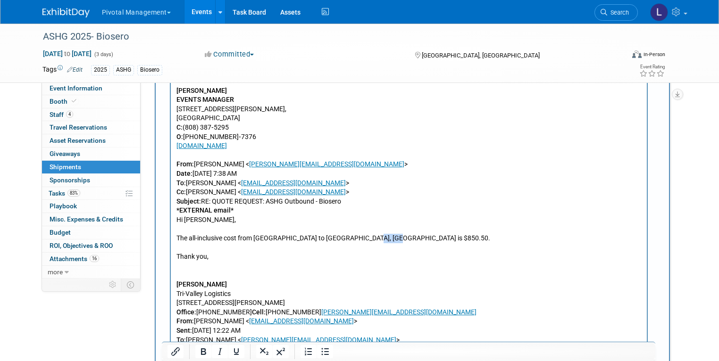
drag, startPoint x: 357, startPoint y: 237, endPoint x: 389, endPoint y: 239, distance: 32.1
click at [389, 239] on p "The all-inclusive cost from Philadelphia to Southington, CT is $850.50." at bounding box center [408, 238] width 465 height 9
copy p "850.50."
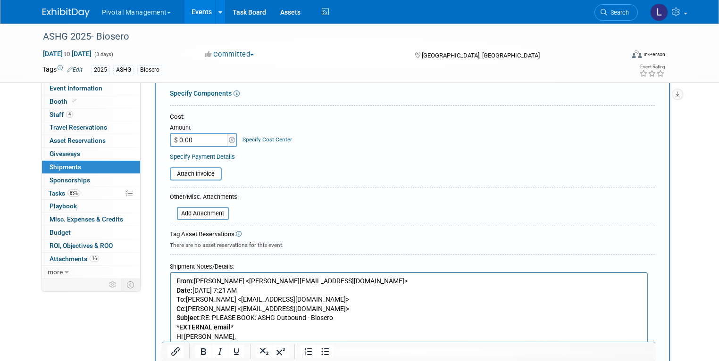
scroll to position [153, 0]
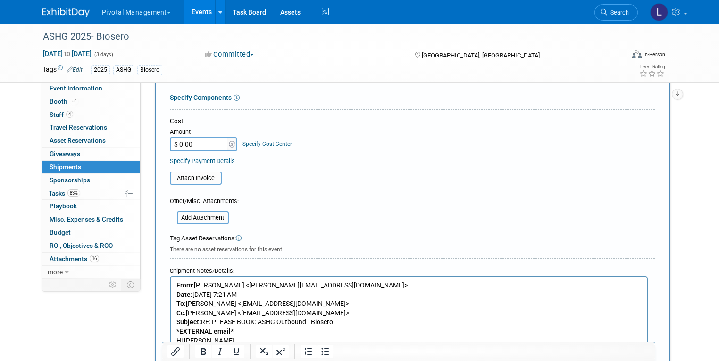
click at [192, 140] on input "$ 0.00" at bounding box center [199, 144] width 59 height 14
type input "$ 850.50"
click at [218, 216] on input "file" at bounding box center [172, 217] width 112 height 11
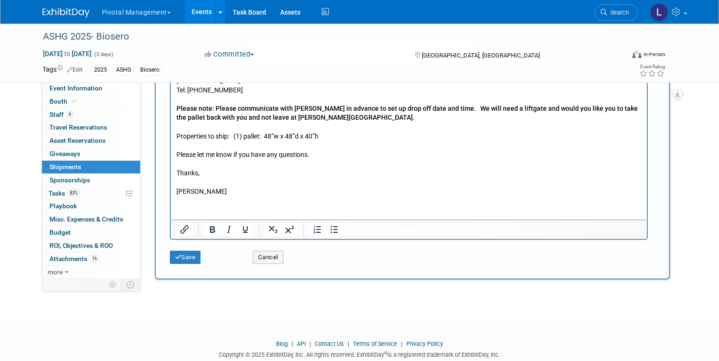
scroll to position [1140, 0]
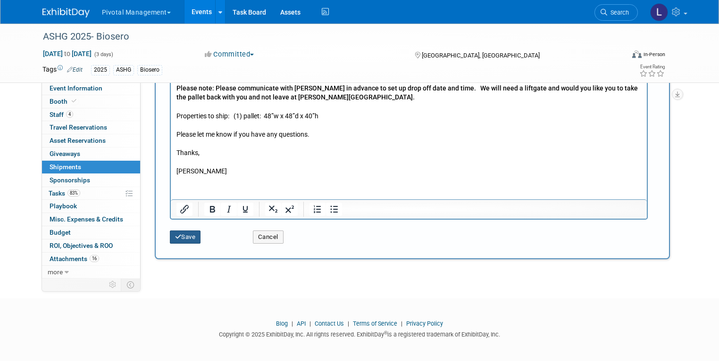
click at [188, 235] on button "Save" at bounding box center [185, 237] width 31 height 13
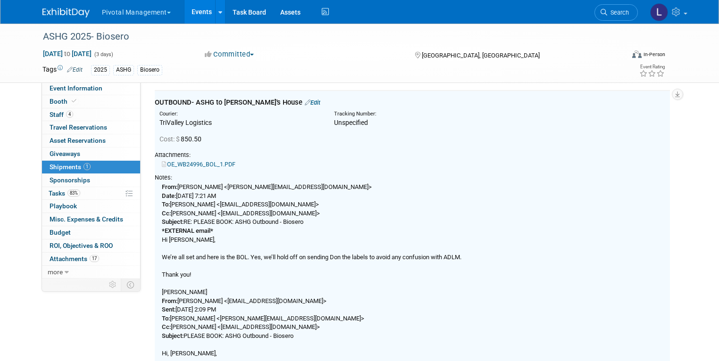
scroll to position [20, 0]
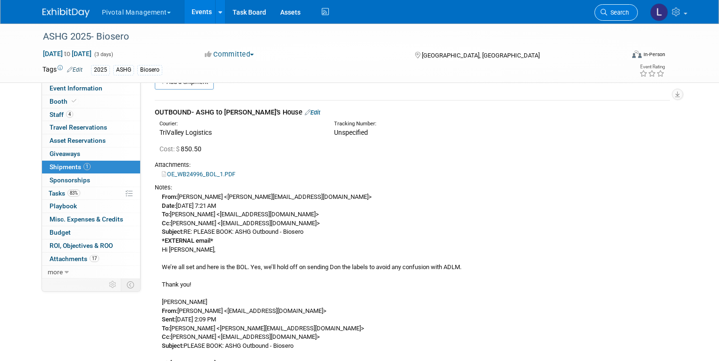
click at [622, 12] on span "Search" at bounding box center [618, 12] width 22 height 7
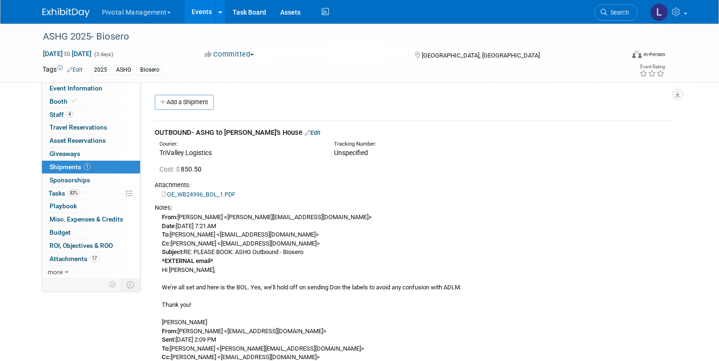
click at [192, 4] on link "Events" at bounding box center [201, 12] width 34 height 24
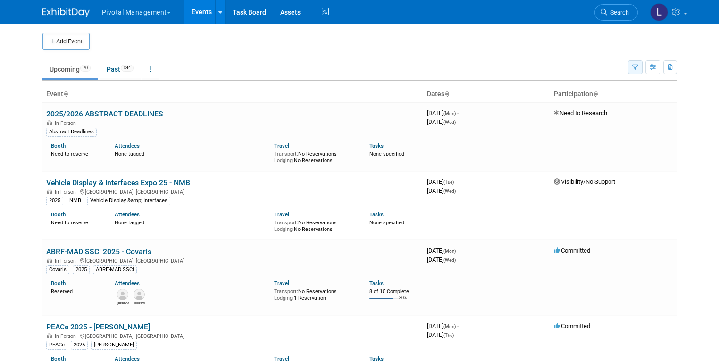
click at [638, 69] on icon "button" at bounding box center [635, 68] width 6 height 6
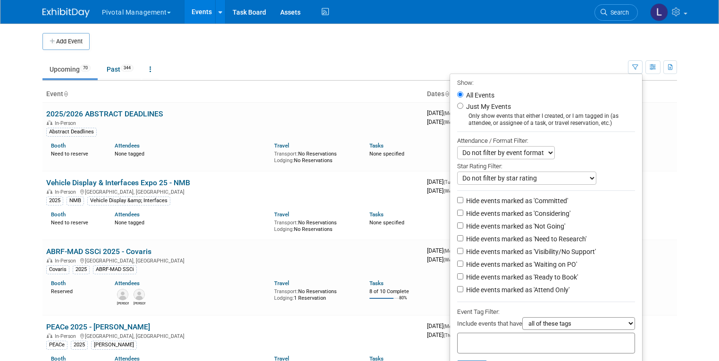
click at [503, 340] on input "text" at bounding box center [498, 341] width 75 height 9
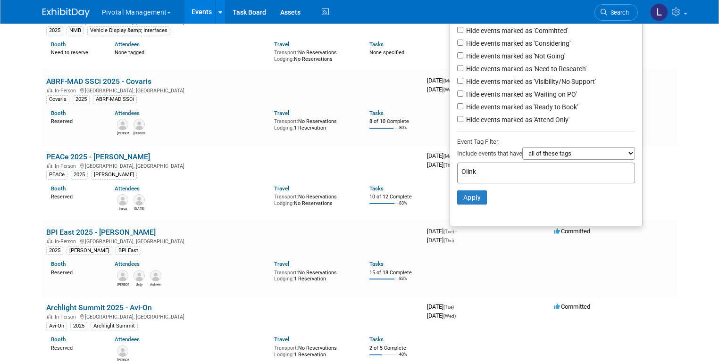
scroll to position [181, 0]
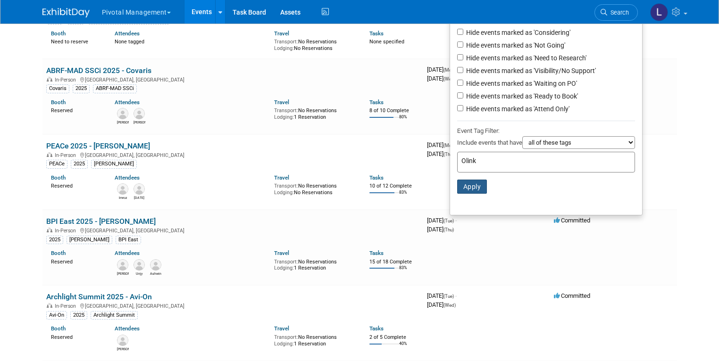
type input "Olink"
click at [478, 183] on button "Apply" at bounding box center [472, 187] width 30 height 14
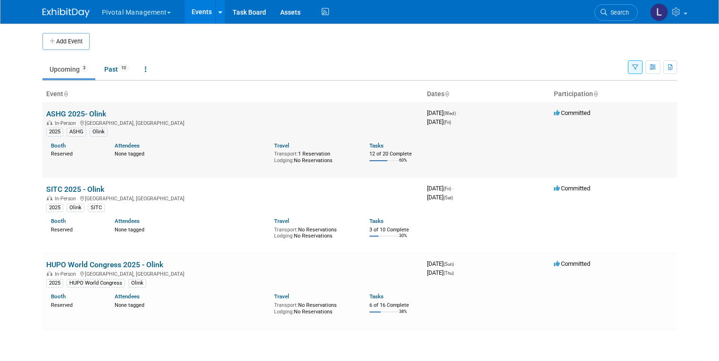
click at [67, 114] on link "ASHG 2025- Olink" at bounding box center [76, 113] width 60 height 9
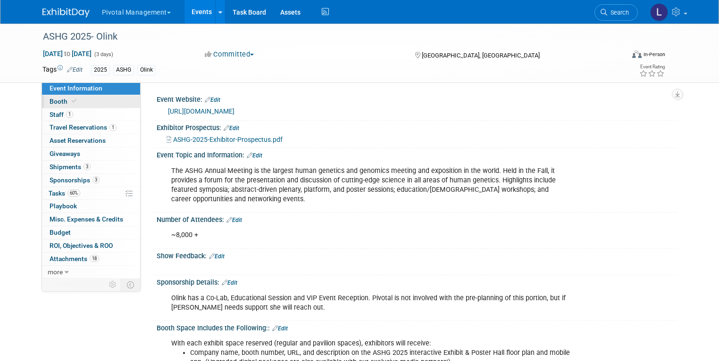
click at [67, 97] on link "Booth" at bounding box center [91, 101] width 98 height 13
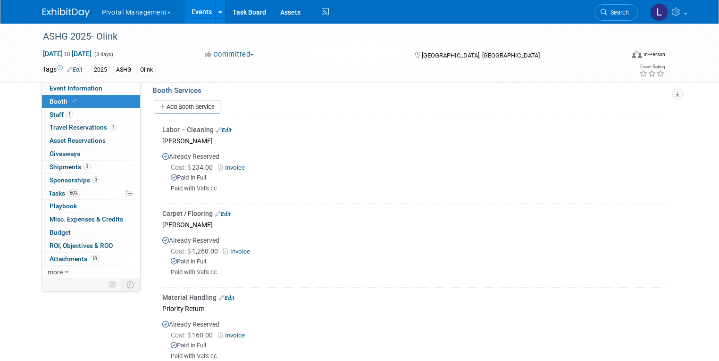
scroll to position [681, 0]
click at [67, 98] on span "Booth" at bounding box center [64, 102] width 29 height 8
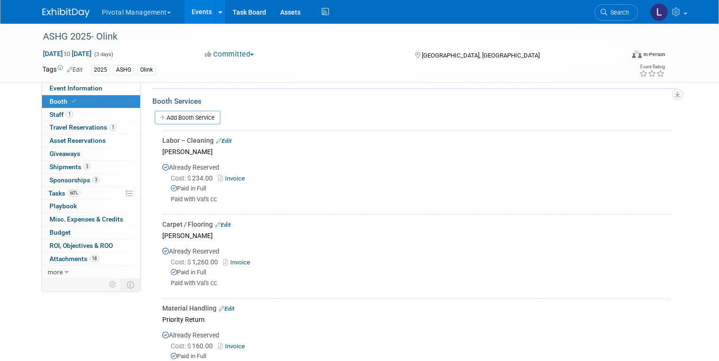
scroll to position [695, 0]
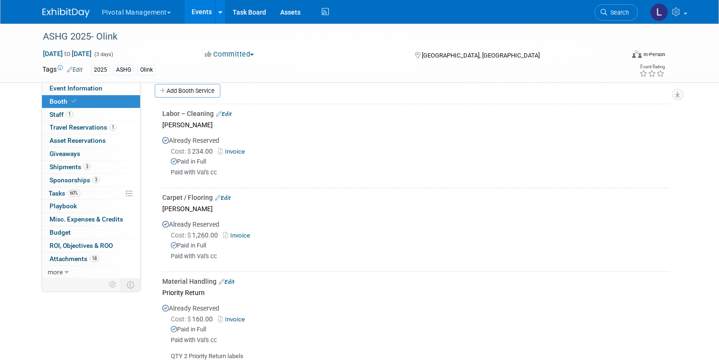
click at [226, 232] on link "Invoice" at bounding box center [238, 235] width 31 height 7
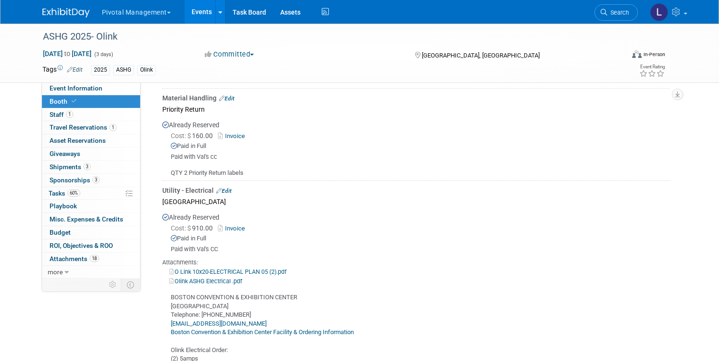
scroll to position [881, 0]
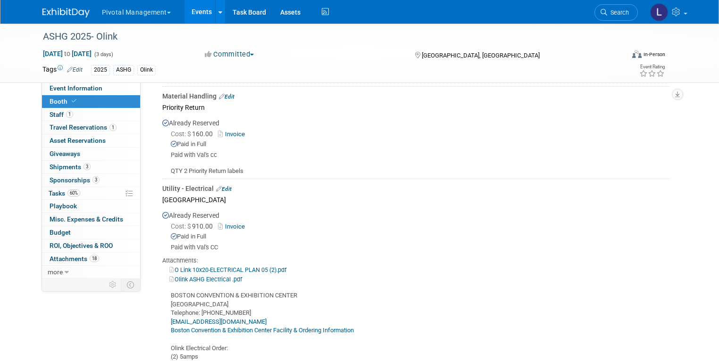
click at [233, 223] on link "Invoice" at bounding box center [233, 226] width 31 height 7
click at [215, 276] on link "Olink ASHG Electrical .pdf" at bounding box center [205, 279] width 73 height 7
click at [198, 276] on link "Olink ASHG Electrical .pdf" at bounding box center [205, 279] width 73 height 7
click at [229, 267] on link "O Link 10x20-ELECTRICAL PLAN 05 (2).pdf" at bounding box center [227, 270] width 117 height 7
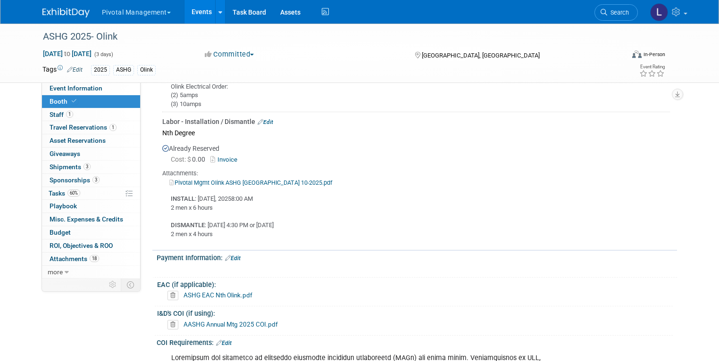
scroll to position [1145, 0]
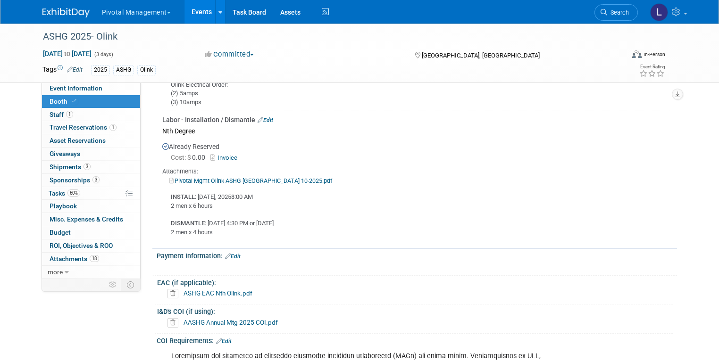
click at [217, 154] on link "Invoice" at bounding box center [225, 157] width 31 height 7
click at [260, 177] on link "Pivotal Mgmt Olink ASHG [GEOGRAPHIC_DATA] 10-2025.pdf" at bounding box center [250, 180] width 163 height 7
click at [63, 167] on span "Shipments 3" at bounding box center [70, 167] width 41 height 8
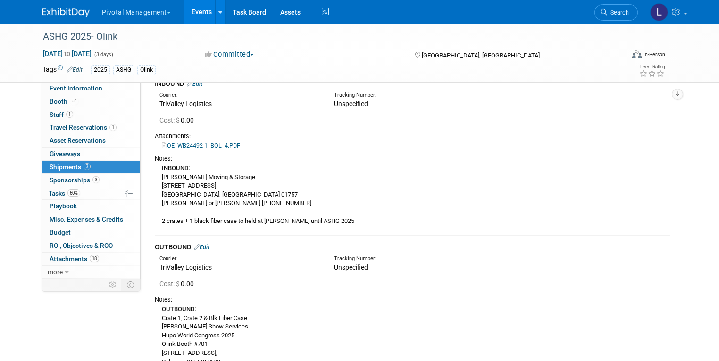
scroll to position [25, 0]
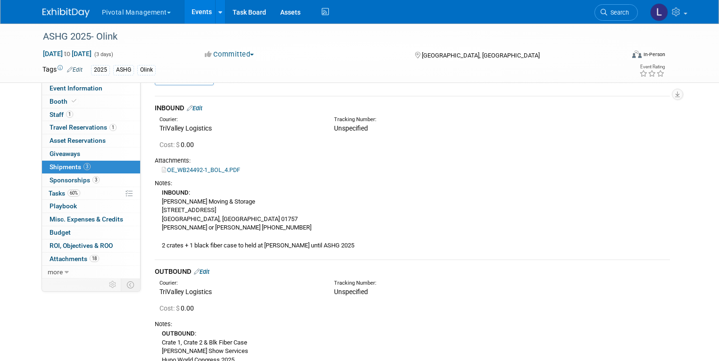
click at [191, 17] on link "Events" at bounding box center [201, 12] width 34 height 24
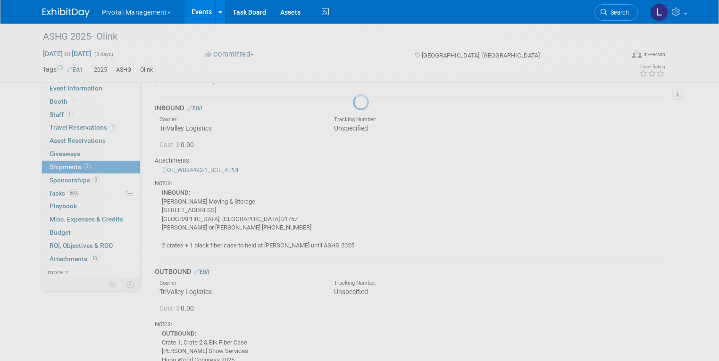
click at [191, 17] on link "Events" at bounding box center [201, 12] width 34 height 24
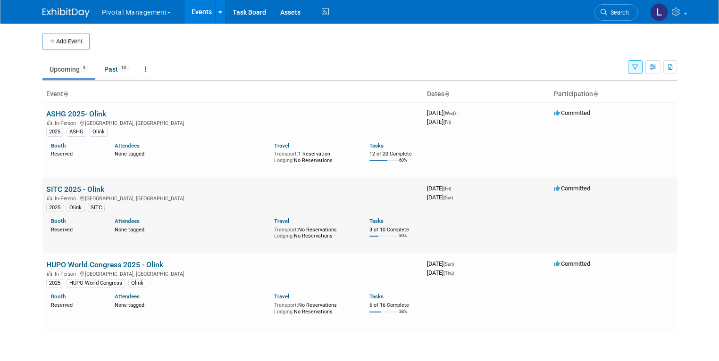
click at [80, 186] on link "SITC 2025 - Olink" at bounding box center [75, 189] width 58 height 9
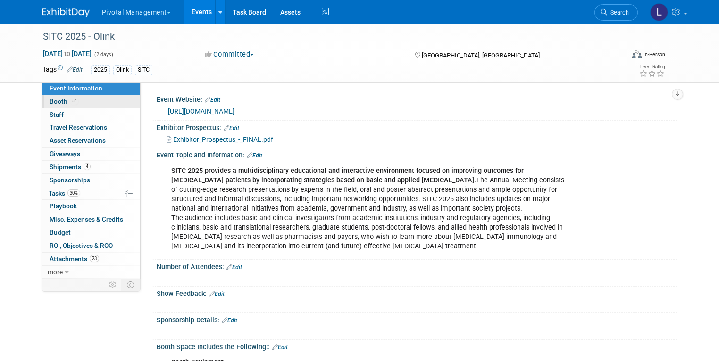
click at [50, 104] on span "Booth" at bounding box center [64, 102] width 29 height 8
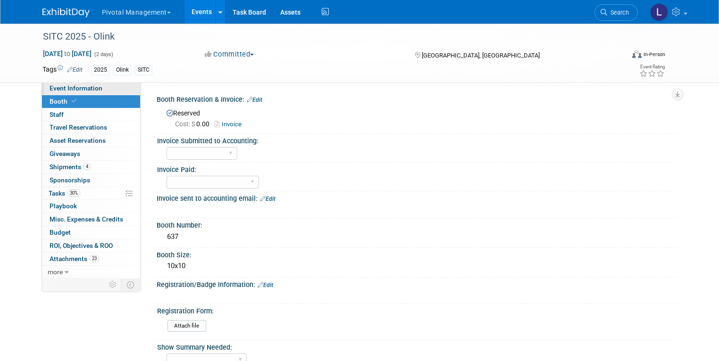
click at [77, 91] on span "Event Information" at bounding box center [76, 88] width 53 height 8
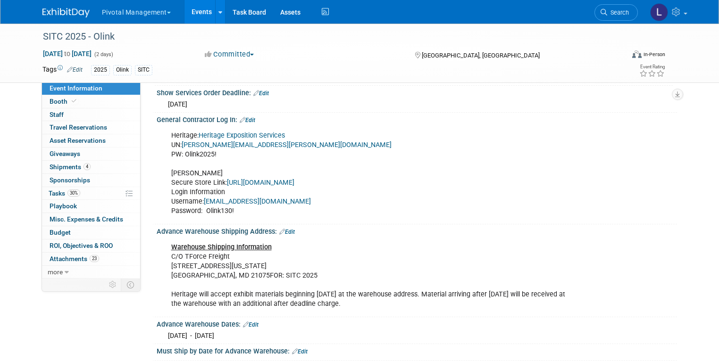
scroll to position [820, 0]
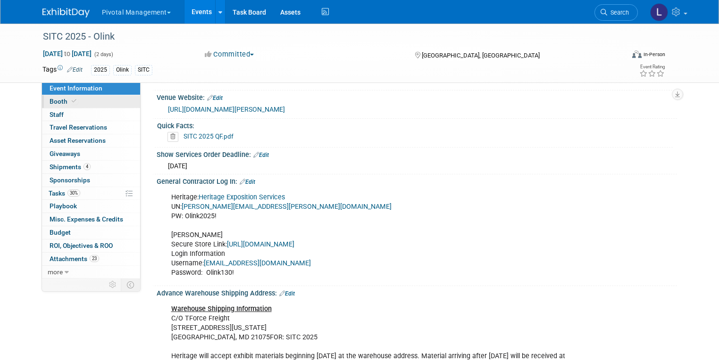
click at [70, 104] on span at bounding box center [74, 101] width 8 height 7
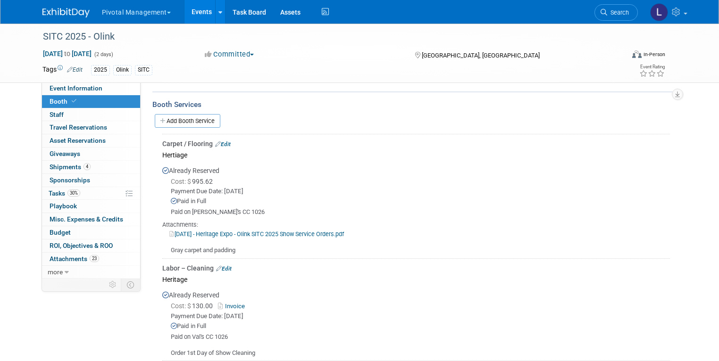
scroll to position [751, 0]
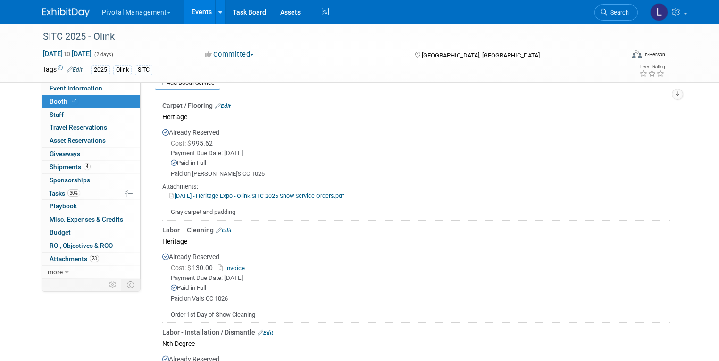
click at [223, 103] on link "Edit" at bounding box center [223, 106] width 16 height 7
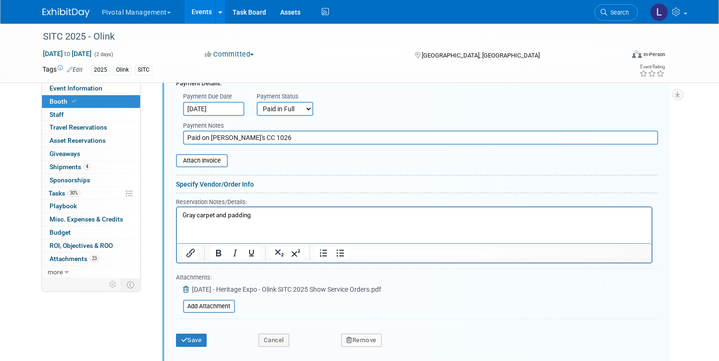
scroll to position [905, 0]
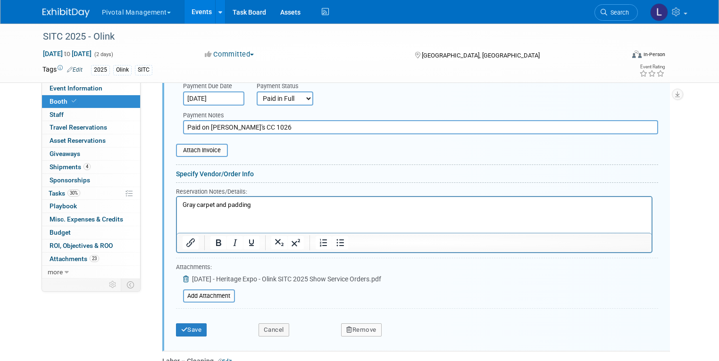
drag, startPoint x: 724, startPoint y: 134, endPoint x: 724, endPoint y: 160, distance: 25.9
click at [281, 276] on span "[DATE] - Heritage Expo - Olink SITC 2025 Show Service Orders.pdf" at bounding box center [286, 280] width 189 height 8
click at [249, 276] on span "[DATE] - Heritage Expo - Olink SITC 2025 Show Service Orders.pdf" at bounding box center [286, 280] width 189 height 8
click at [194, 324] on button "Save" at bounding box center [191, 330] width 31 height 13
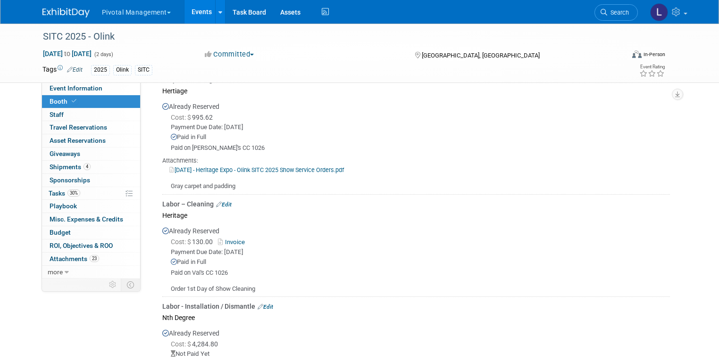
scroll to position [784, 0]
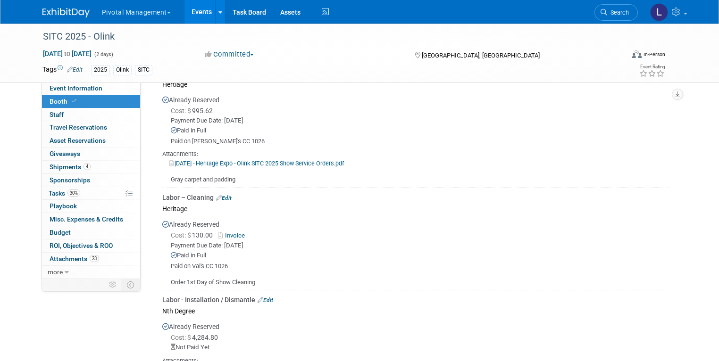
click at [286, 160] on link "[DATE] - Heritage Expo - Olink SITC 2025 Show Service Orders.pdf" at bounding box center [256, 163] width 175 height 7
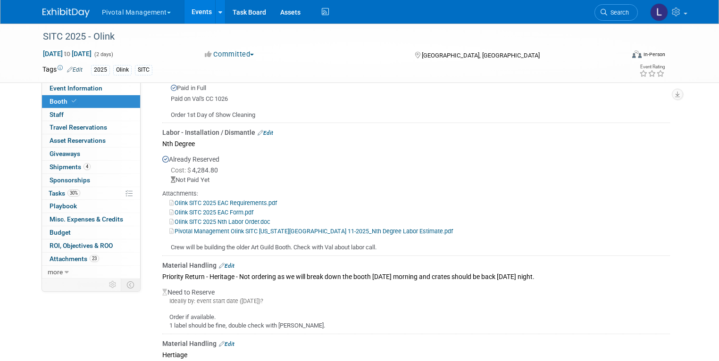
scroll to position [1007, 0]
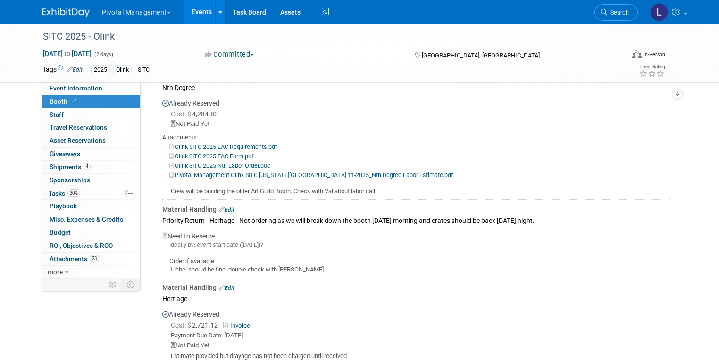
click at [162, 214] on div "Priority Return - Heritage - Not ordering as we will break down the booth on Su…" at bounding box center [416, 220] width 508 height 13
drag, startPoint x: 233, startPoint y: 209, endPoint x: 559, endPoint y: 218, distance: 326.6
click at [559, 218] on div "Priority Return - Heritage - Not ordering as we will break down the booth on Su…" at bounding box center [416, 220] width 508 height 13
copy div "Not ordering as we will break down the booth on Sunday morning and crates shoul…"
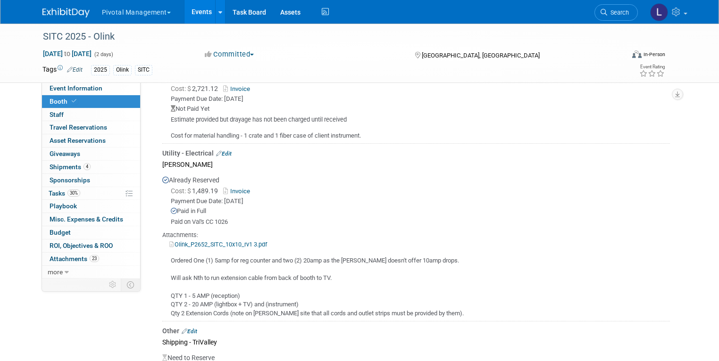
scroll to position [1251, 0]
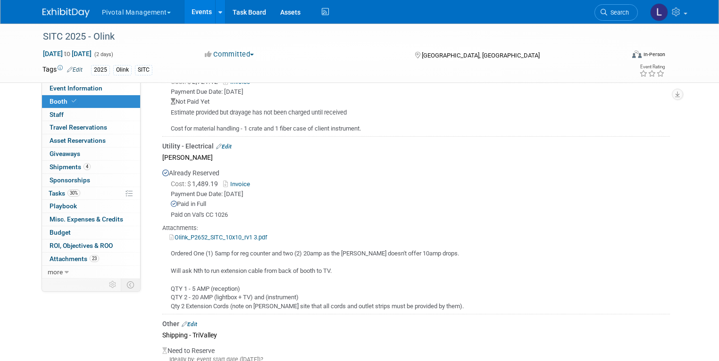
click at [233, 234] on link "Olink_P2652_SITC_10x10_rv1 3.pdf" at bounding box center [218, 237] width 98 height 7
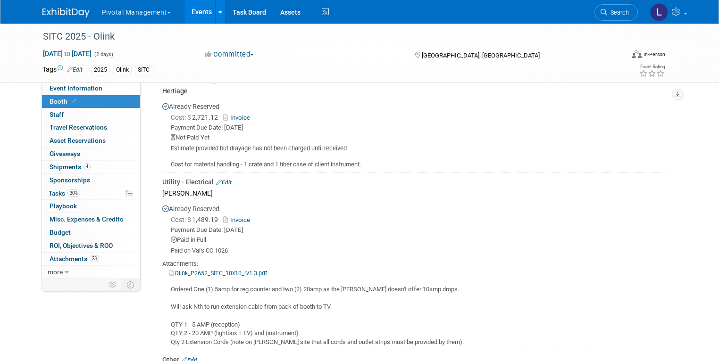
scroll to position [1209, 0]
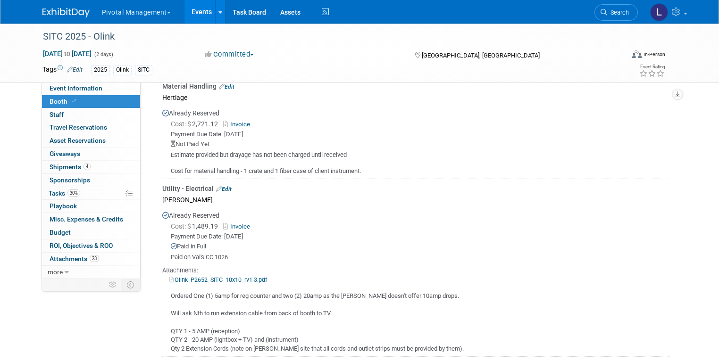
click at [223, 224] on icon at bounding box center [226, 227] width 7 height 6
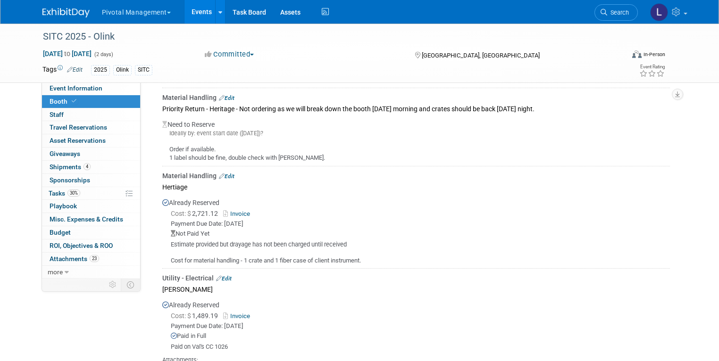
scroll to position [1095, 0]
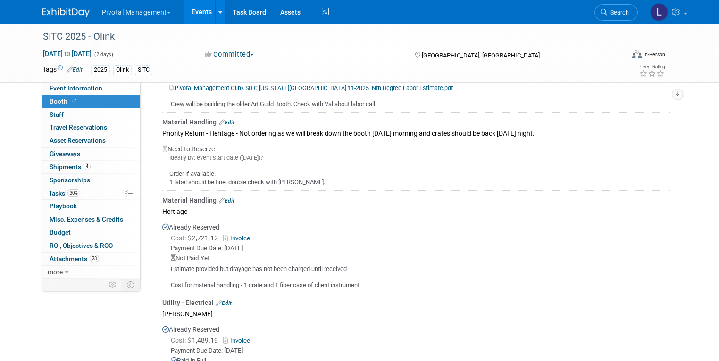
click at [227, 196] on div "Material Handling Edit" at bounding box center [416, 200] width 508 height 9
click at [219, 198] on link "Edit" at bounding box center [227, 201] width 16 height 7
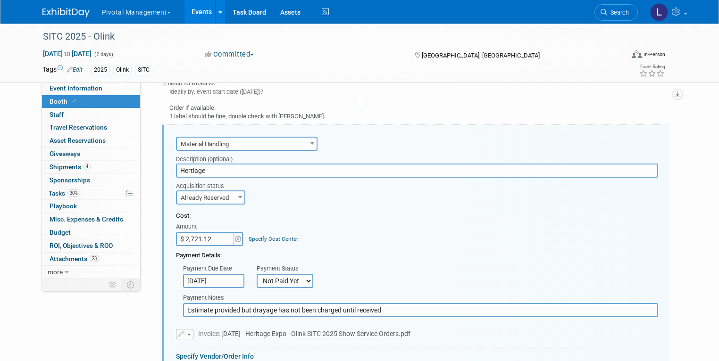
scroll to position [1171, 0]
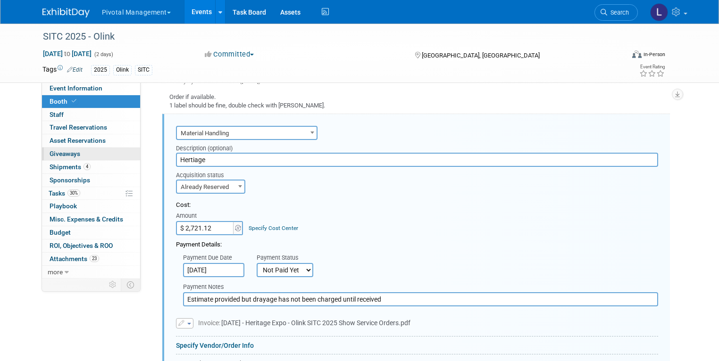
drag, startPoint x: 210, startPoint y: 149, endPoint x: 130, endPoint y: 148, distance: 80.2
click at [130, 148] on div "Event Information Event Info Booth Booth 0 Staff 0 Staff 0 Travel Reservations …" at bounding box center [359, 5] width 649 height 2307
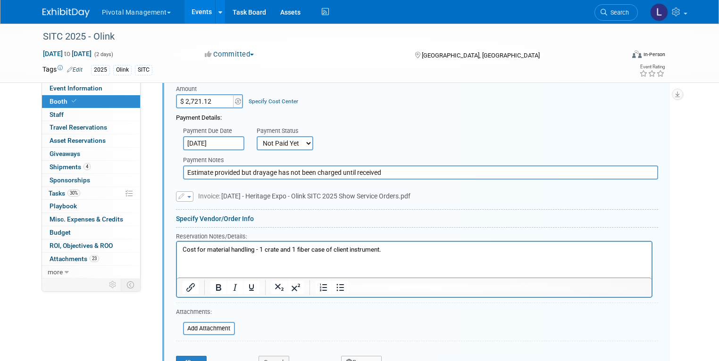
scroll to position [1303, 0]
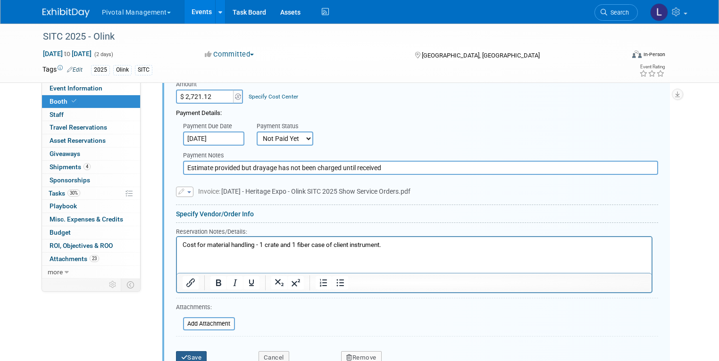
type input "Heritage Exposition Services"
click at [189, 351] on button "Save" at bounding box center [191, 357] width 31 height 13
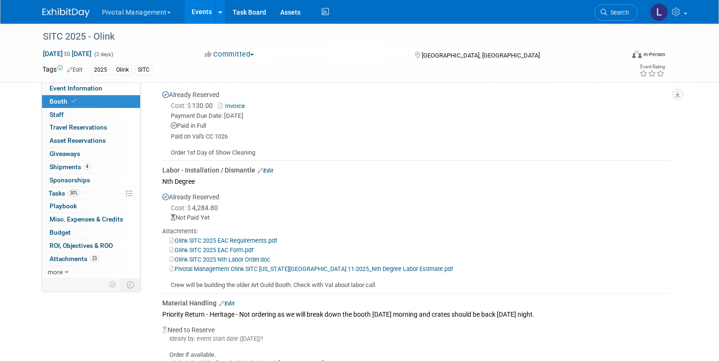
scroll to position [906, 0]
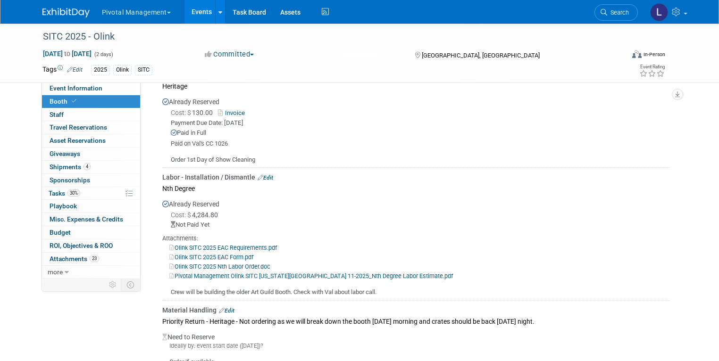
click at [292, 273] on link "Pivotal Management Olink SITC Washington DC 11-2025_Nth Degree Labor Estimate.p…" at bounding box center [311, 276] width 284 height 7
click at [65, 170] on span "Shipments 4" at bounding box center [70, 167] width 41 height 8
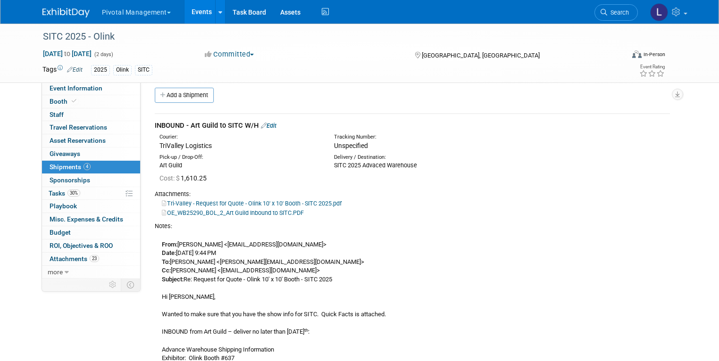
scroll to position [0, 0]
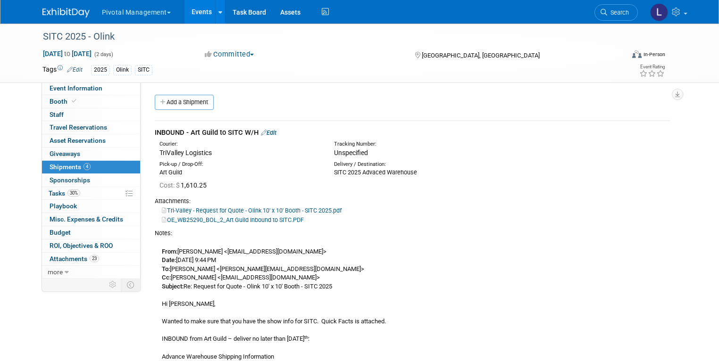
click at [244, 217] on link "OE_WB25290_BOL_2_Art Guild Inbound to SITC.PDF" at bounding box center [233, 220] width 142 height 7
click at [315, 137] on div "INBOUND - Art Guild to SITC W/H Edit" at bounding box center [412, 133] width 515 height 10
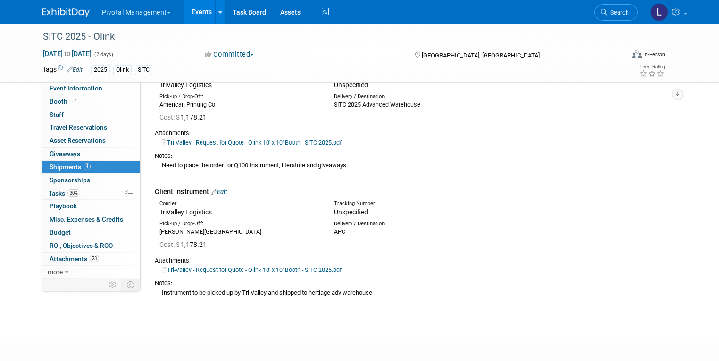
scroll to position [996, 0]
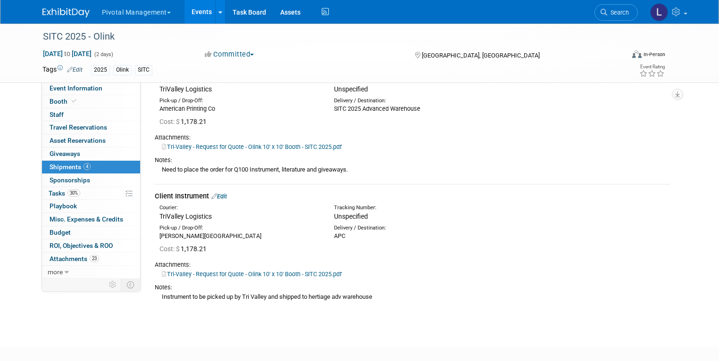
click at [261, 150] on link "Tri-Valley - Request for Quote - Olink 10' x 10' Booth - SITC 2025.pdf" at bounding box center [252, 146] width 180 height 7
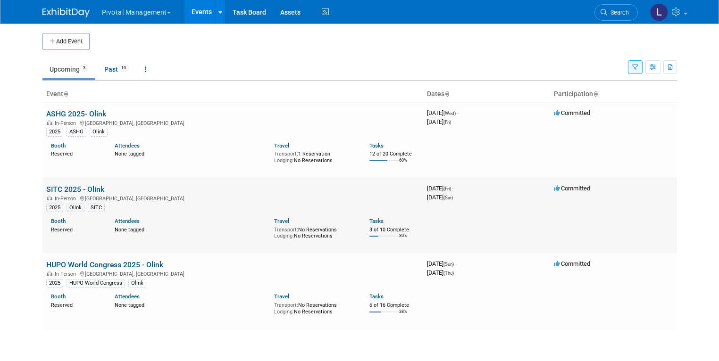
click at [80, 189] on link "SITC 2025 - Olink" at bounding box center [75, 189] width 58 height 9
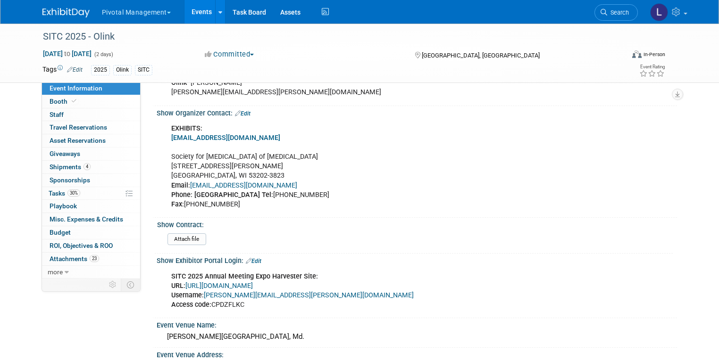
scroll to position [528, 0]
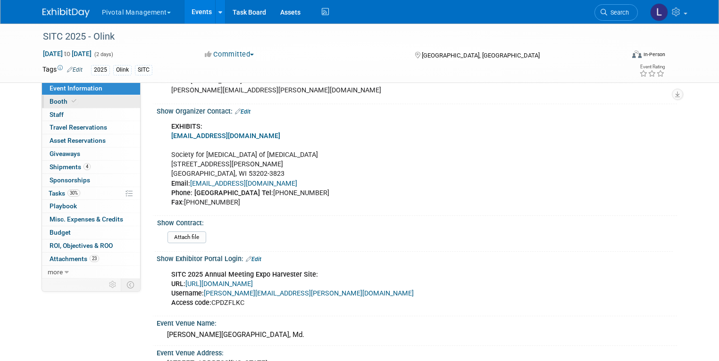
click at [57, 104] on span "Booth" at bounding box center [64, 102] width 29 height 8
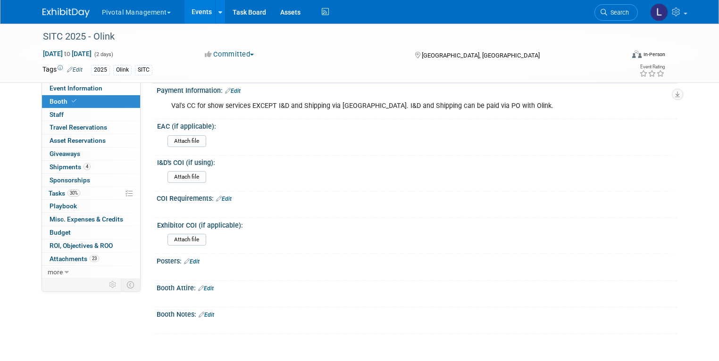
scroll to position [1713, 0]
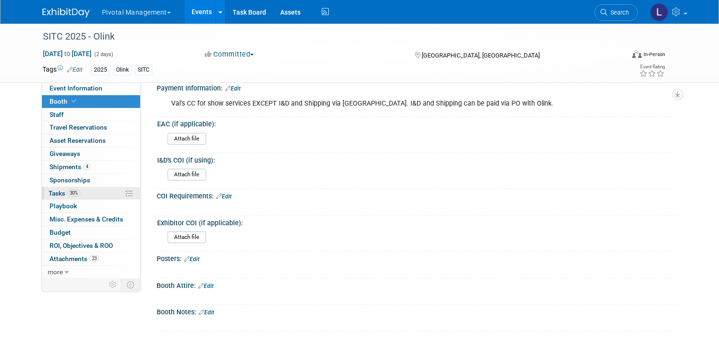
click at [49, 192] on span "Tasks 30%" at bounding box center [65, 194] width 32 height 8
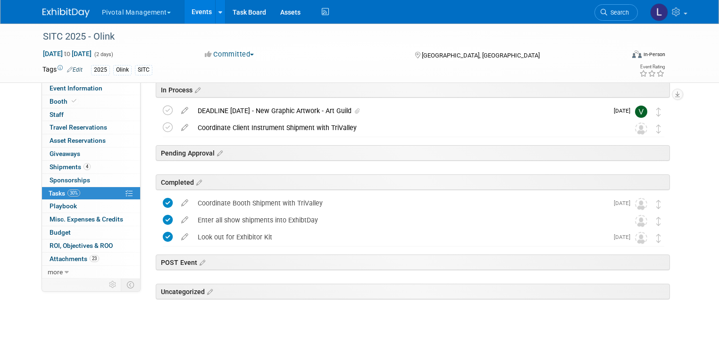
scroll to position [0, 0]
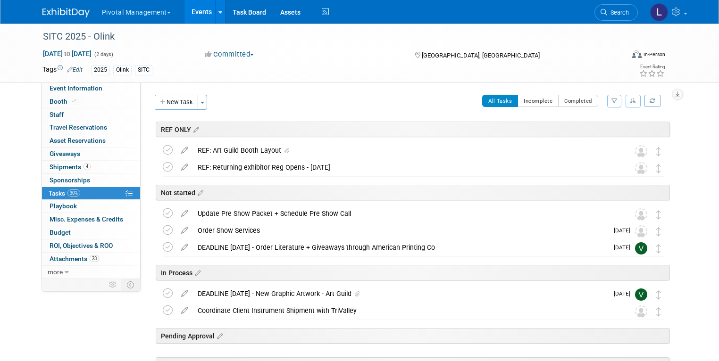
click at [191, 15] on link "Events" at bounding box center [201, 12] width 34 height 24
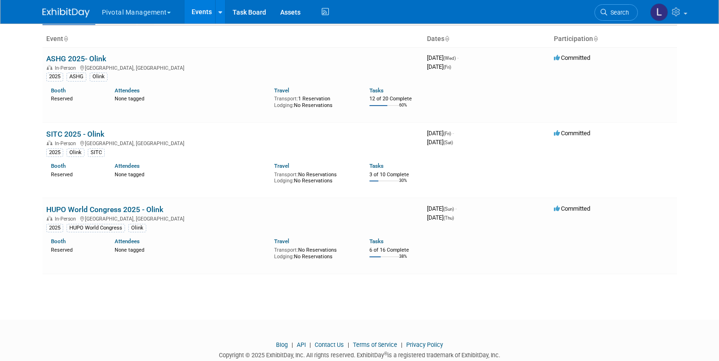
scroll to position [77, 0]
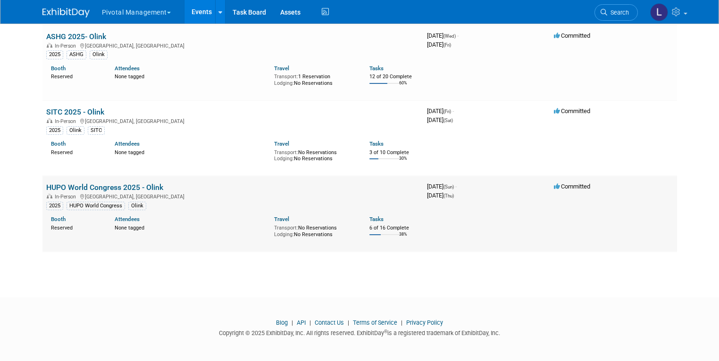
click at [127, 183] on link "HUPO World Congress 2025 - Olink" at bounding box center [104, 187] width 117 height 9
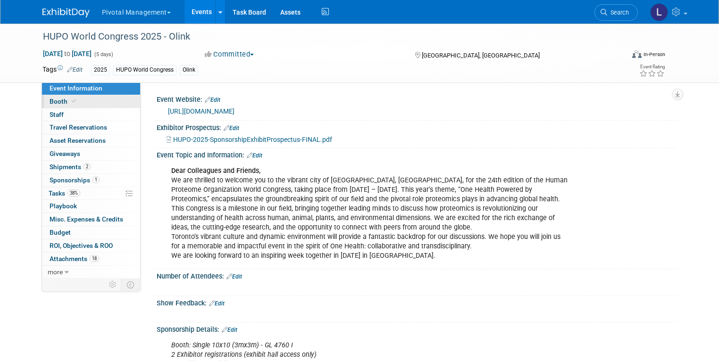
click at [53, 98] on span "Booth" at bounding box center [64, 102] width 29 height 8
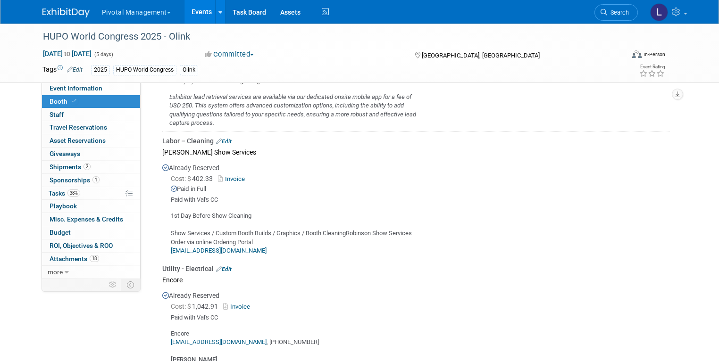
scroll to position [820, 0]
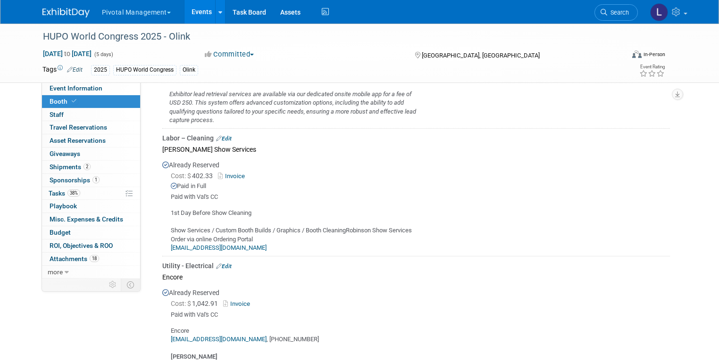
click at [230, 173] on link "Invoice" at bounding box center [233, 176] width 31 height 7
click at [235, 301] on link "Invoice" at bounding box center [238, 304] width 31 height 7
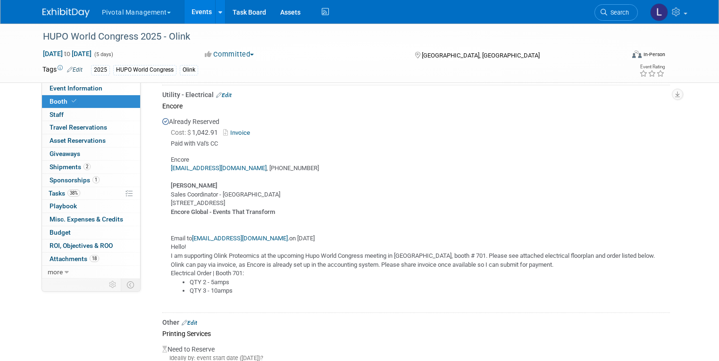
scroll to position [989, 0]
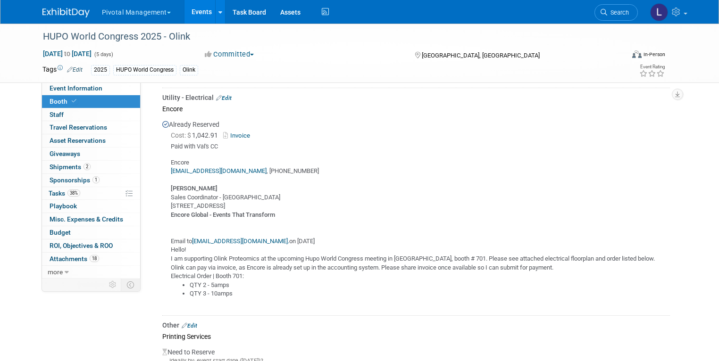
click at [233, 132] on link "Invoice" at bounding box center [238, 135] width 31 height 7
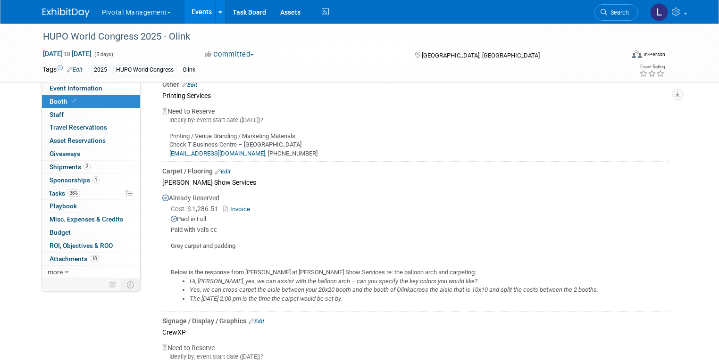
scroll to position [1238, 0]
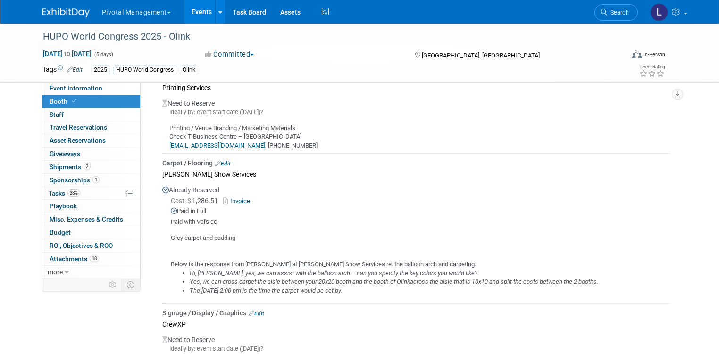
click at [233, 198] on link "Invoice" at bounding box center [238, 201] width 31 height 7
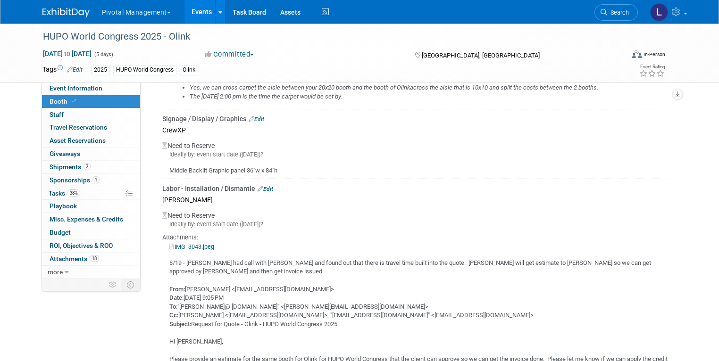
scroll to position [1429, 0]
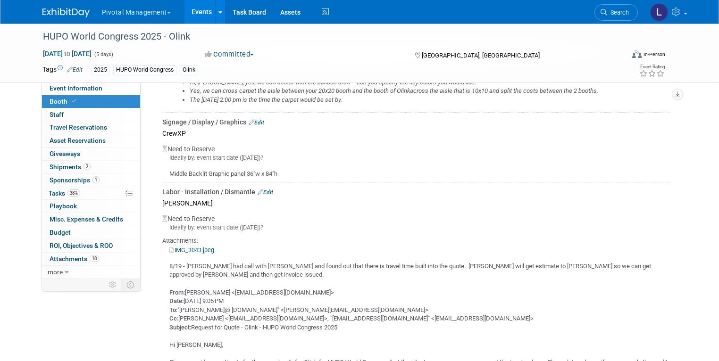
click at [194, 247] on link "IMG_3043.jpeg" at bounding box center [191, 250] width 45 height 7
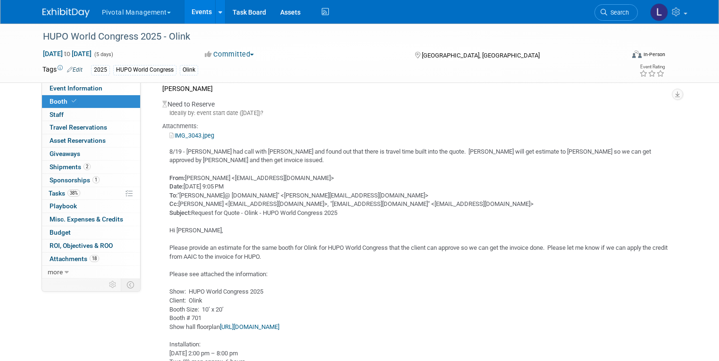
scroll to position [1533, 0]
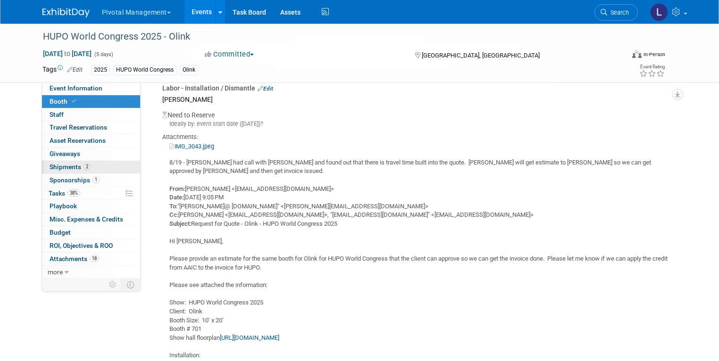
click at [63, 165] on span "Shipments 2" at bounding box center [70, 167] width 41 height 8
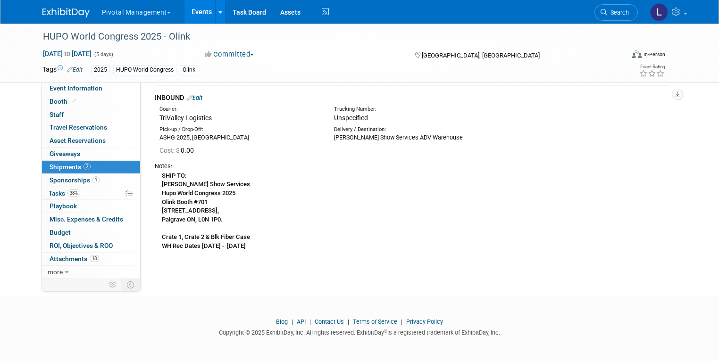
scroll to position [185, 0]
click at [49, 190] on span "Tasks 38%" at bounding box center [65, 194] width 32 height 8
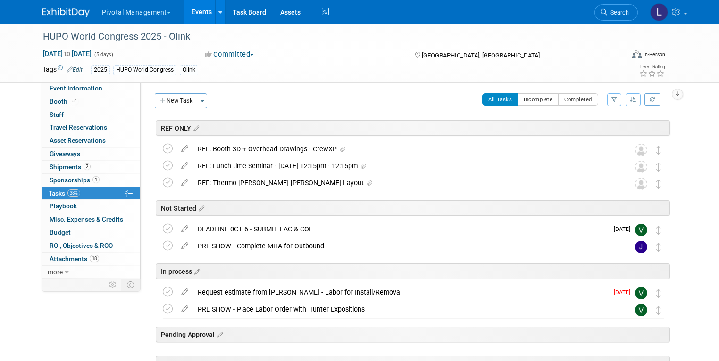
scroll to position [0, 0]
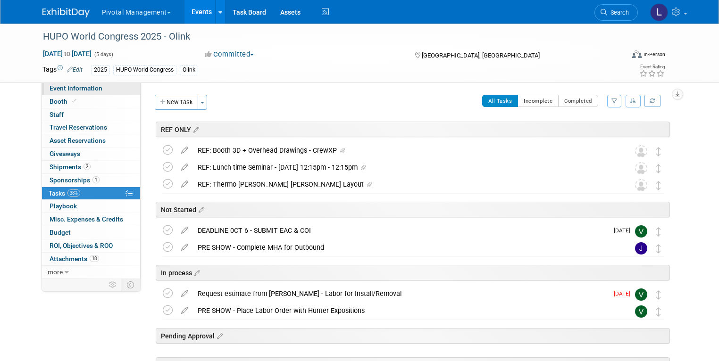
click at [61, 85] on span "Event Information" at bounding box center [76, 88] width 53 height 8
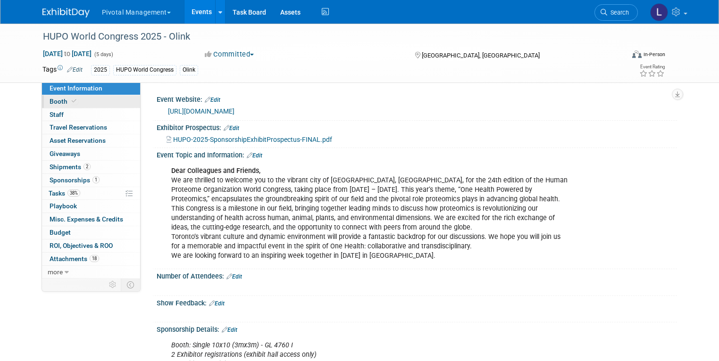
click at [57, 98] on span "Booth" at bounding box center [64, 102] width 29 height 8
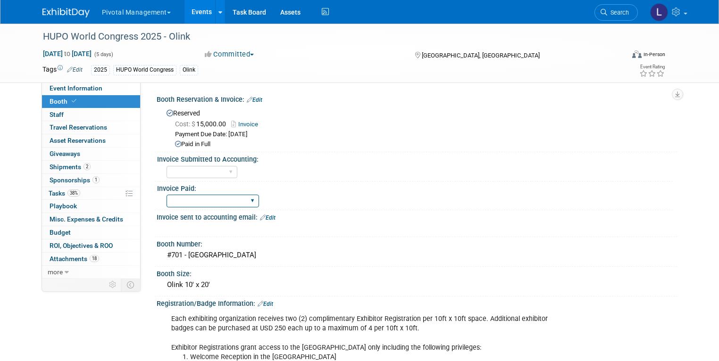
click at [244, 201] on select "Yes No Submitted to Accounting" at bounding box center [213, 201] width 92 height 13
select select "Yes"
click at [167, 195] on select "Yes No Submitted to Accounting" at bounding box center [213, 201] width 92 height 13
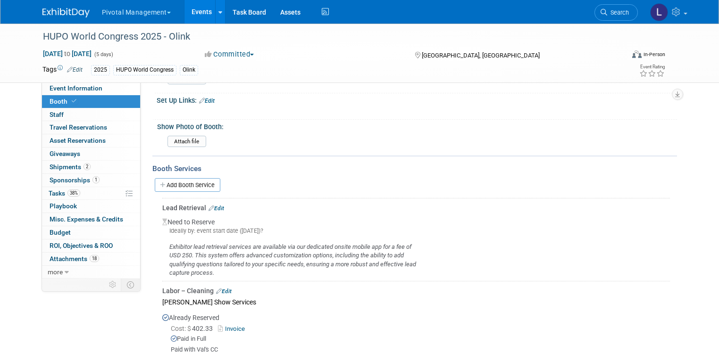
scroll to position [769, 0]
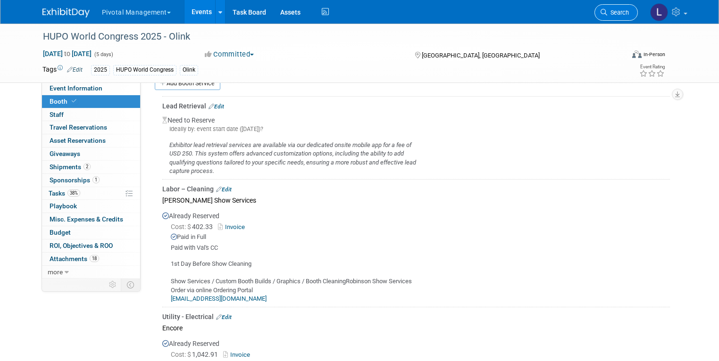
click at [627, 15] on span "Search" at bounding box center [618, 12] width 22 height 7
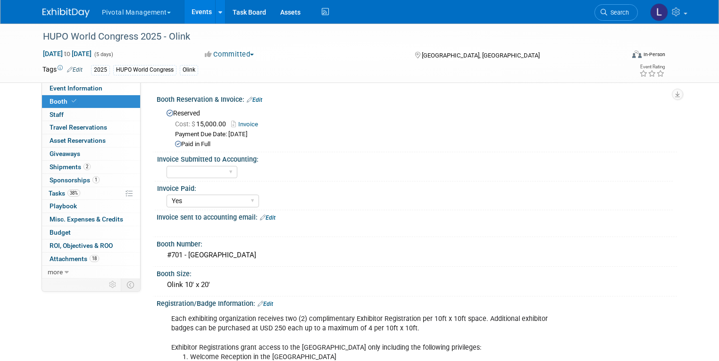
click at [202, 14] on link "Events" at bounding box center [201, 12] width 34 height 24
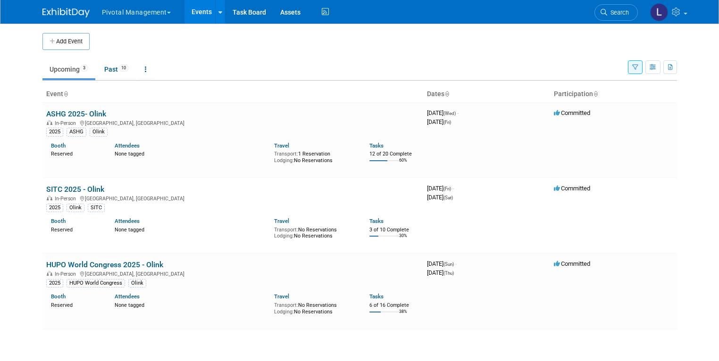
click at [641, 70] on button "button" at bounding box center [635, 67] width 15 height 14
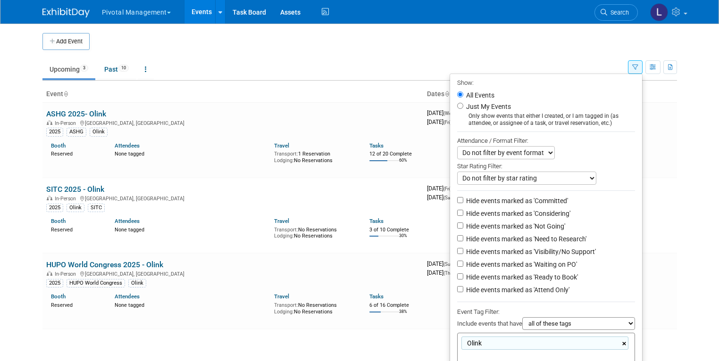
click at [628, 343] on link "×" at bounding box center [625, 344] width 6 height 11
click at [201, 19] on link "Events" at bounding box center [201, 12] width 34 height 24
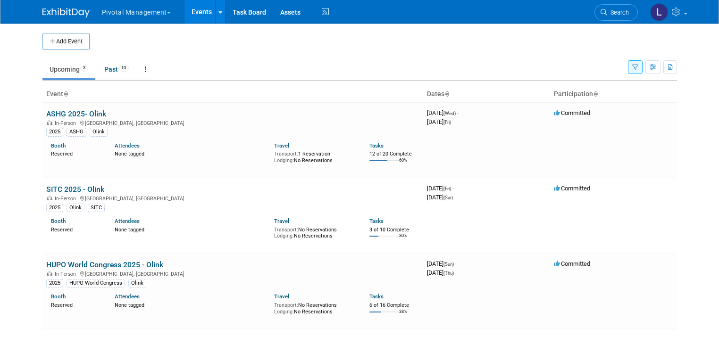
click at [198, 14] on link "Events" at bounding box center [201, 12] width 34 height 24
click at [643, 61] on button "button" at bounding box center [635, 67] width 15 height 14
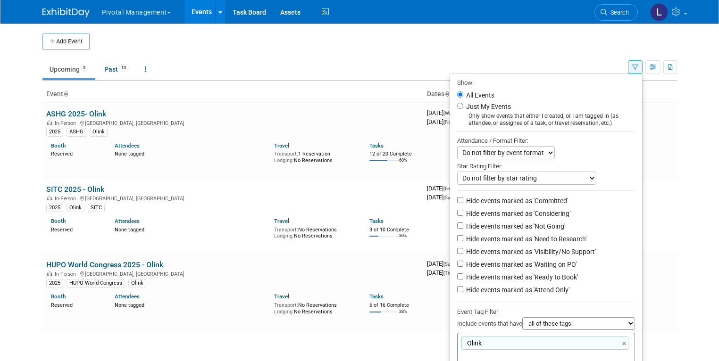
scroll to position [77, 0]
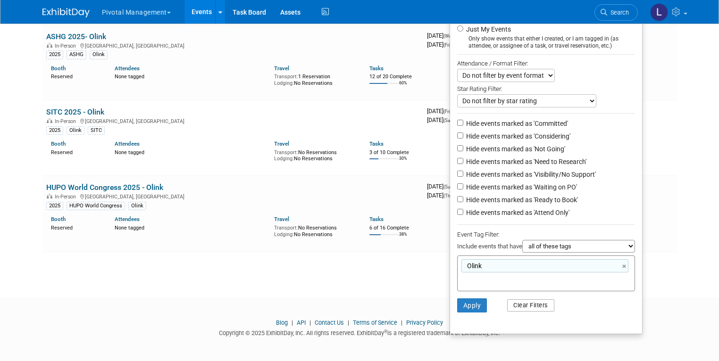
click at [519, 308] on button "Clear Filters" at bounding box center [530, 306] width 47 height 12
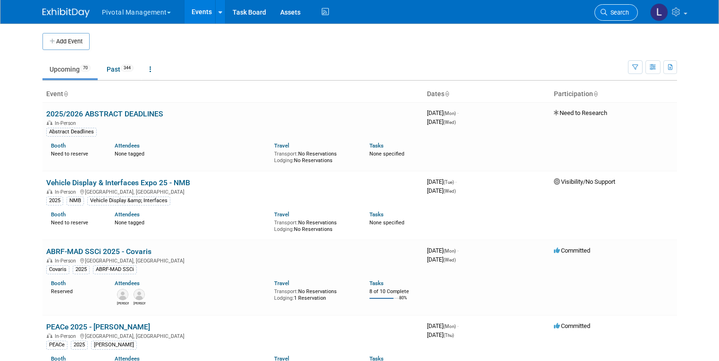
click at [618, 16] on span "Search" at bounding box center [618, 12] width 22 height 7
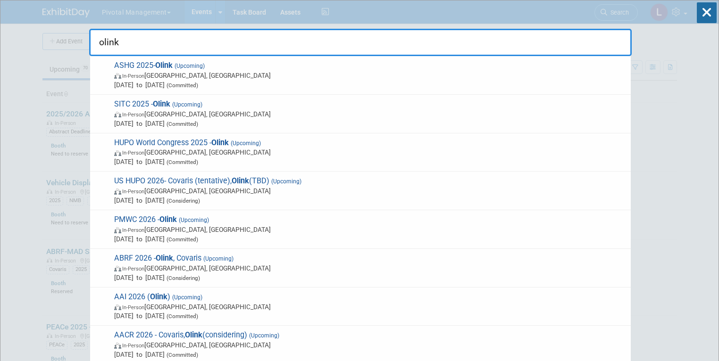
type input "olink"
